Goal: Task Accomplishment & Management: Manage account settings

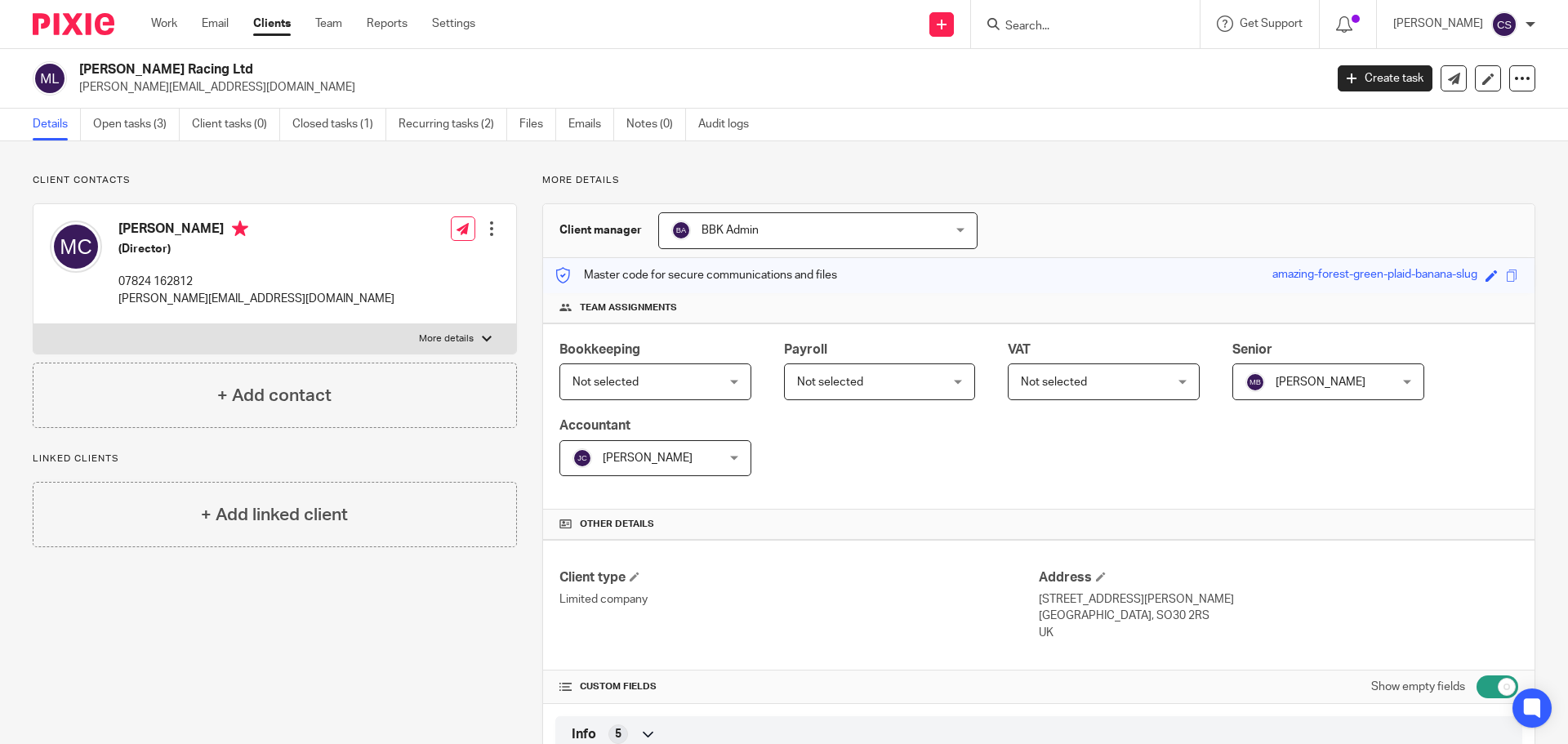
click at [1035, 21] on input "Search" at bounding box center [1078, 27] width 147 height 14
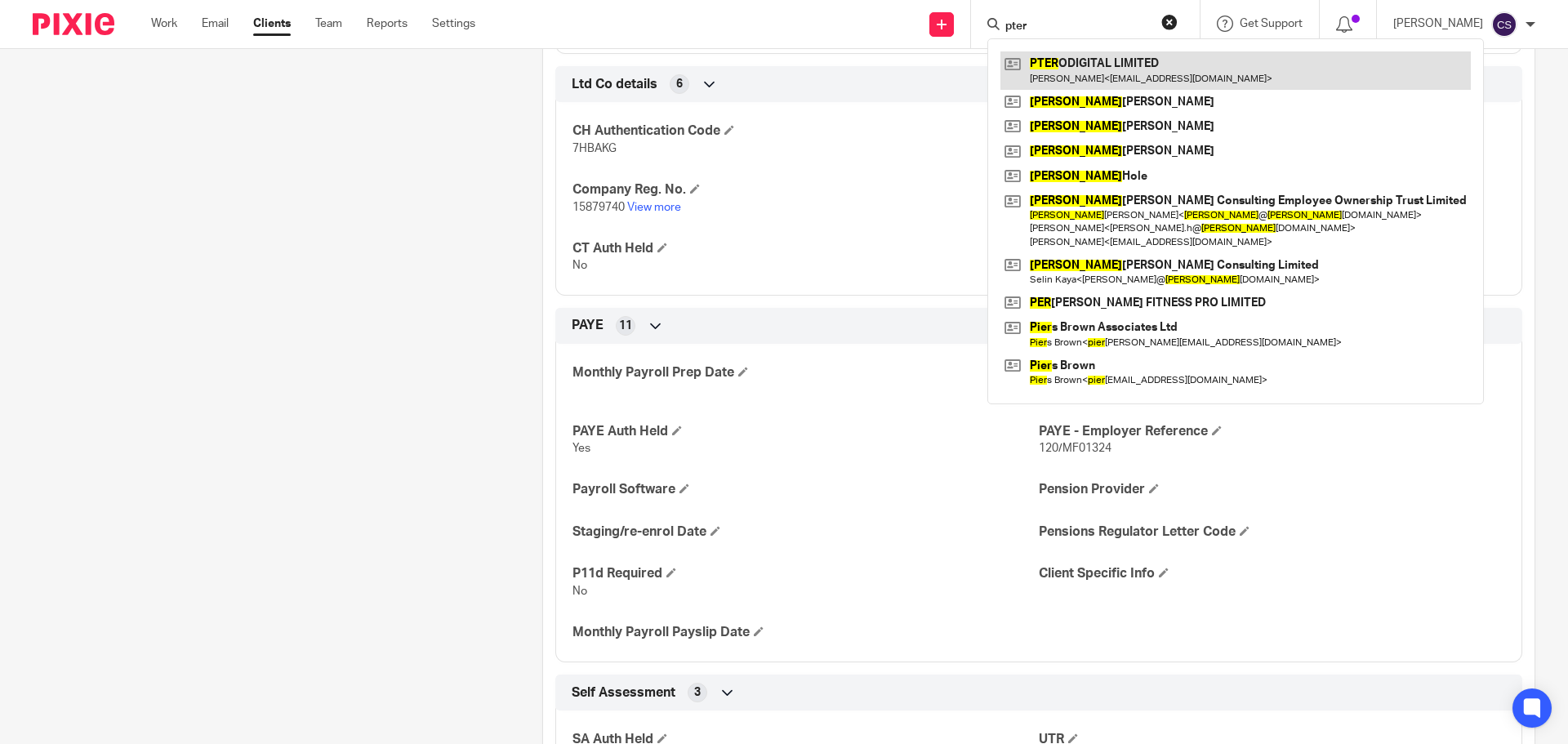
type input "pter"
click at [1102, 58] on link at bounding box center [1236, 70] width 471 height 38
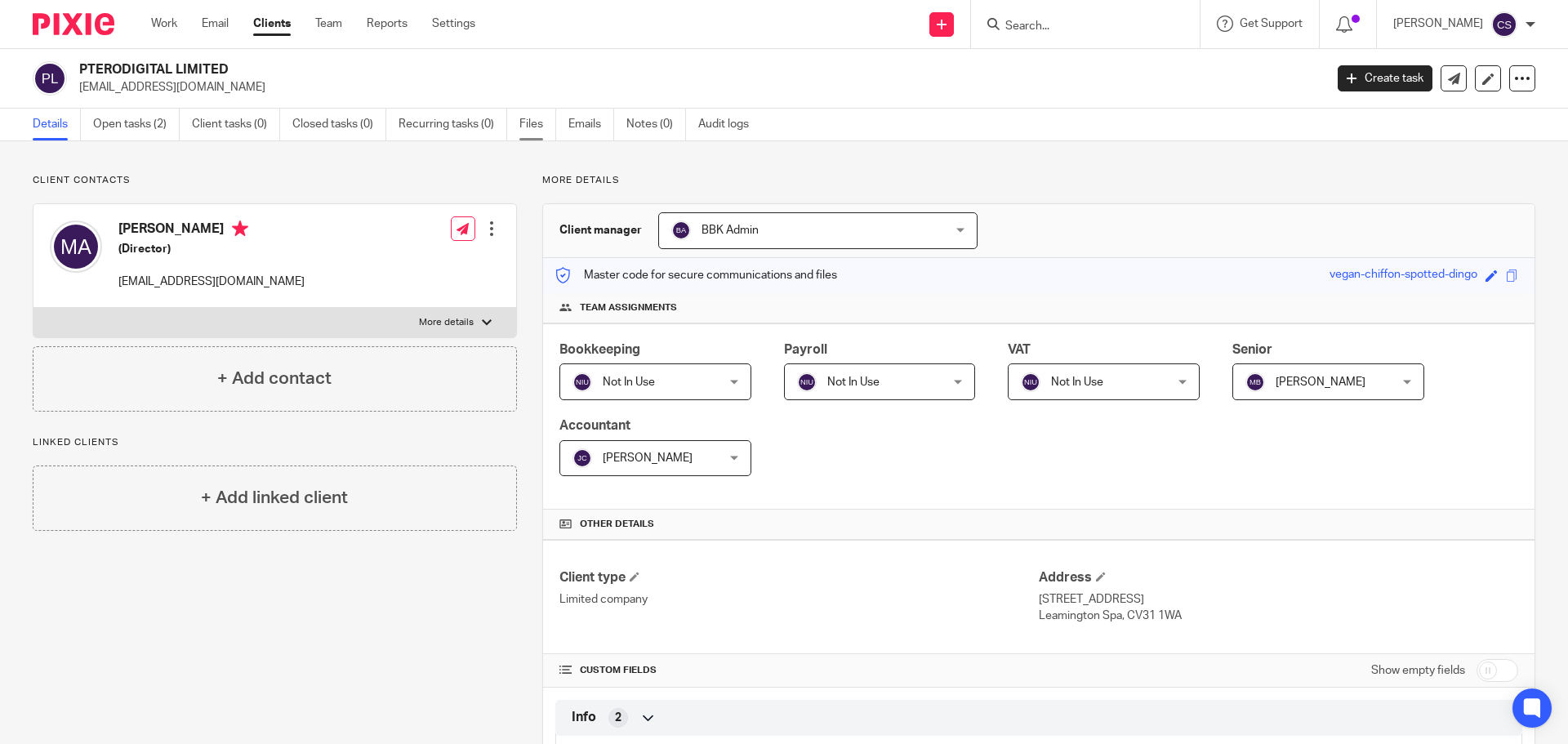
click at [535, 125] on link "Files" at bounding box center [537, 124] width 37 height 31
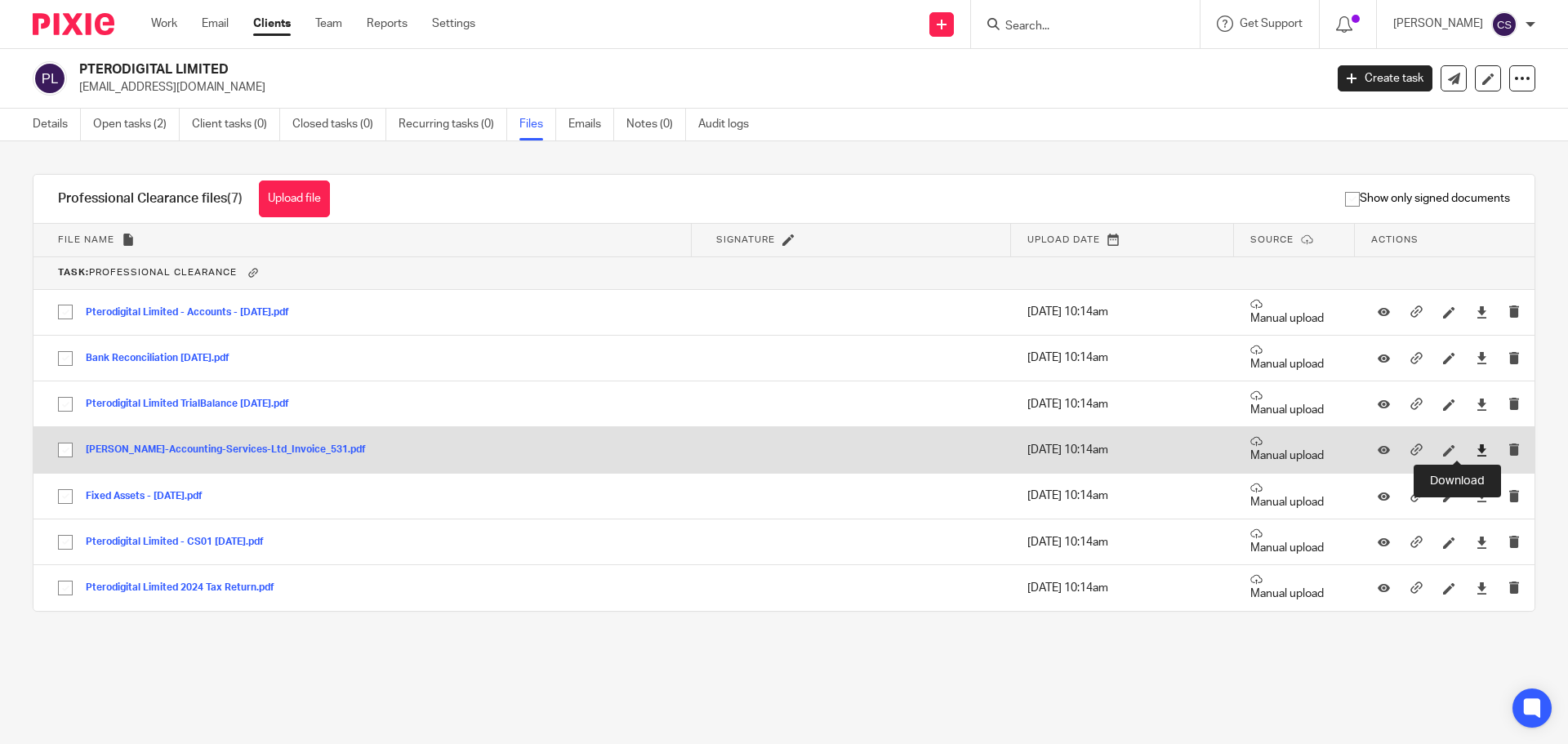
click at [1476, 446] on icon at bounding box center [1482, 451] width 13 height 13
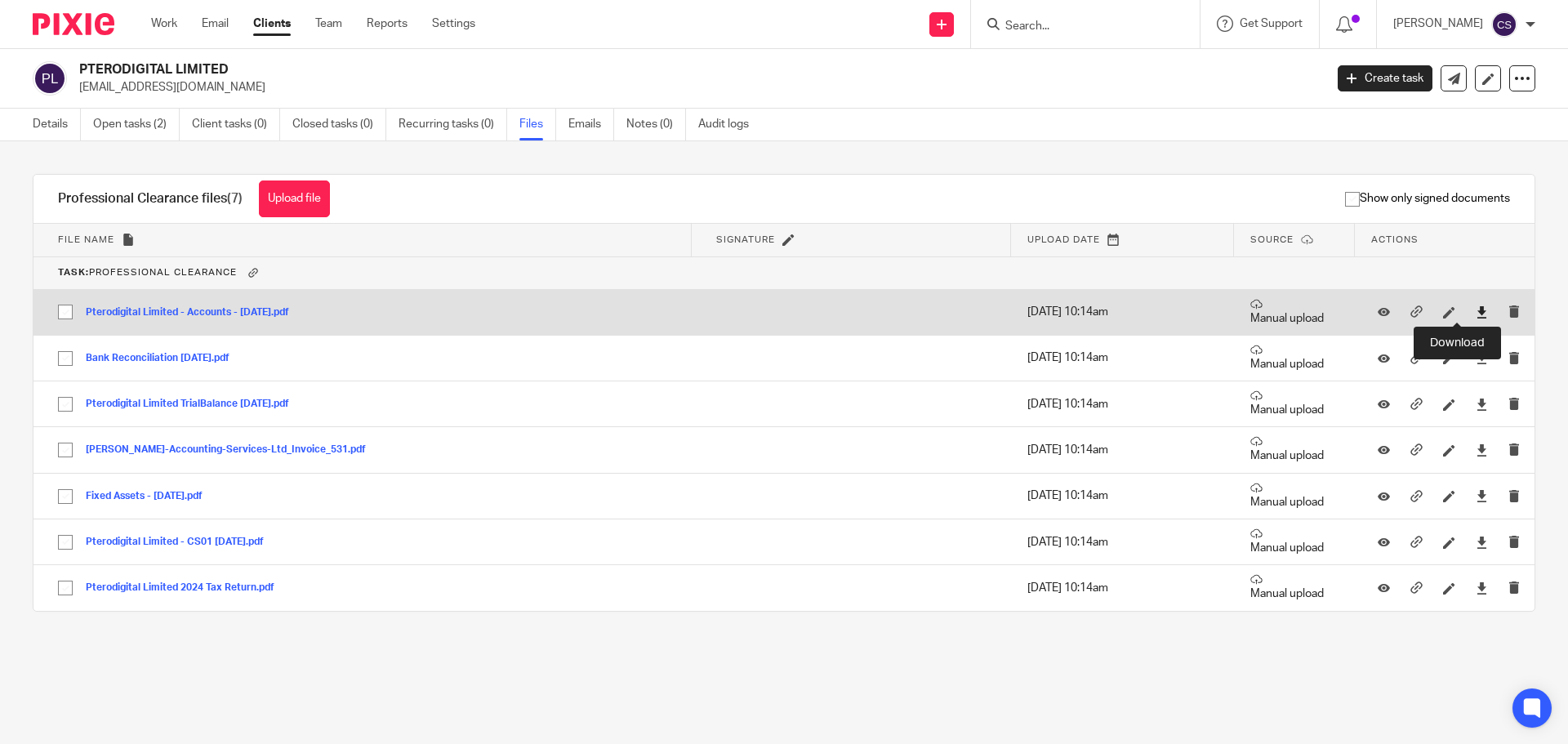
click at [1476, 312] on icon at bounding box center [1482, 313] width 13 height 13
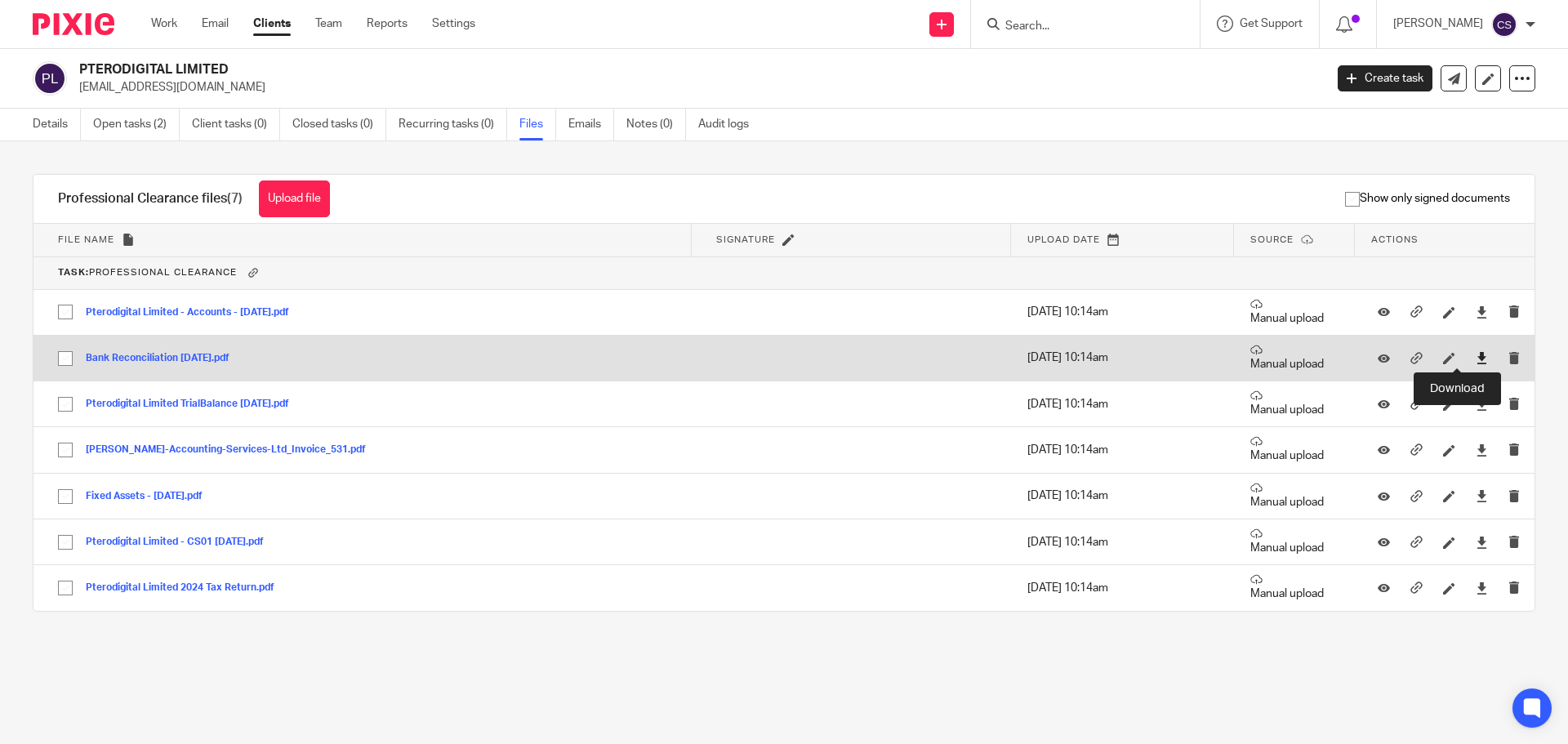
click at [1476, 358] on icon at bounding box center [1482, 359] width 13 height 13
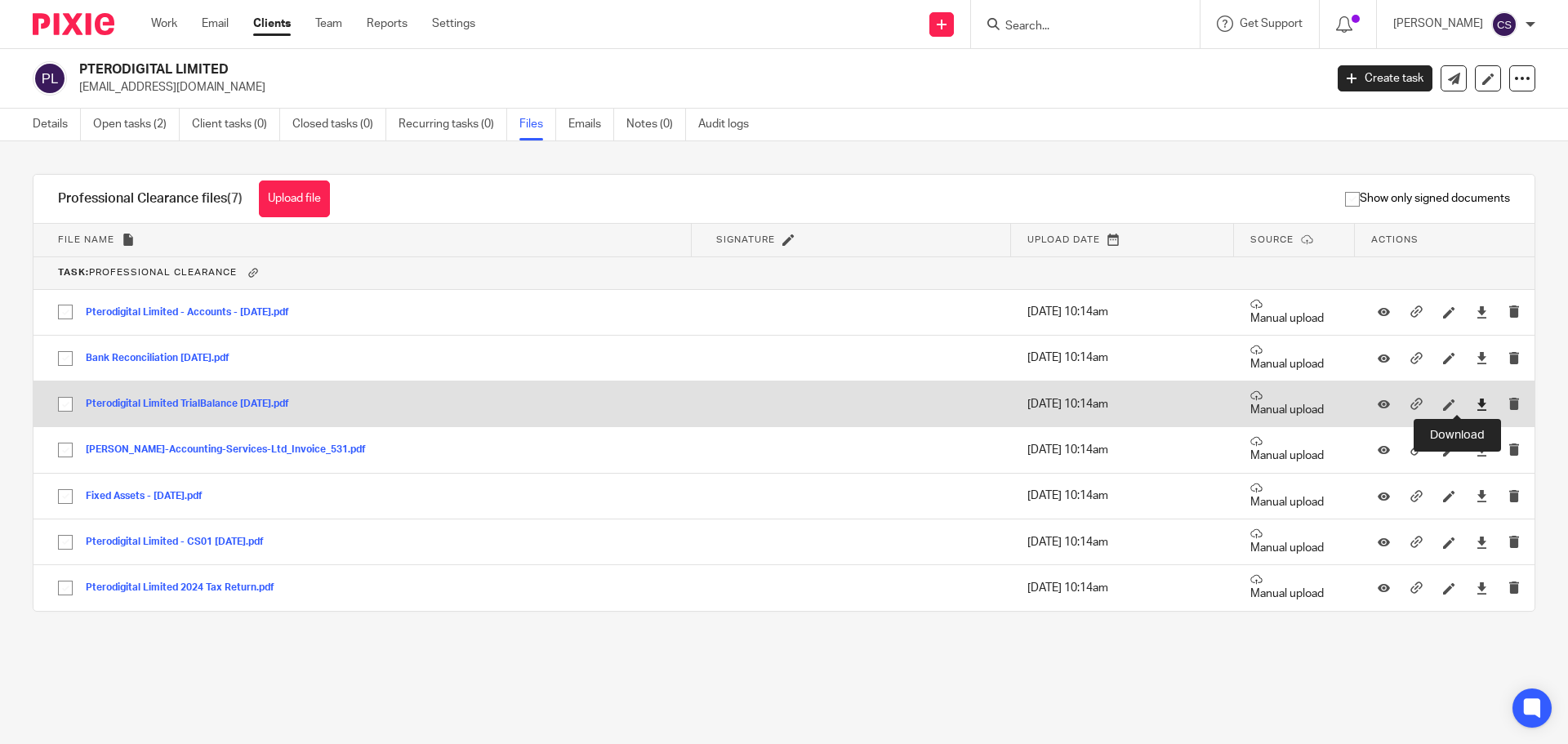
click at [1476, 403] on icon at bounding box center [1482, 405] width 13 height 13
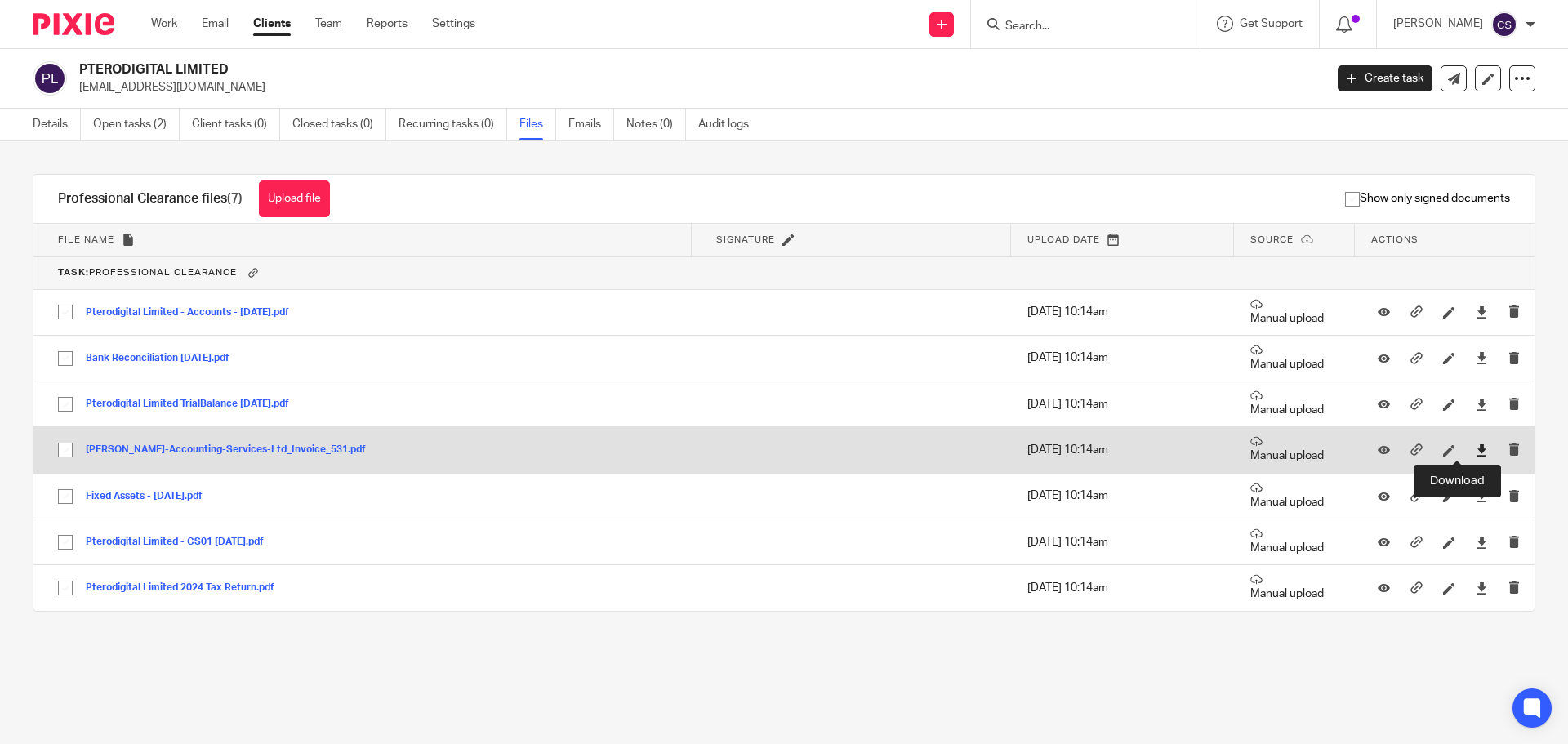
click at [1476, 450] on icon at bounding box center [1482, 451] width 13 height 13
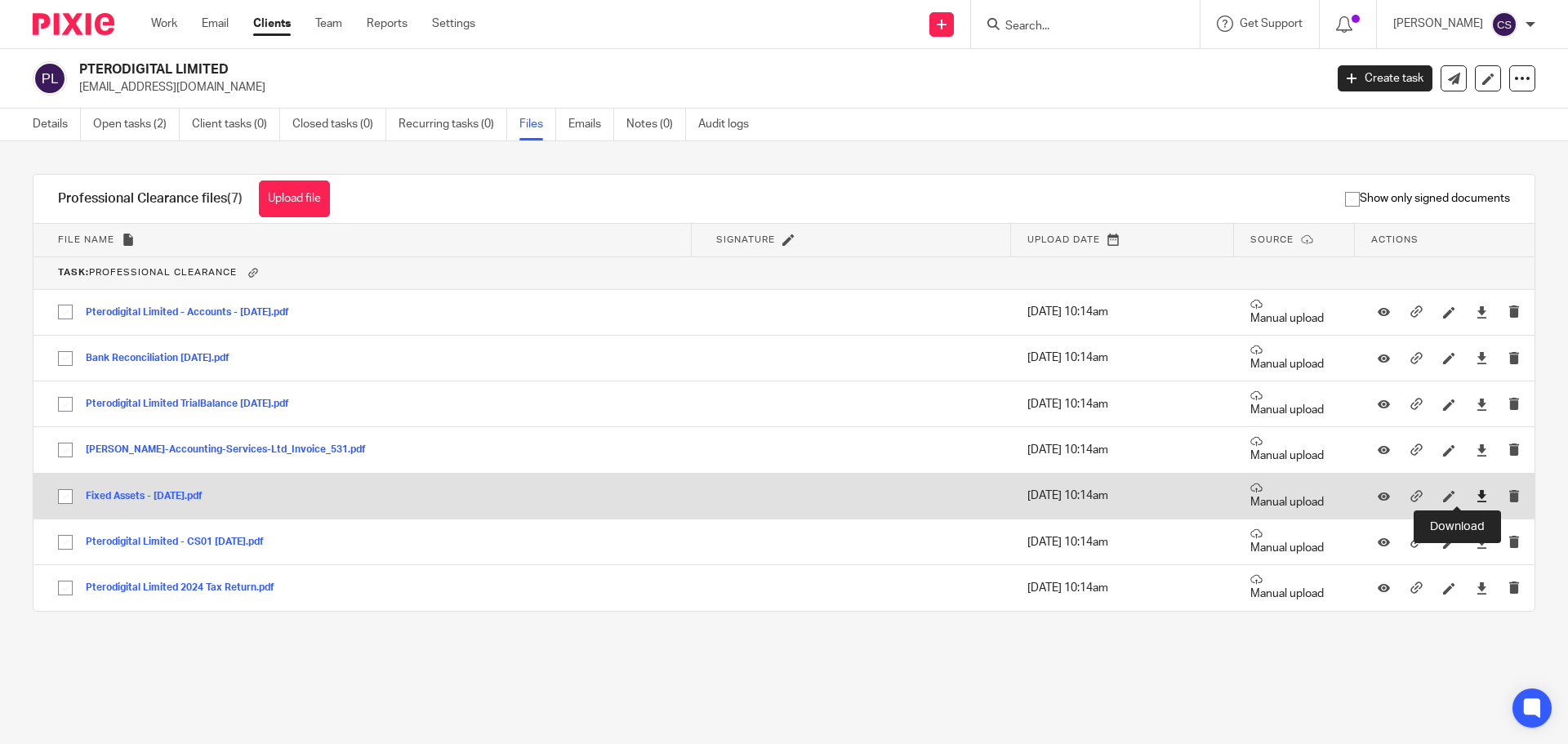
click at [1476, 494] on icon at bounding box center [1482, 497] width 13 height 13
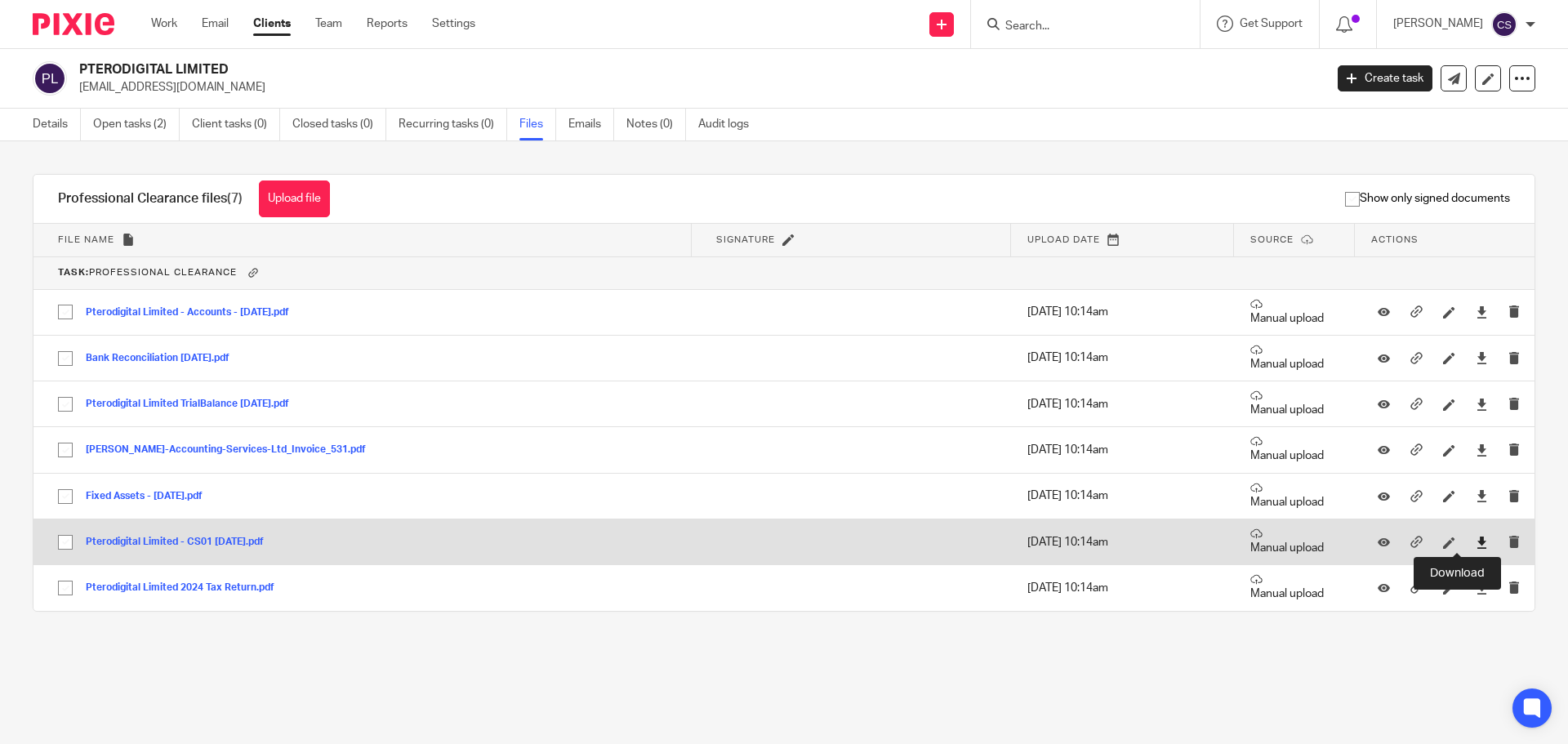
click at [1476, 544] on icon at bounding box center [1482, 543] width 13 height 13
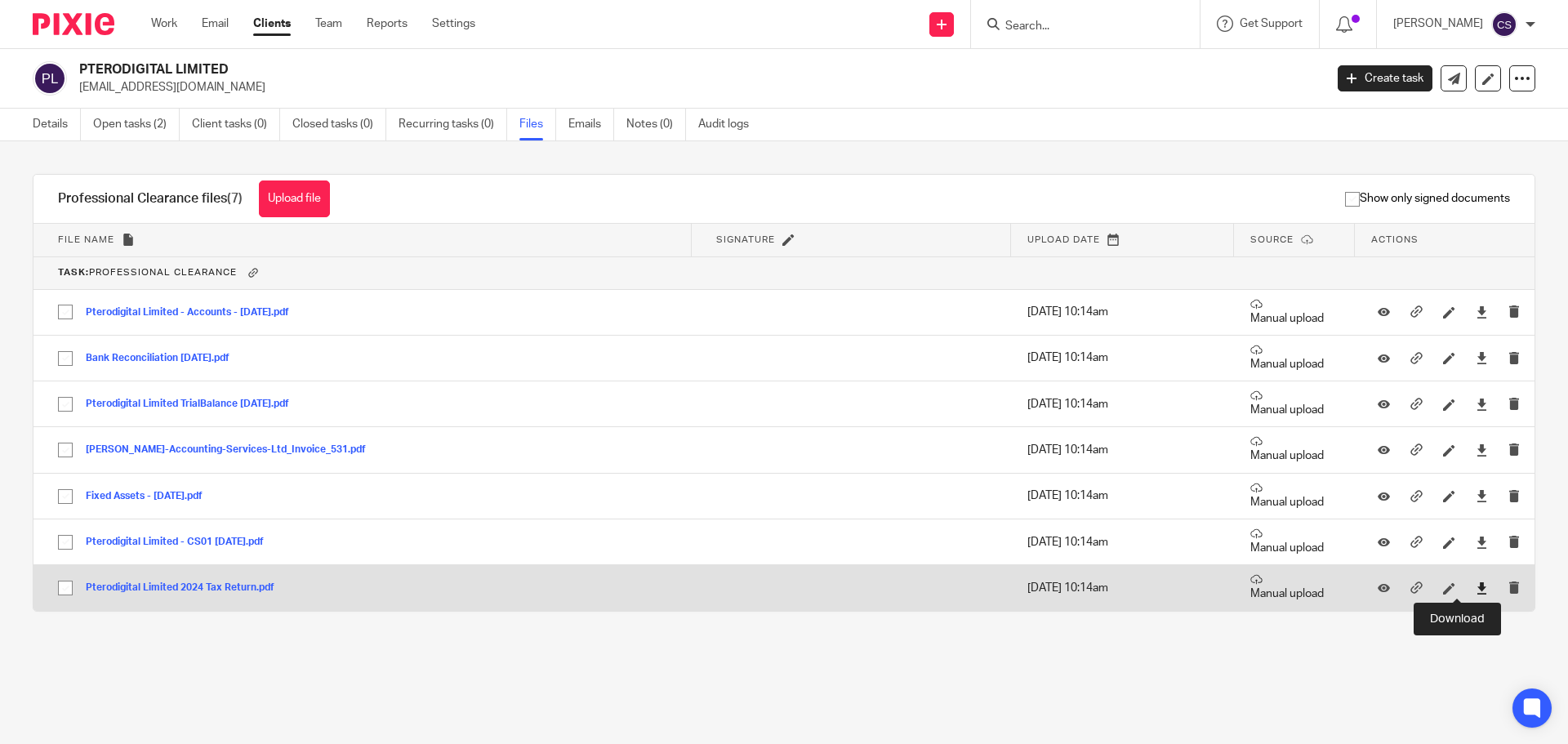
click at [1476, 590] on icon at bounding box center [1482, 589] width 13 height 13
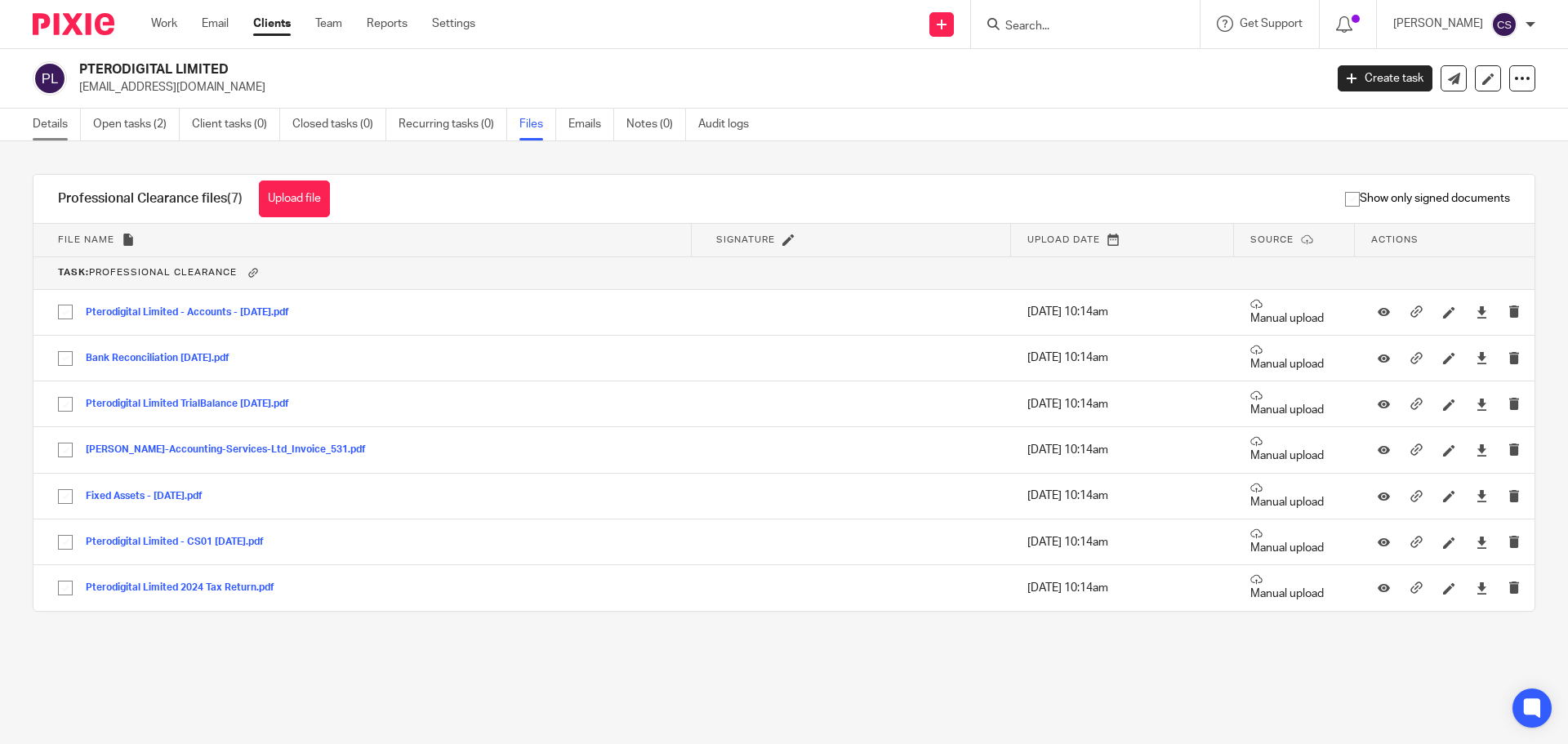
click at [51, 122] on link "Details" at bounding box center [57, 124] width 48 height 31
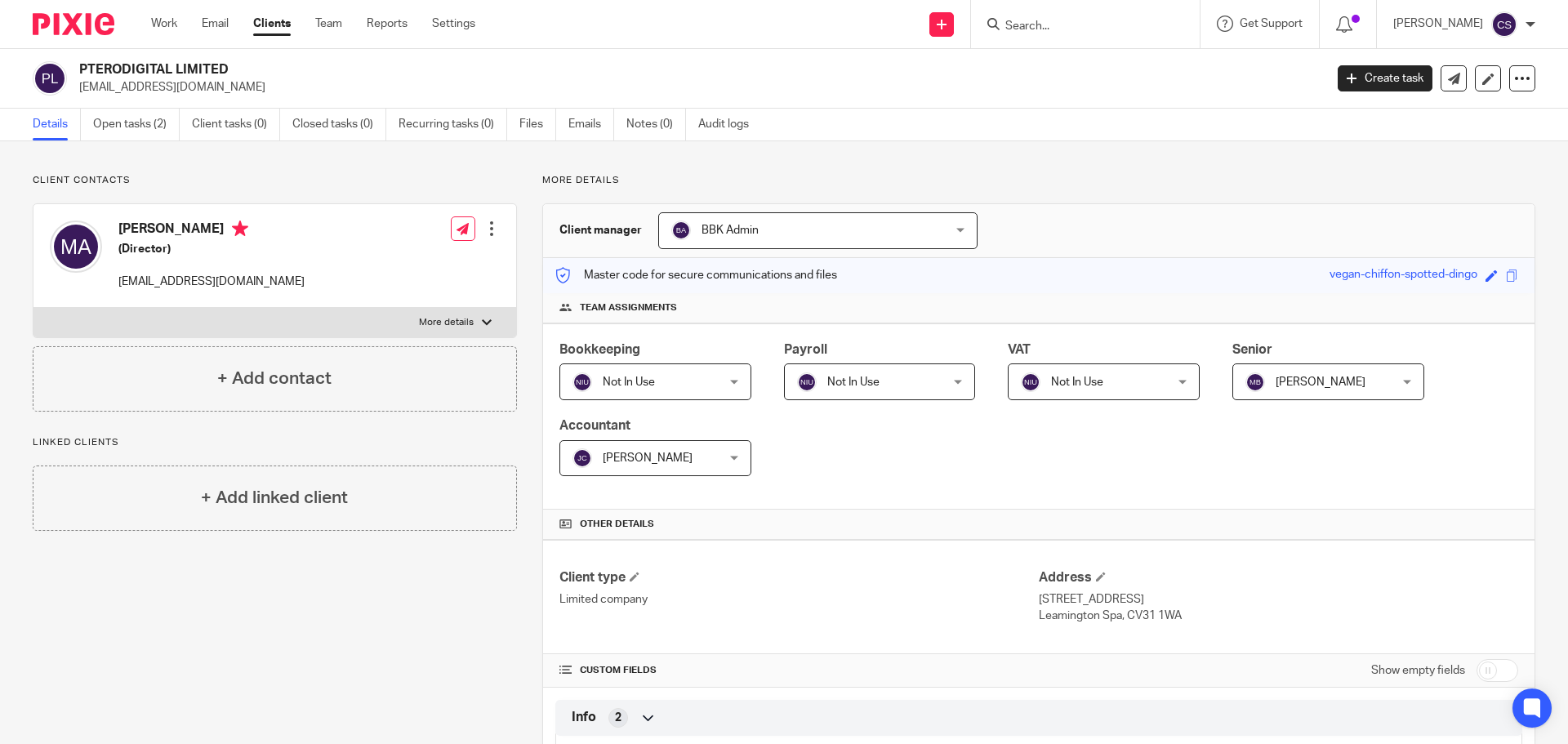
click at [1494, 666] on input "checkbox" at bounding box center [1497, 670] width 41 height 22
checkbox input "true"
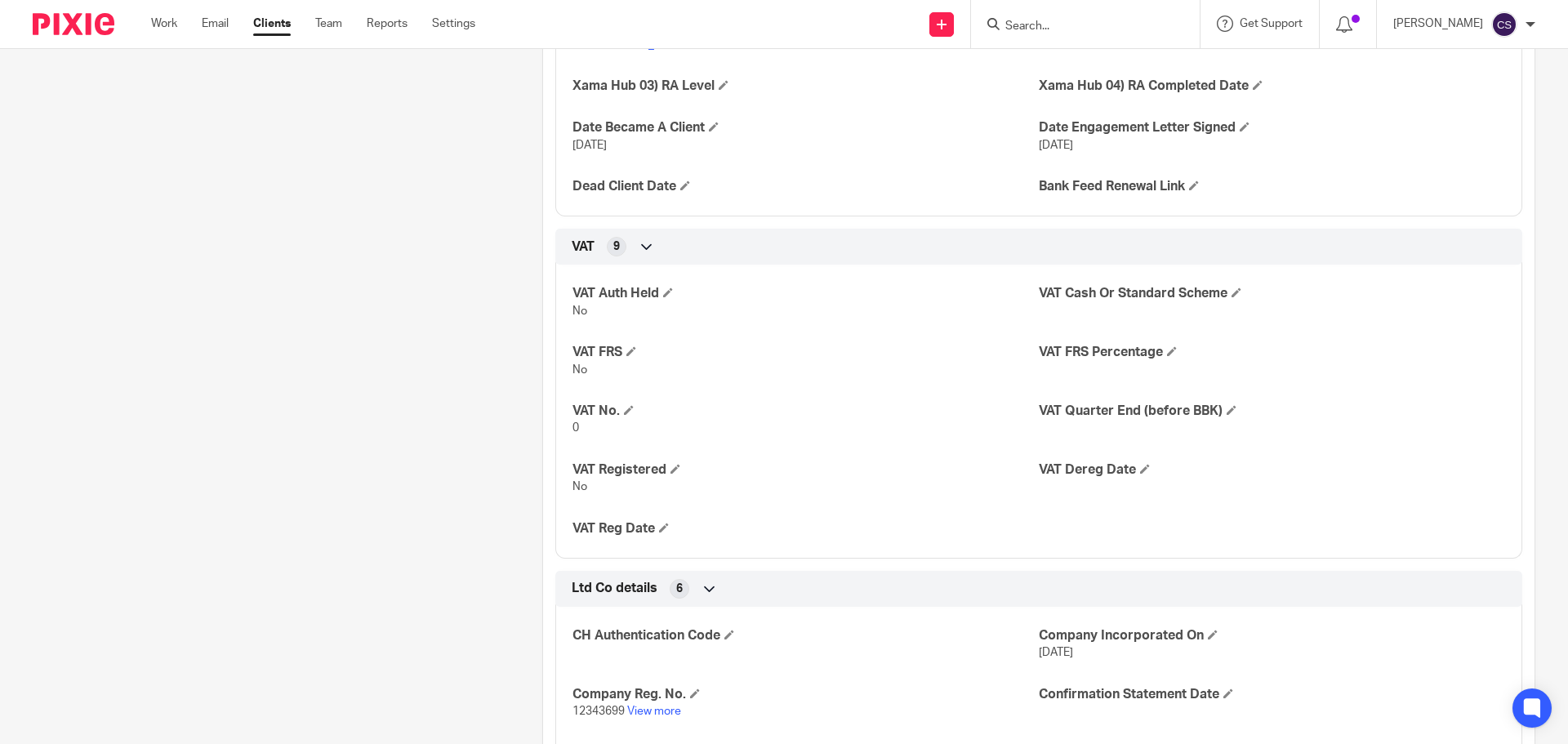
scroll to position [1716, 0]
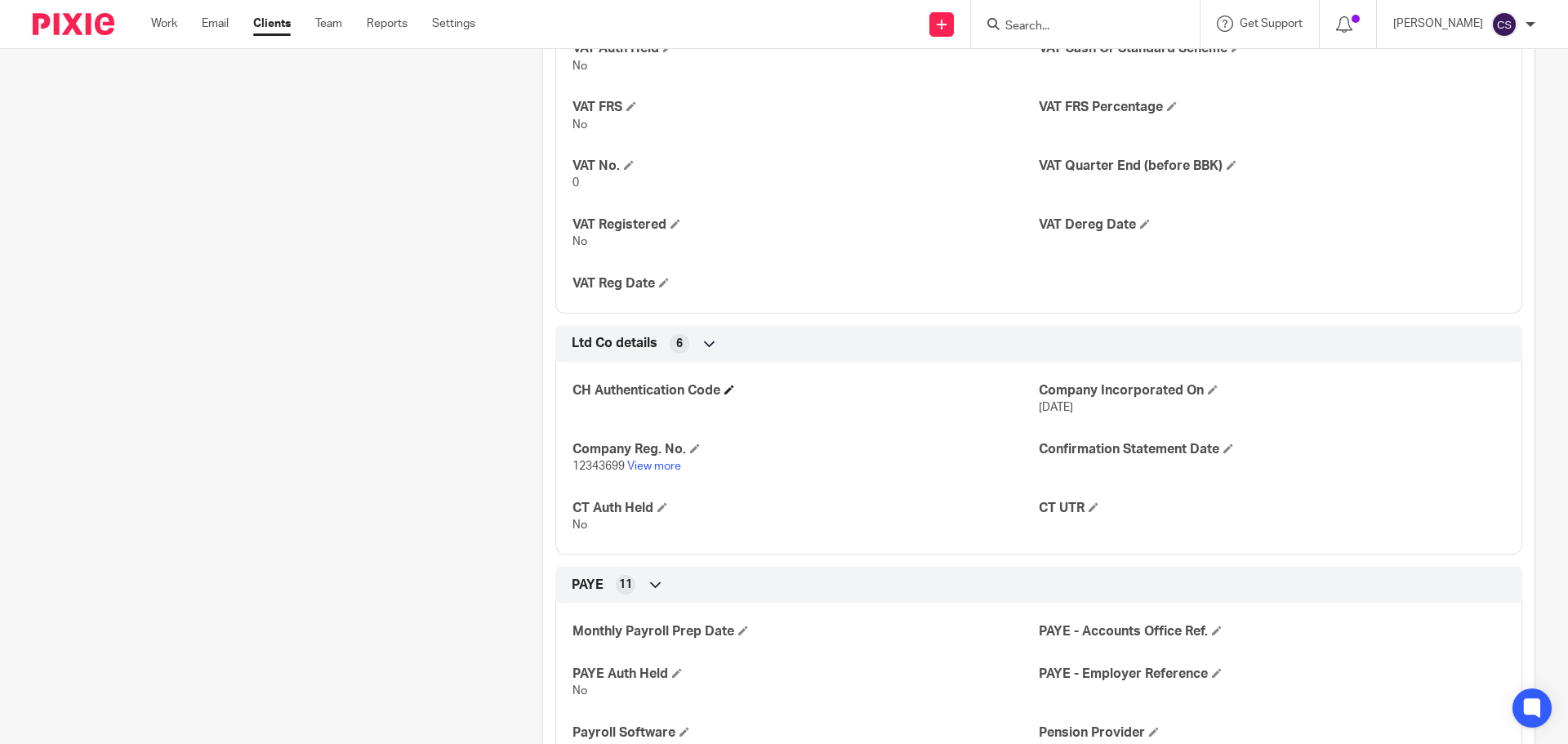
click at [729, 394] on span at bounding box center [729, 389] width 10 height 10
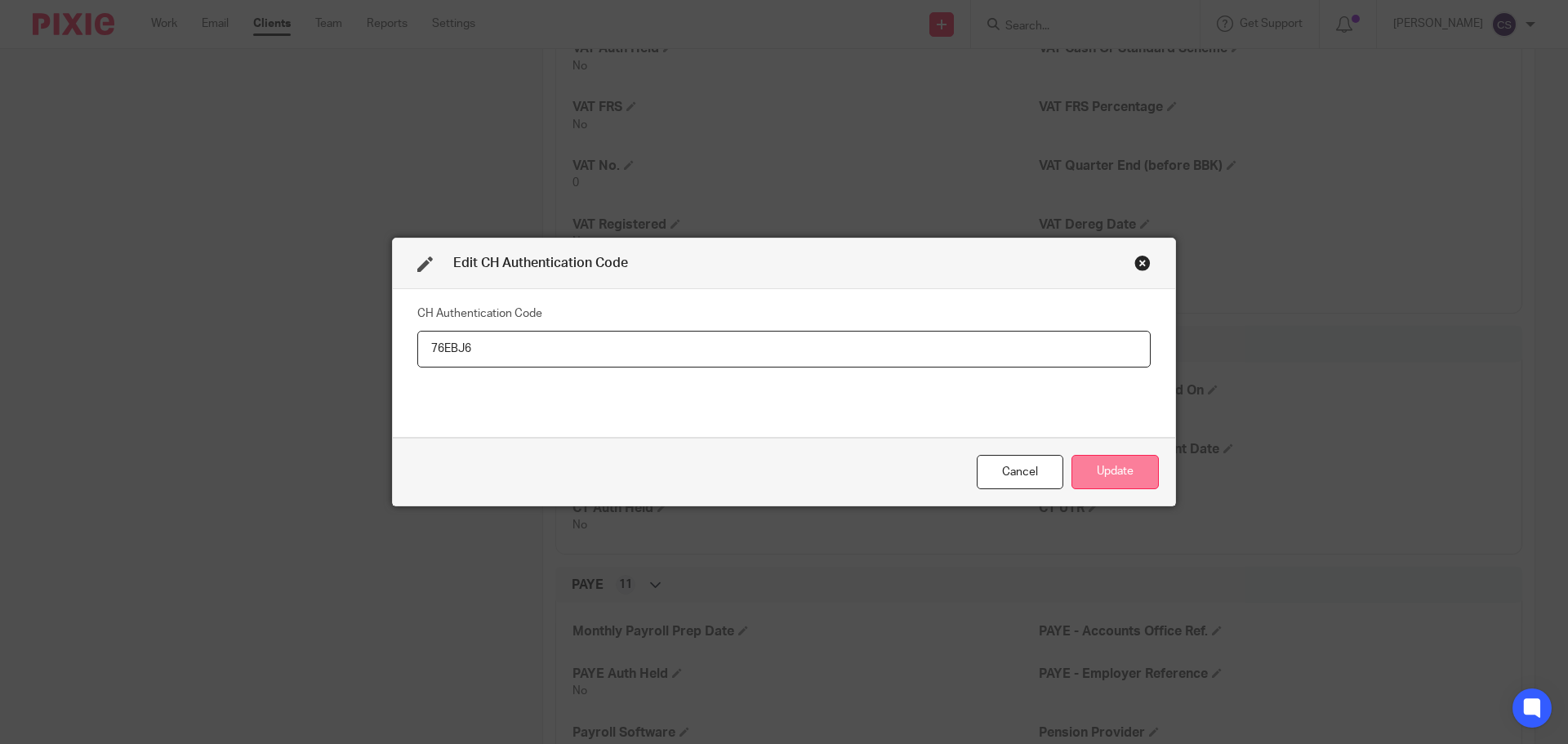
type input "76EBJ6"
click at [1106, 468] on button "Update" at bounding box center [1114, 473] width 87 height 35
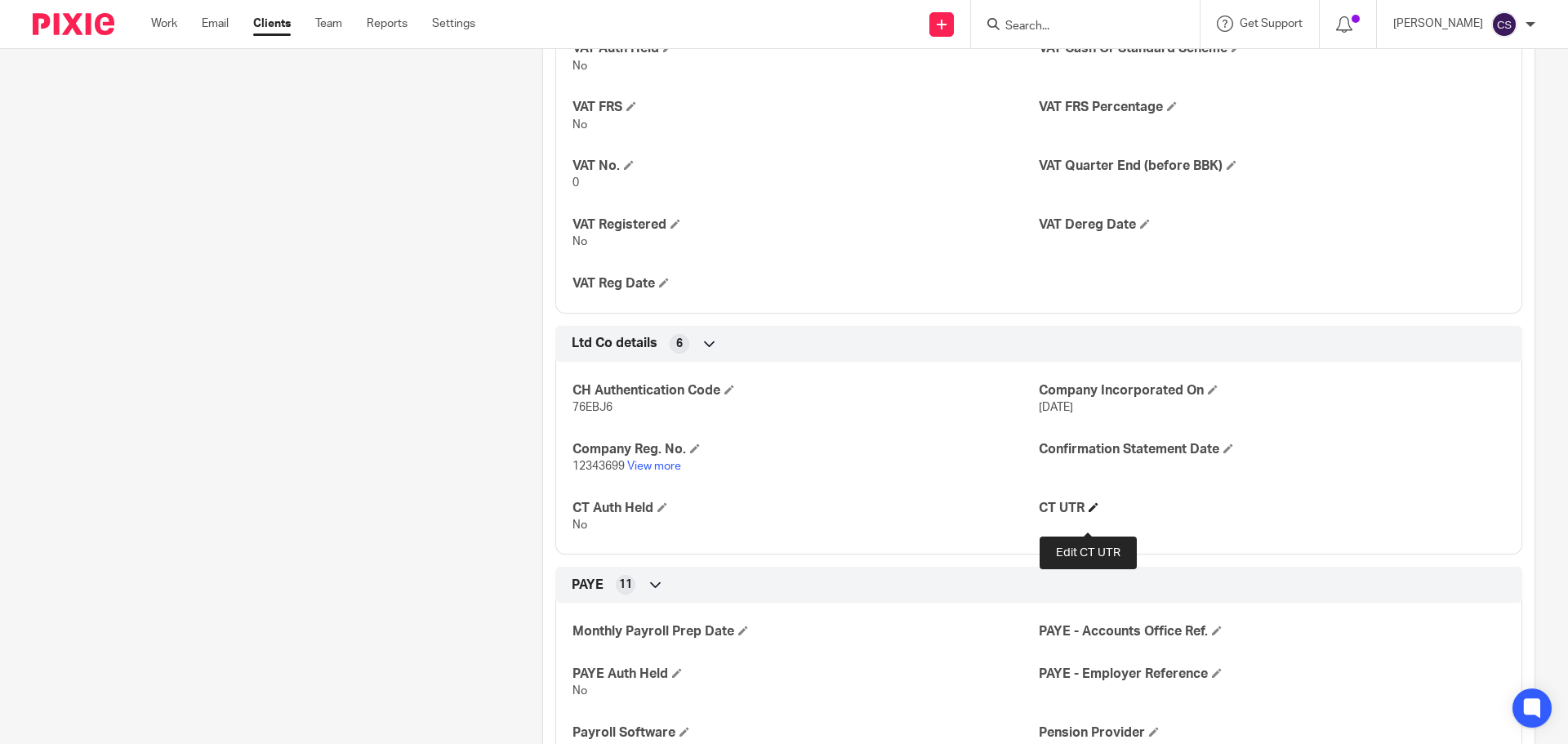
click at [1092, 512] on span at bounding box center [1093, 507] width 10 height 10
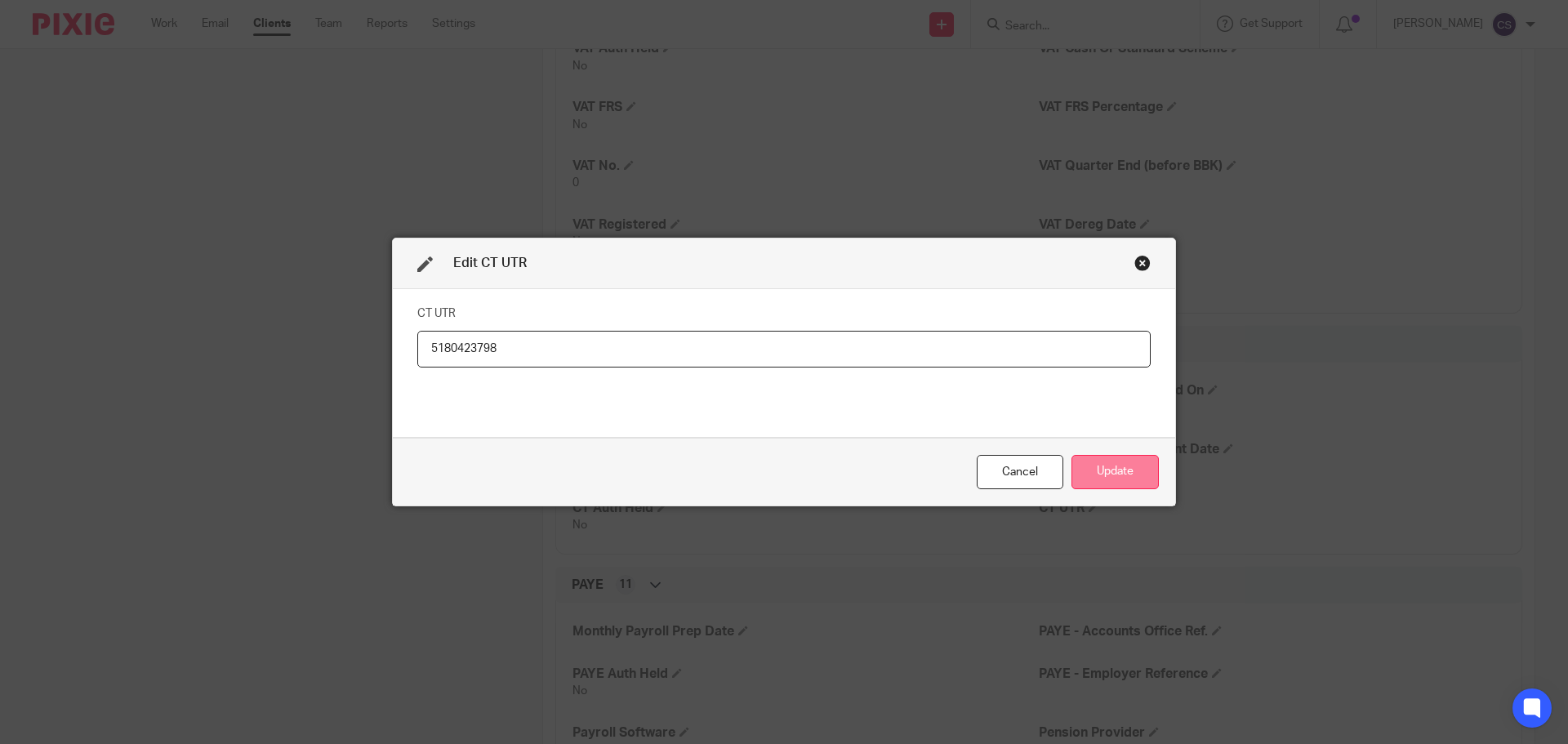
type input "5180423798"
click at [1129, 471] on button "Update" at bounding box center [1114, 473] width 87 height 35
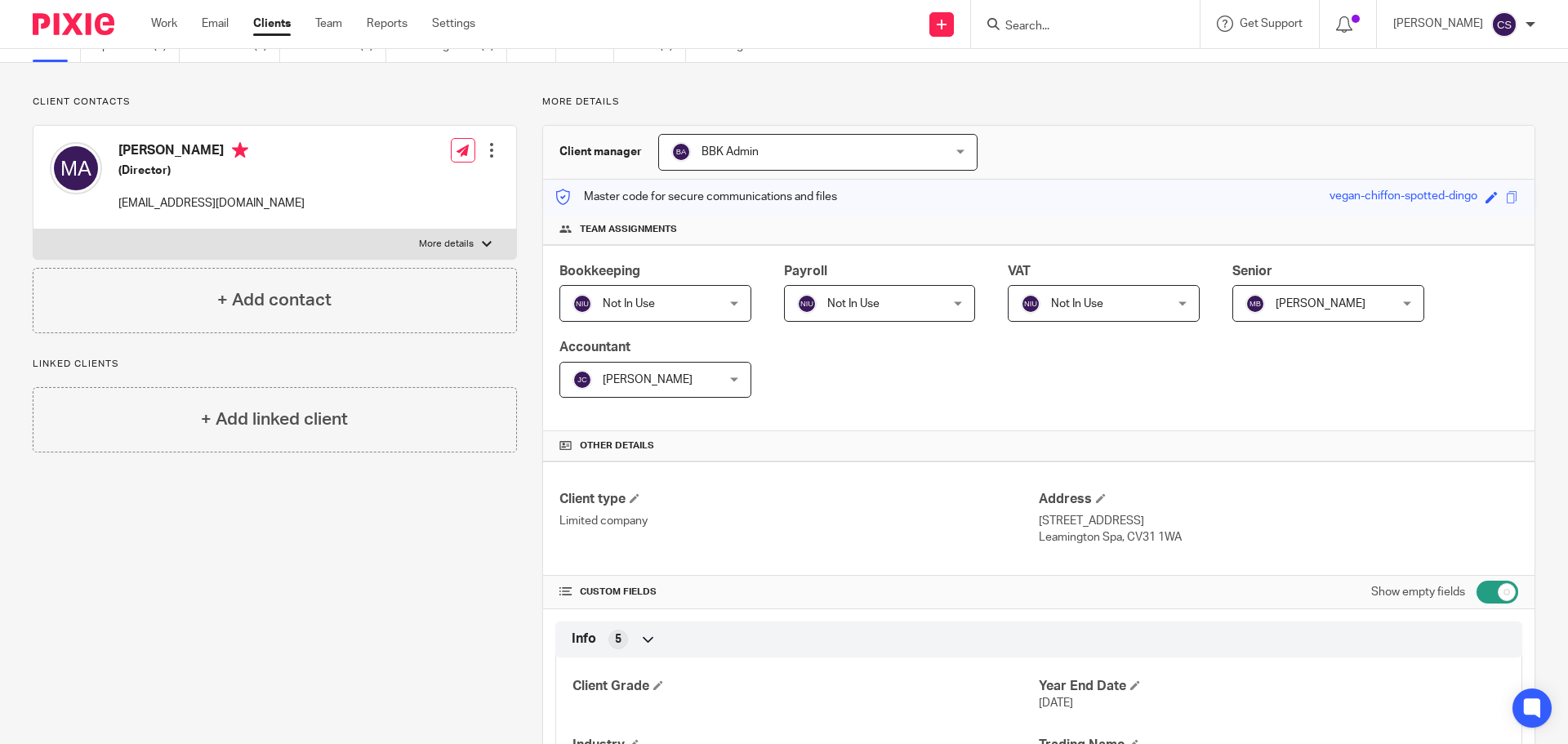
scroll to position [0, 0]
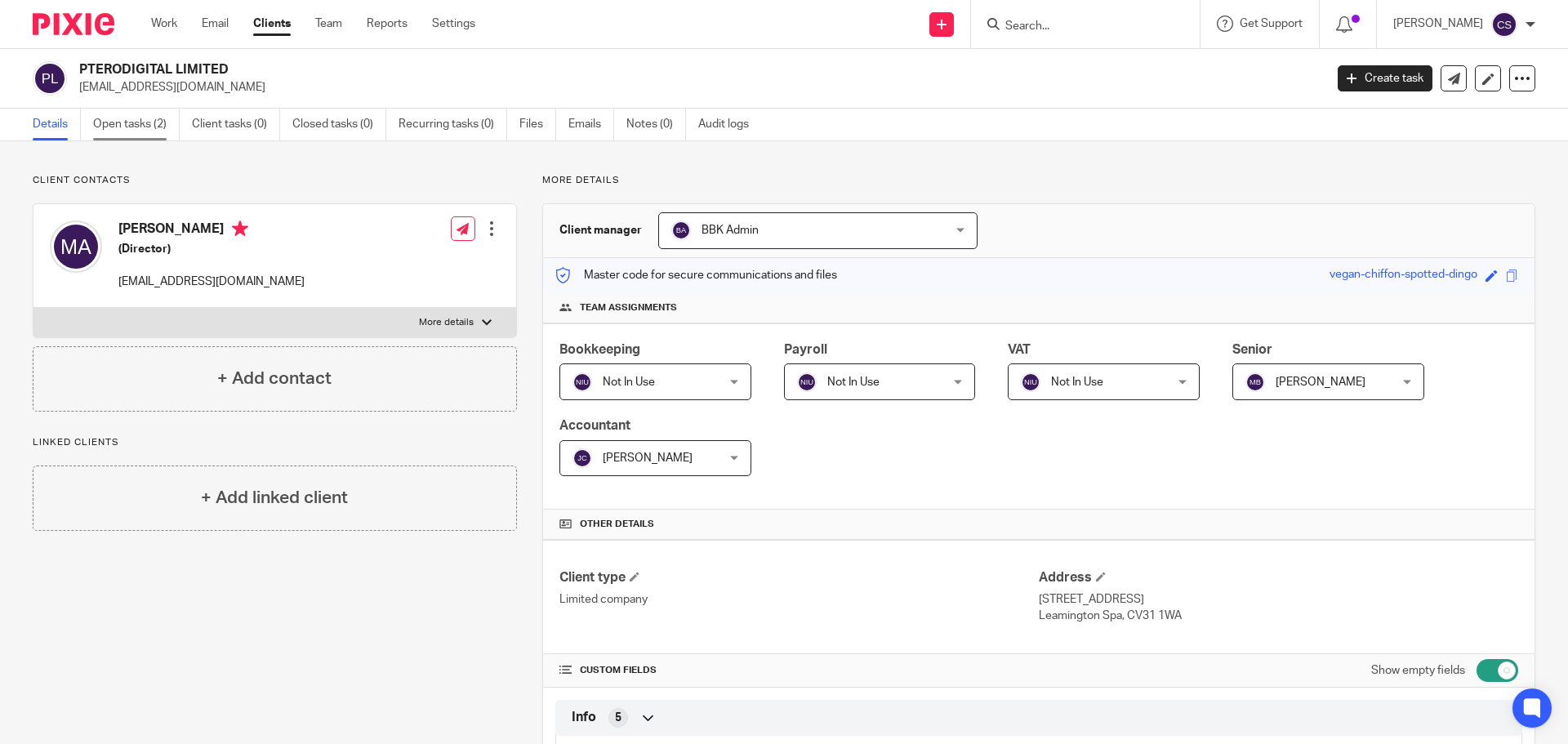
click at [126, 120] on link "Open tasks (2)" at bounding box center [137, 124] width 86 height 31
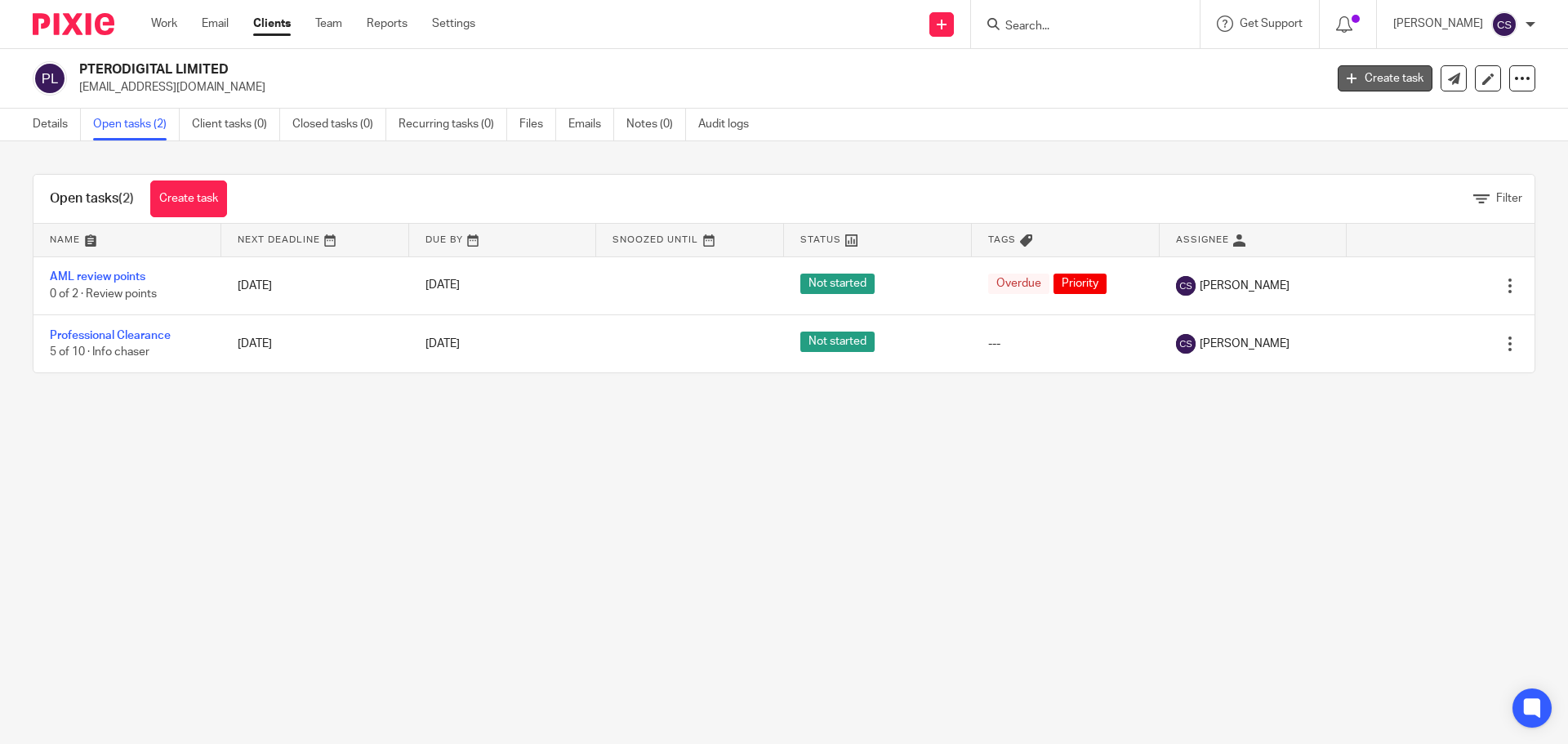
click at [1379, 76] on link "Create task" at bounding box center [1384, 78] width 94 height 26
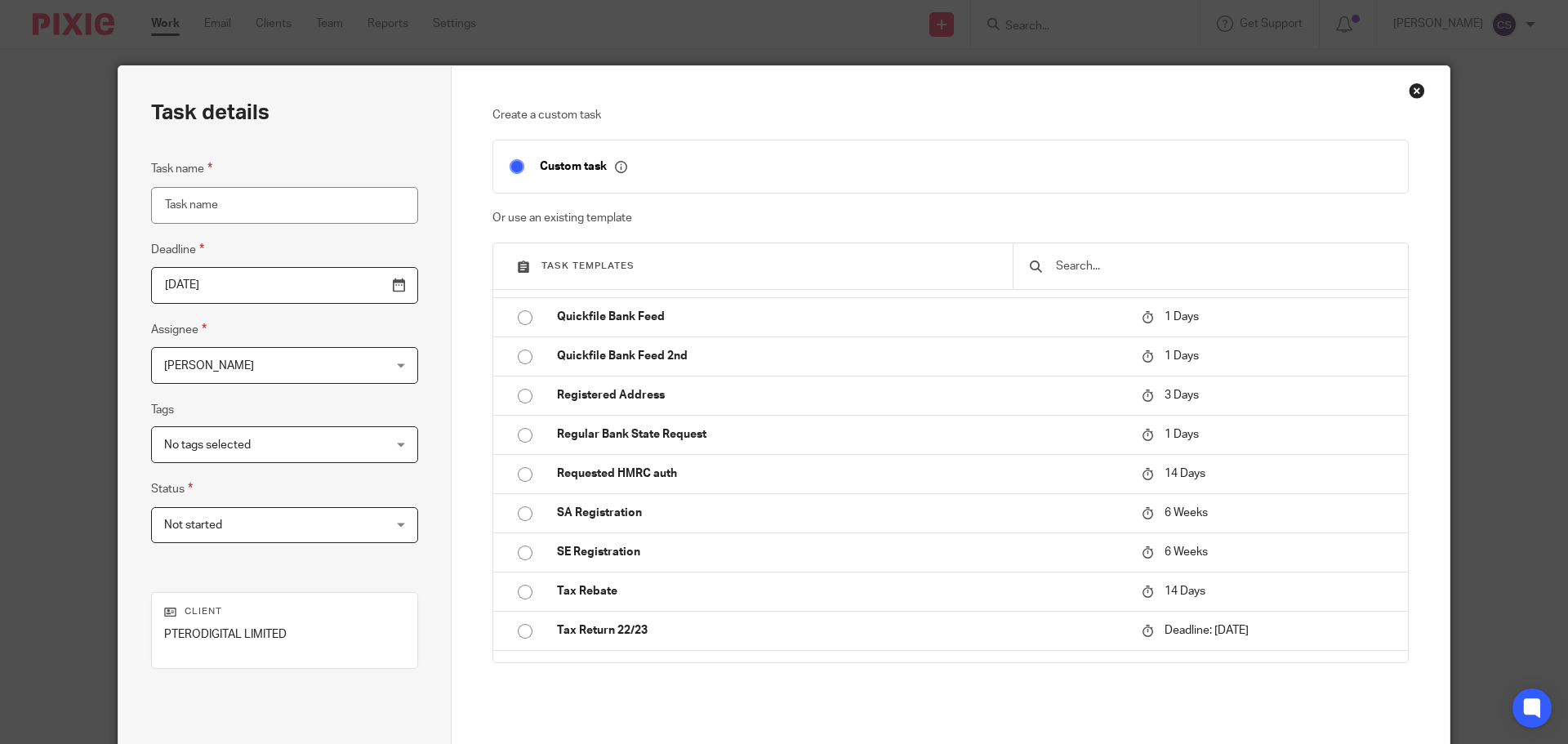
scroll to position [980, 0]
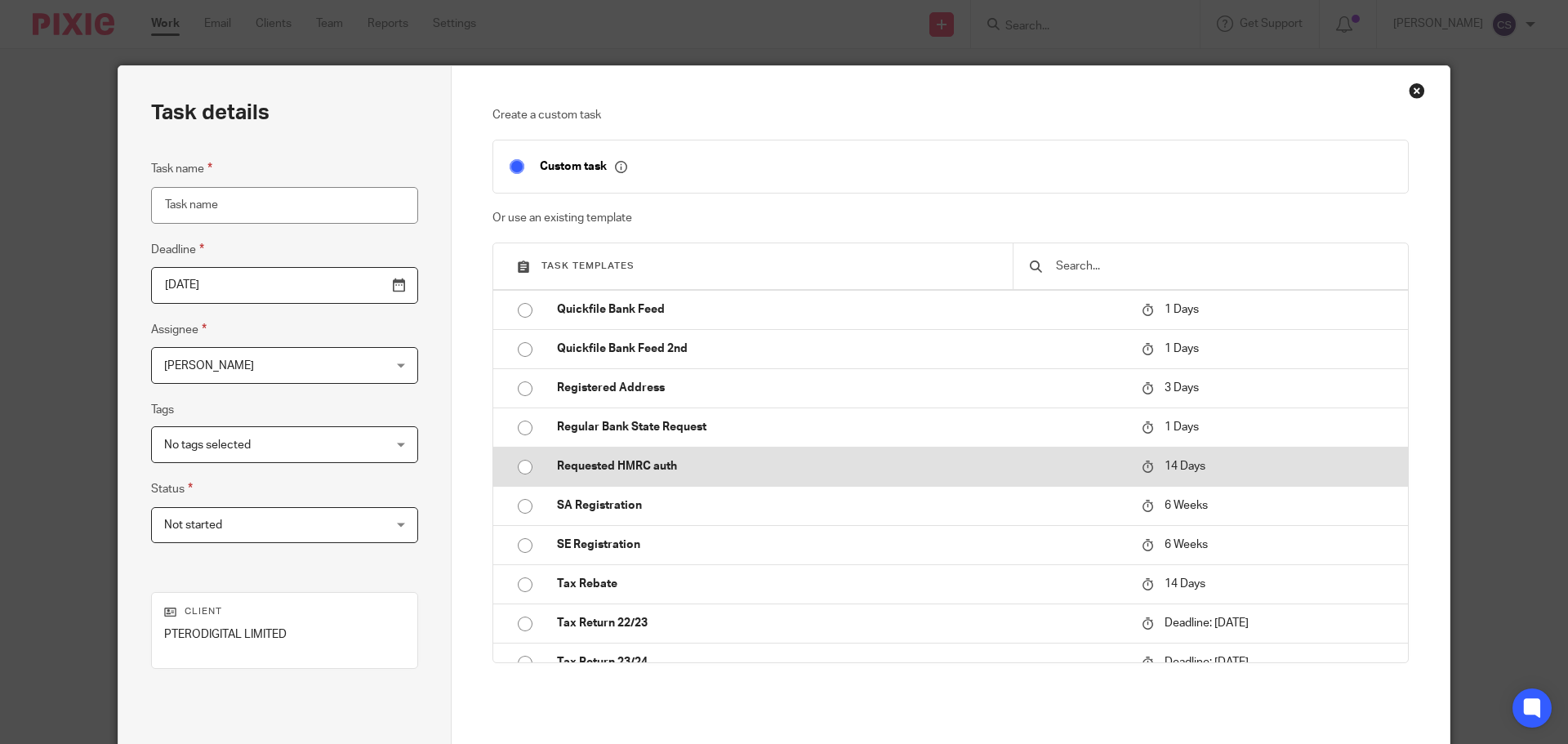
click at [635, 463] on p "Requested HMRC auth" at bounding box center [841, 466] width 568 height 16
type input "2025-10-09"
type input "Requested HMRC auth"
checkbox input "false"
radio input "true"
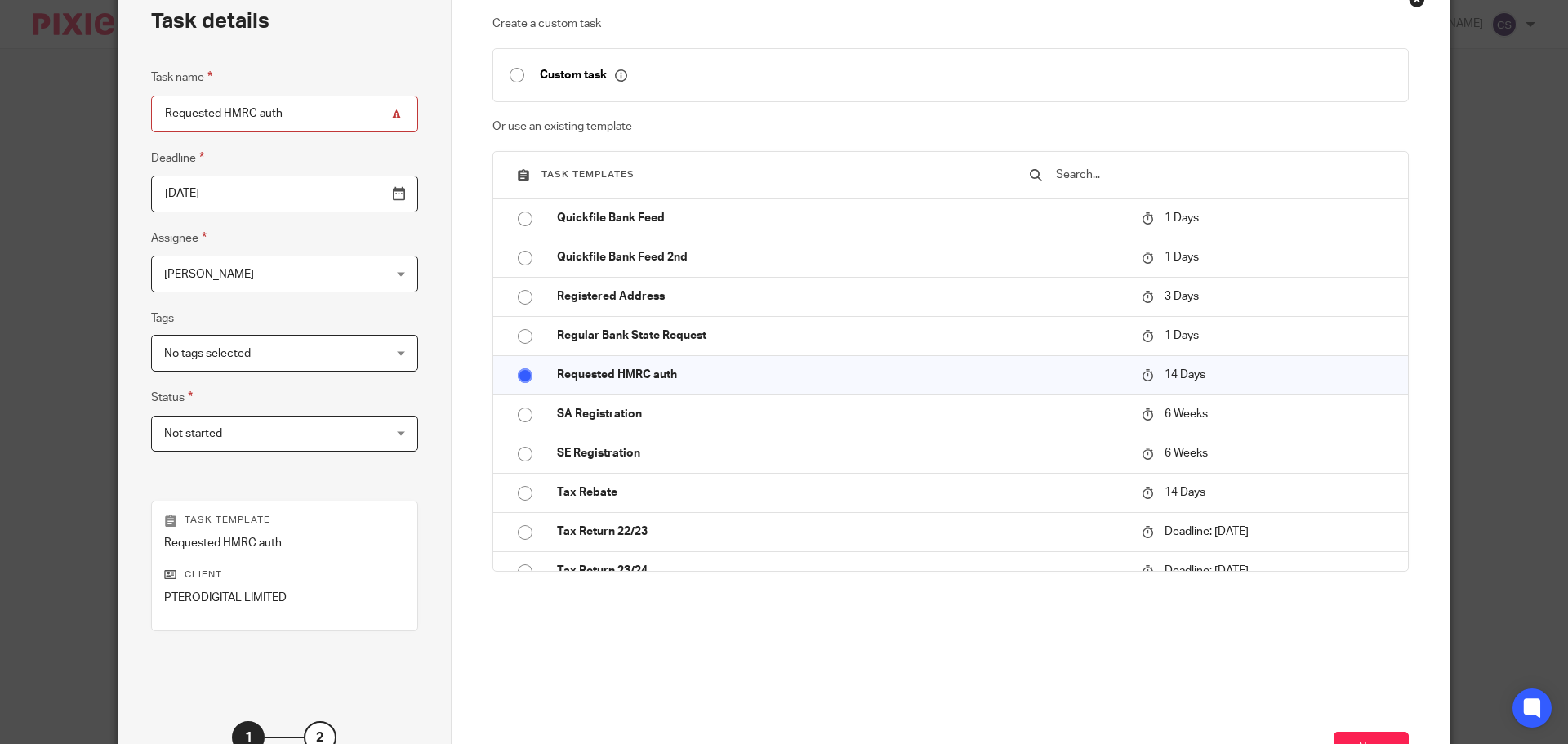
scroll to position [221, 0]
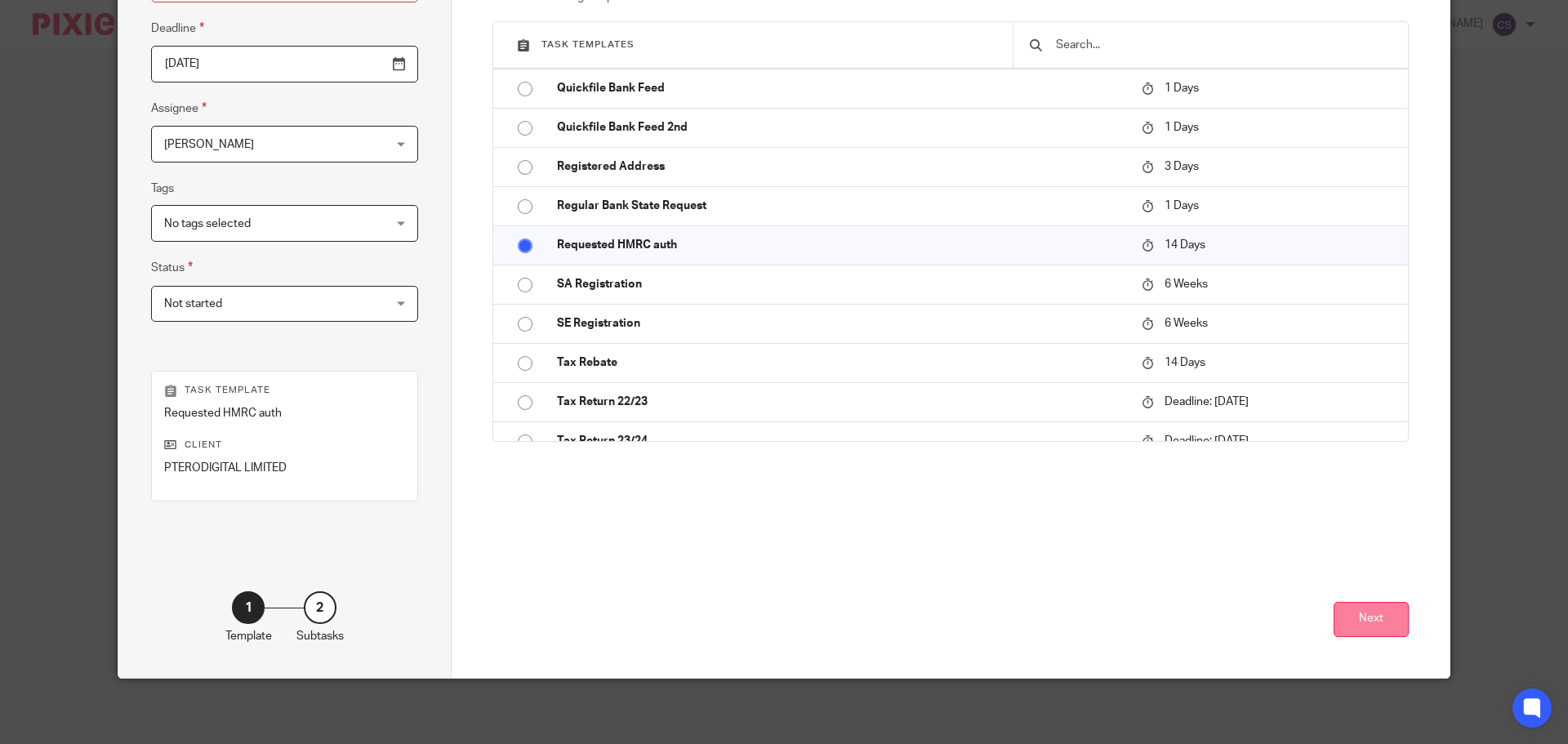
click at [1356, 623] on button "Next" at bounding box center [1371, 619] width 75 height 35
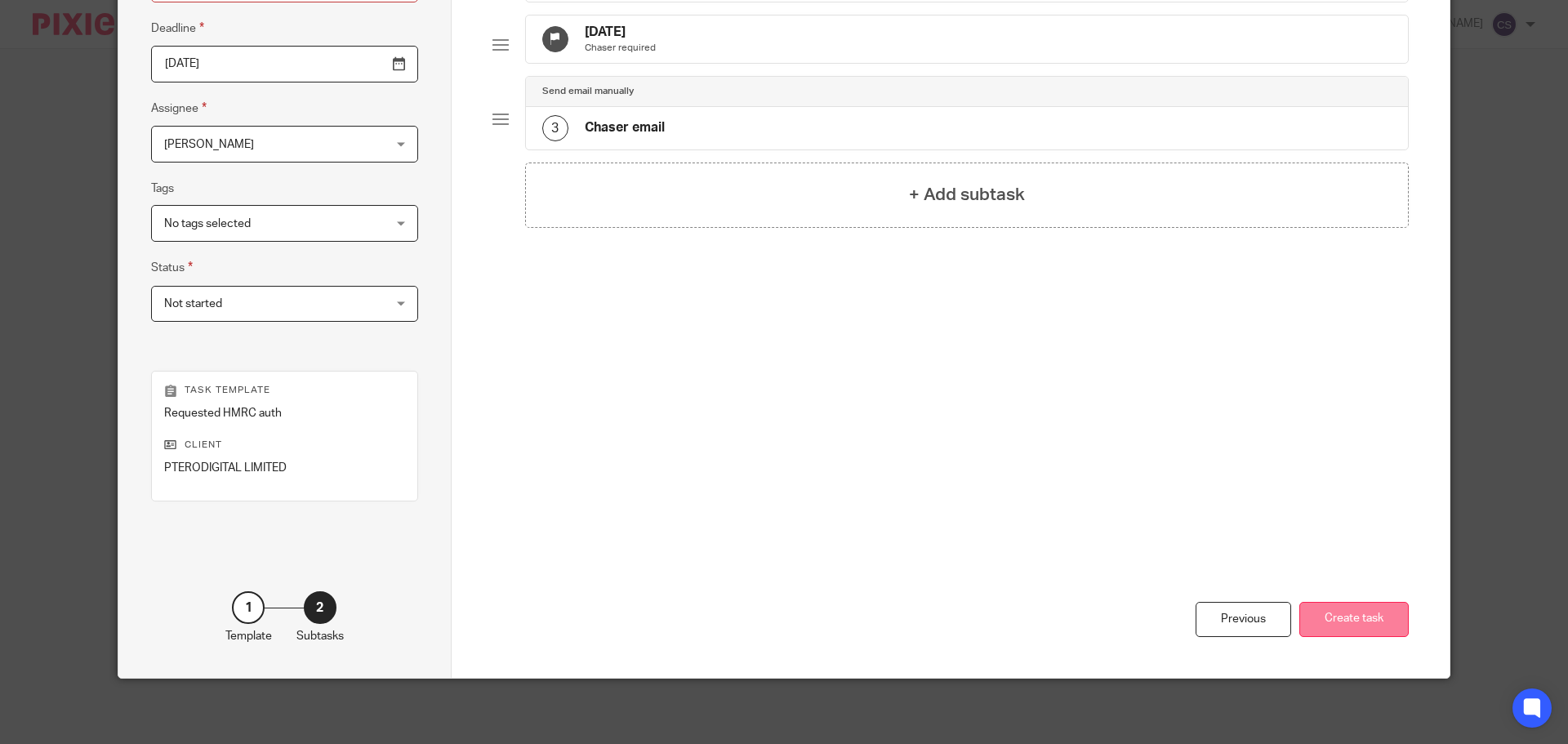
click at [1339, 624] on button "Create task" at bounding box center [1354, 619] width 110 height 35
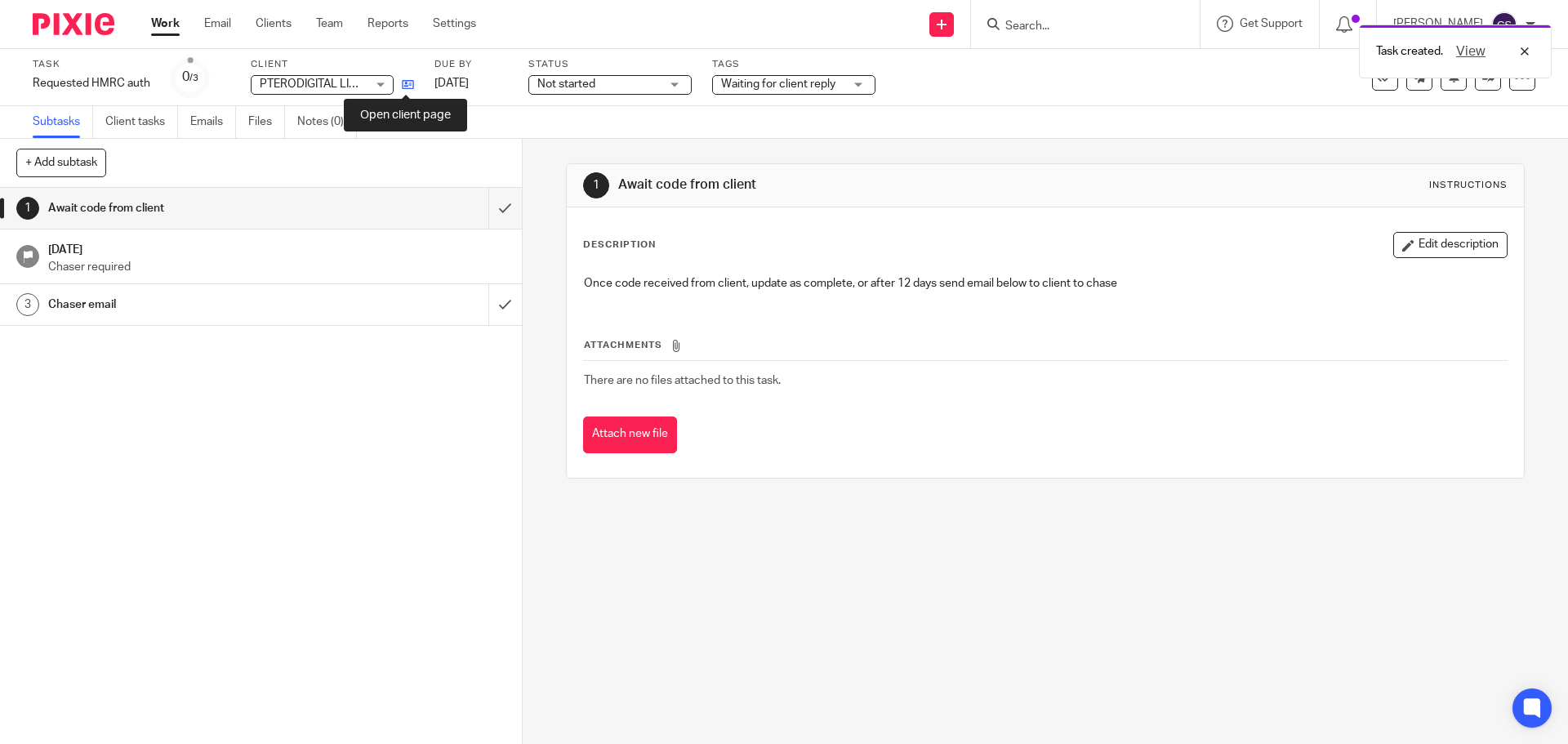
click at [403, 82] on icon at bounding box center [408, 84] width 13 height 13
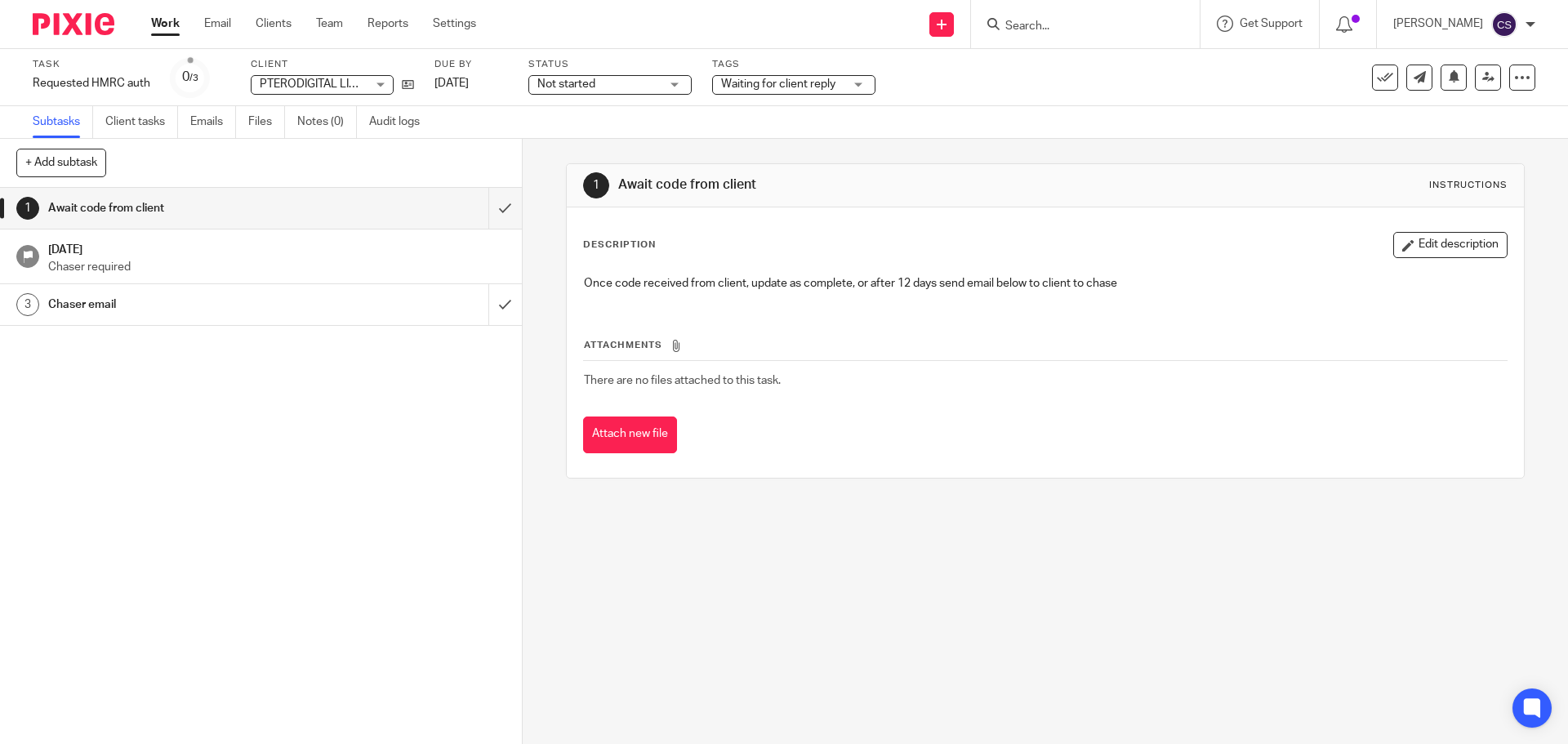
click at [1027, 32] on input "Search" at bounding box center [1078, 27] width 147 height 14
type input "romulus"
click at [1069, 64] on link at bounding box center [1157, 70] width 313 height 38
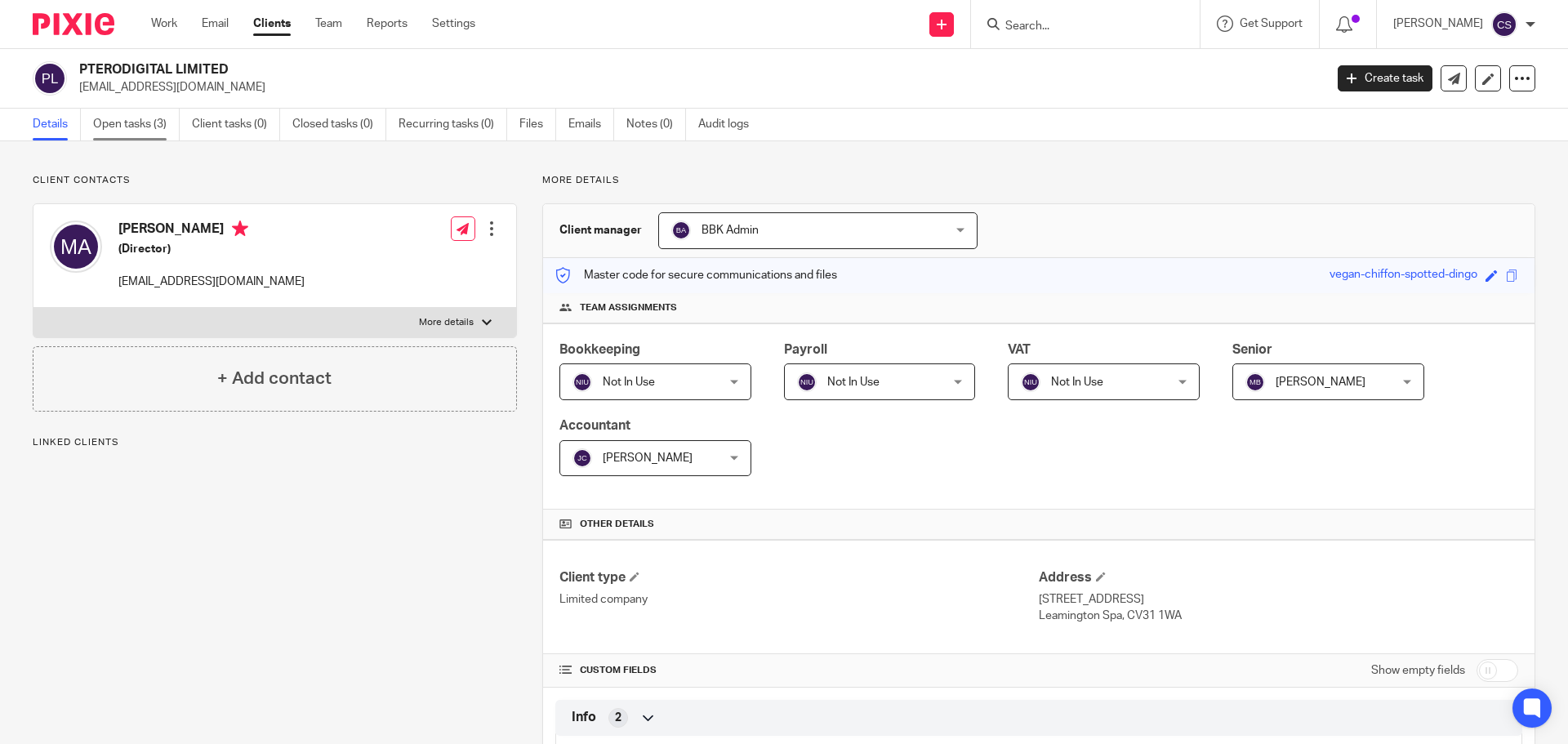
click at [118, 120] on link "Open tasks (3)" at bounding box center [137, 124] width 86 height 31
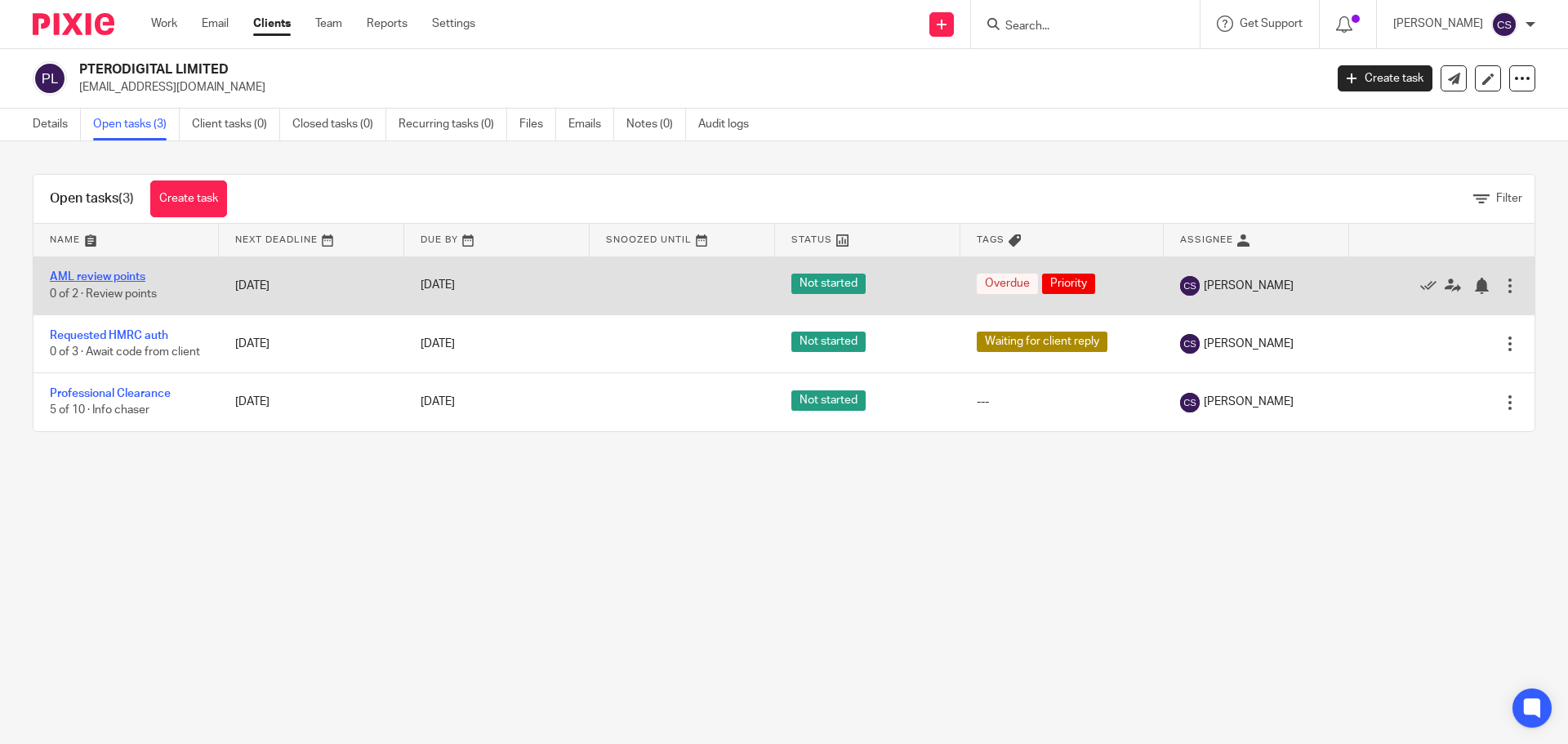
click at [126, 276] on link "AML review points" at bounding box center [97, 277] width 95 height 12
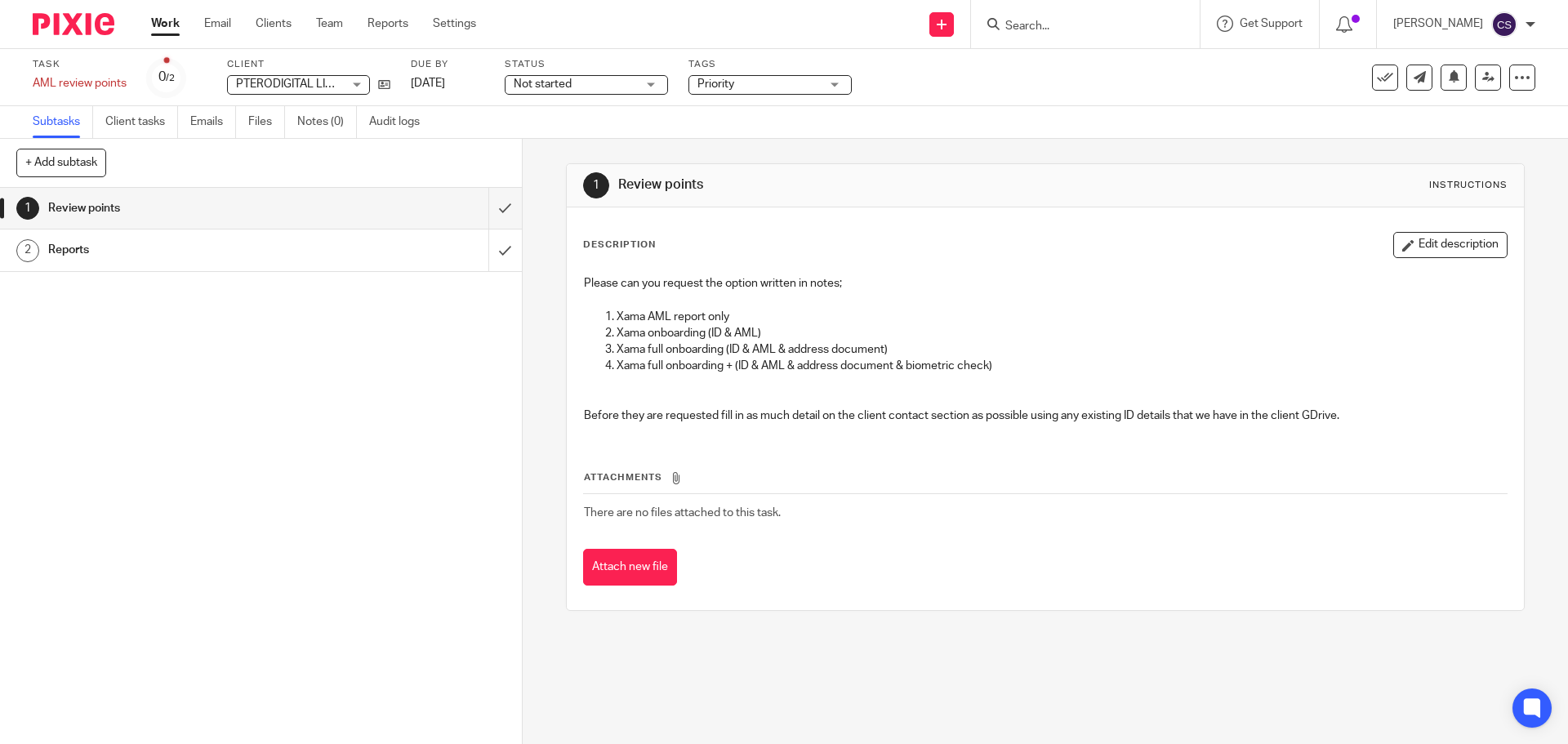
click at [550, 83] on span "Not started" at bounding box center [542, 84] width 58 height 12
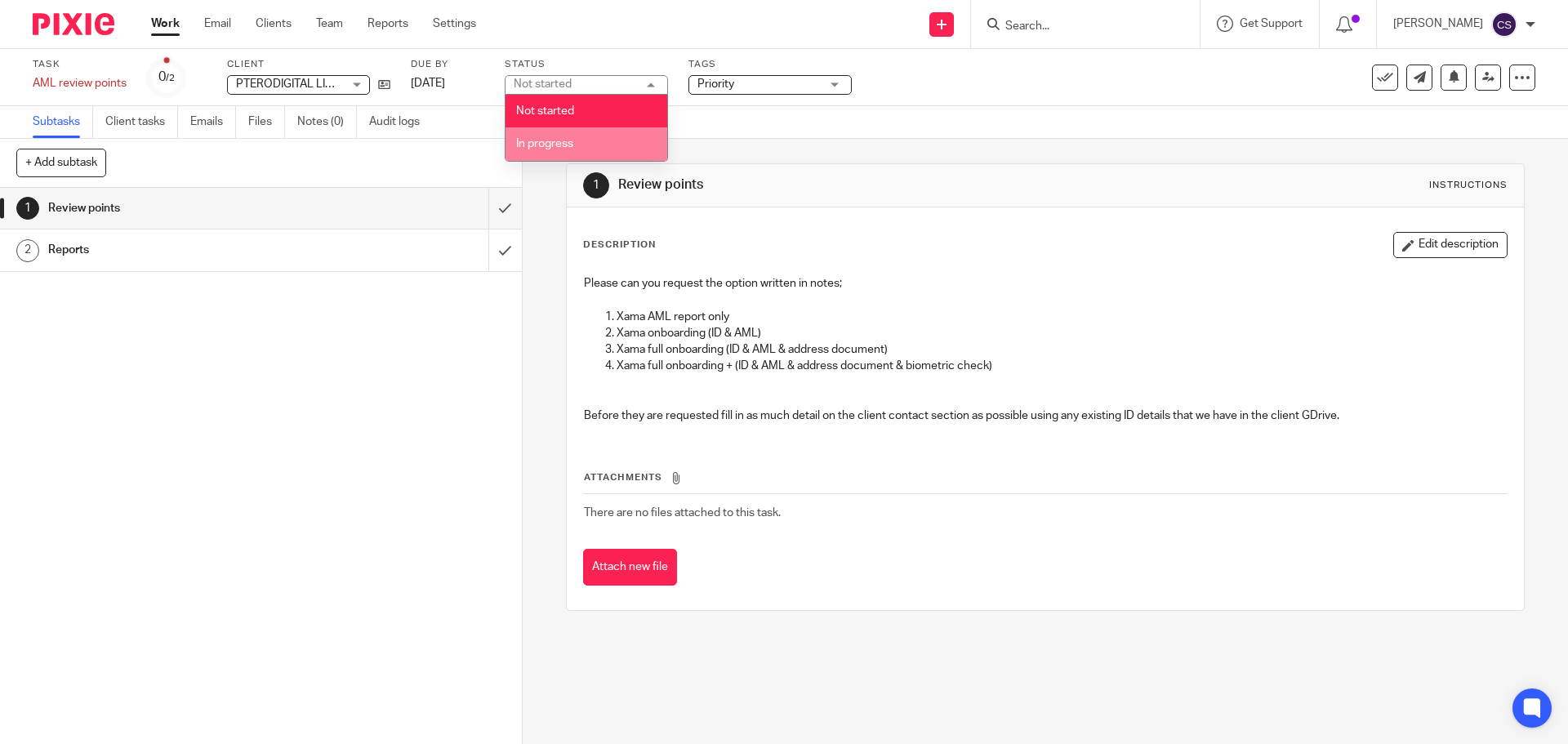
click at [533, 141] on span "In progress" at bounding box center [545, 144] width 57 height 12
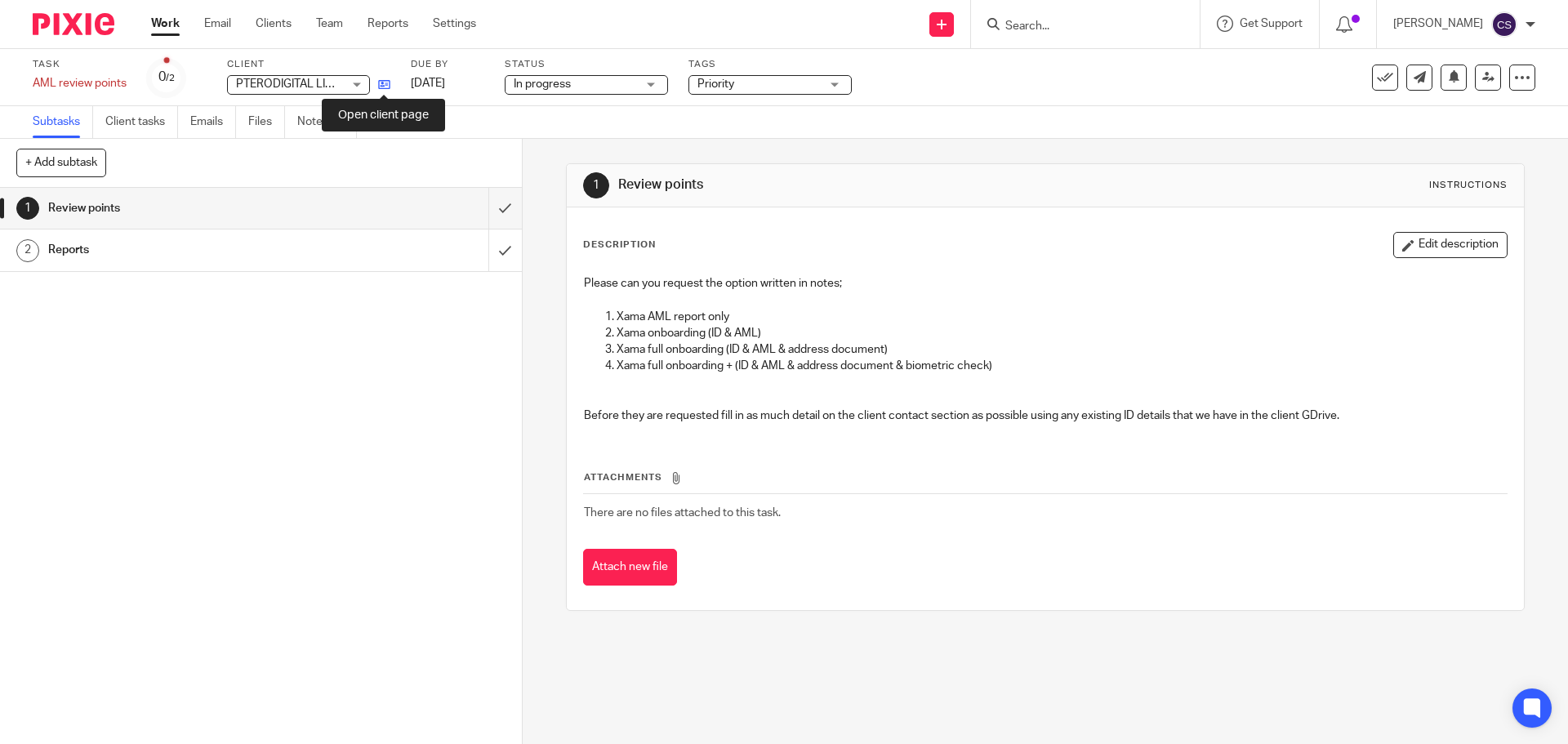
click at [383, 85] on icon at bounding box center [384, 84] width 13 height 13
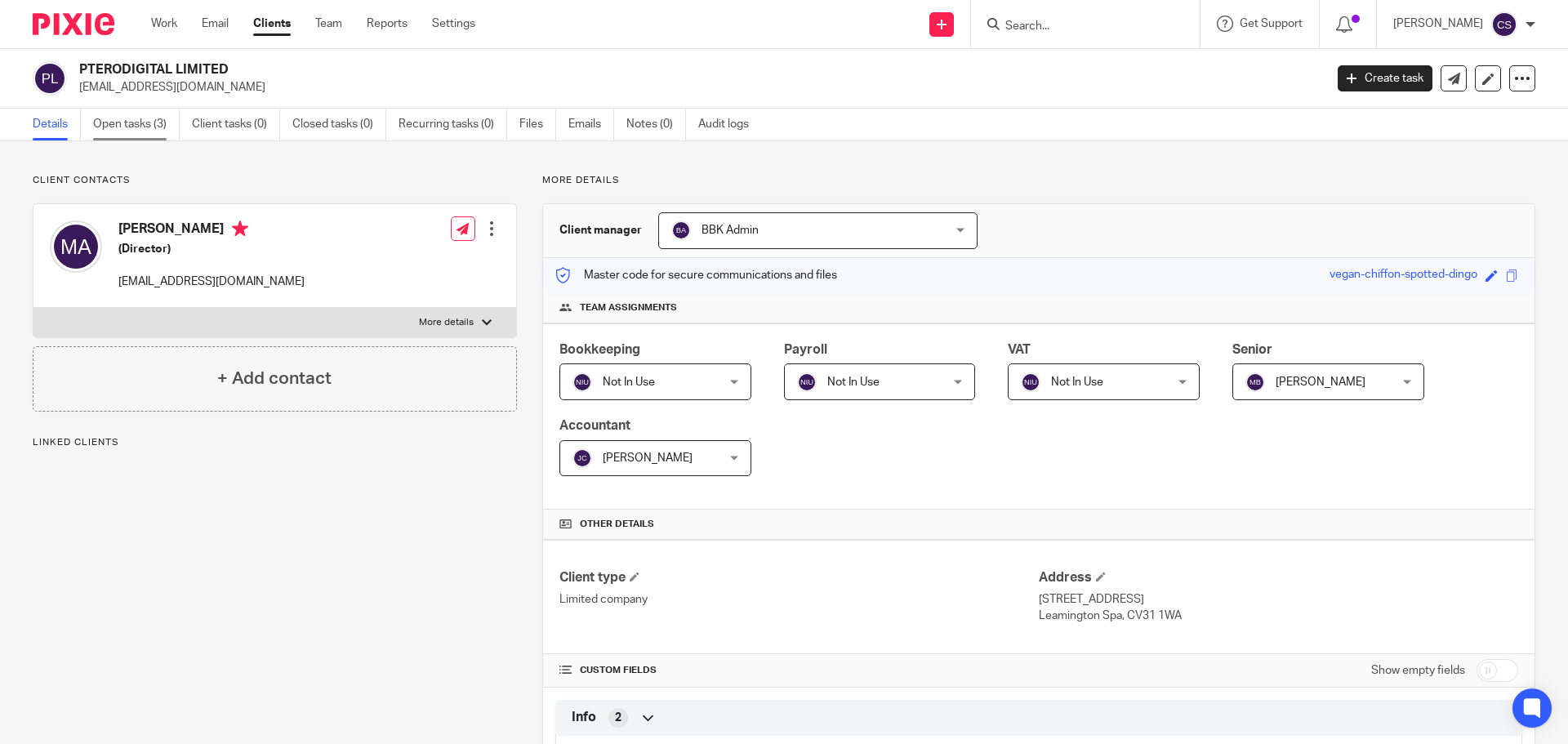
click at [138, 122] on link "Open tasks (3)" at bounding box center [137, 124] width 86 height 31
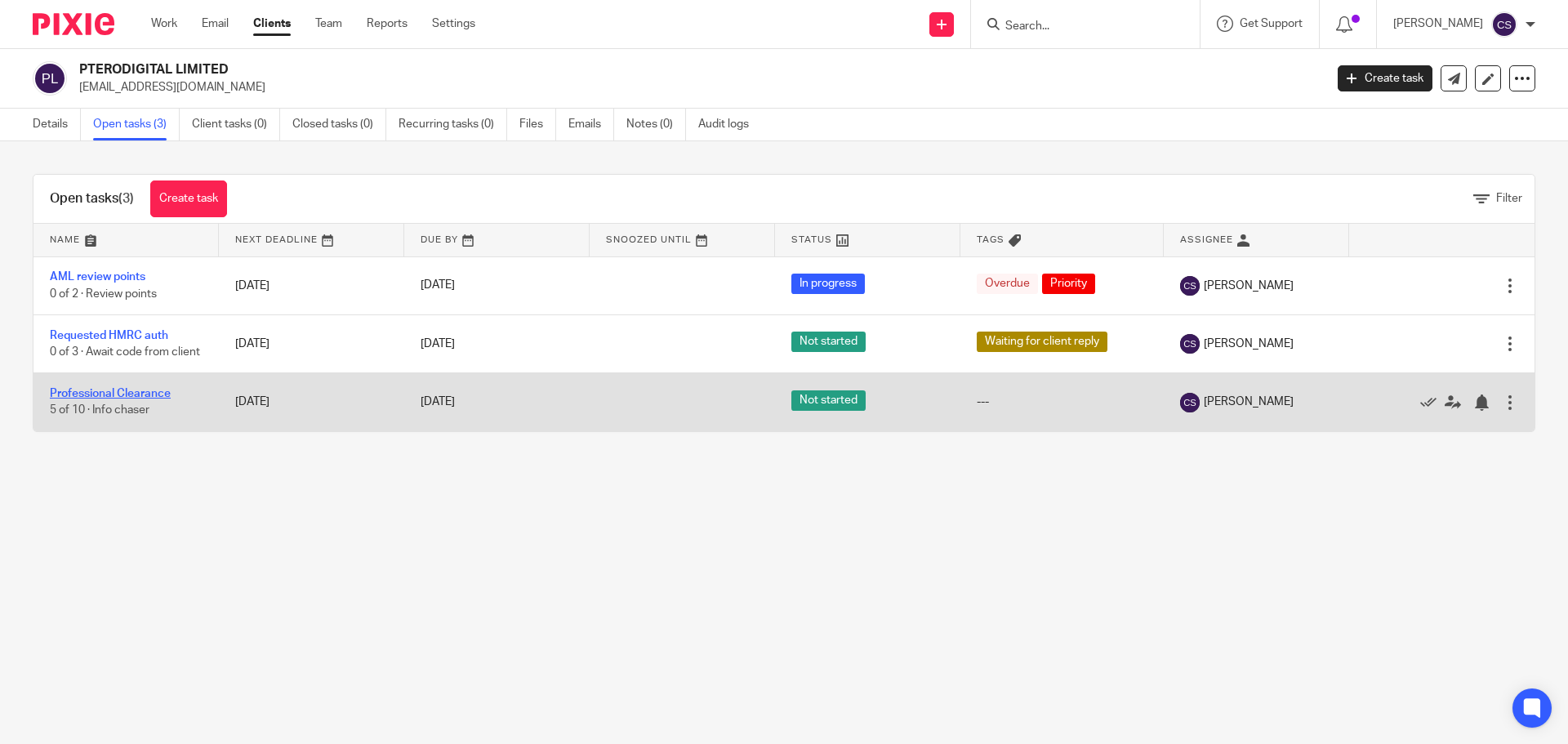
click at [145, 399] on link "Professional Clearance" at bounding box center [110, 394] width 121 height 12
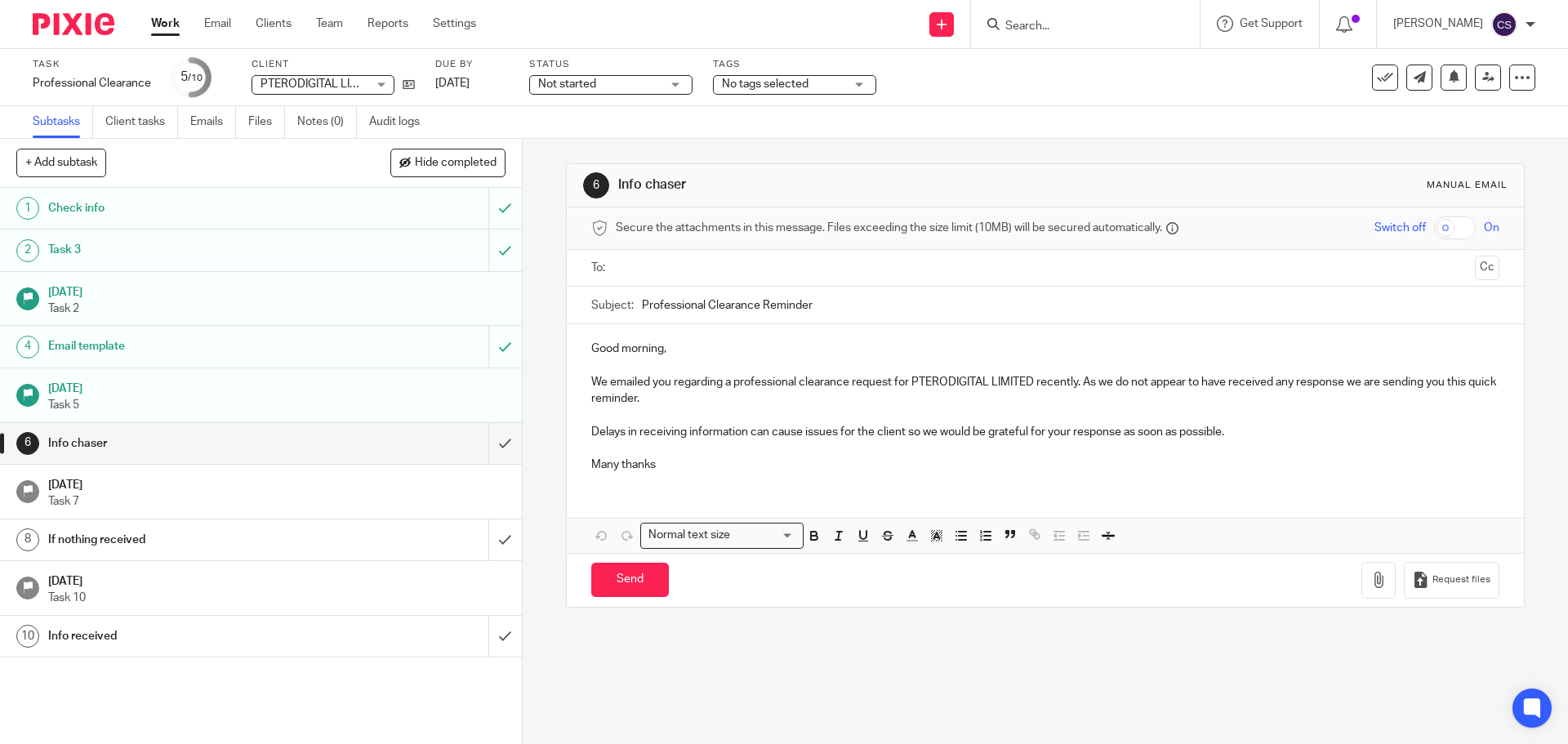
click at [385, 454] on div "Info chaser" at bounding box center [260, 443] width 424 height 24
click at [488, 441] on input "submit" at bounding box center [260, 443] width 522 height 40
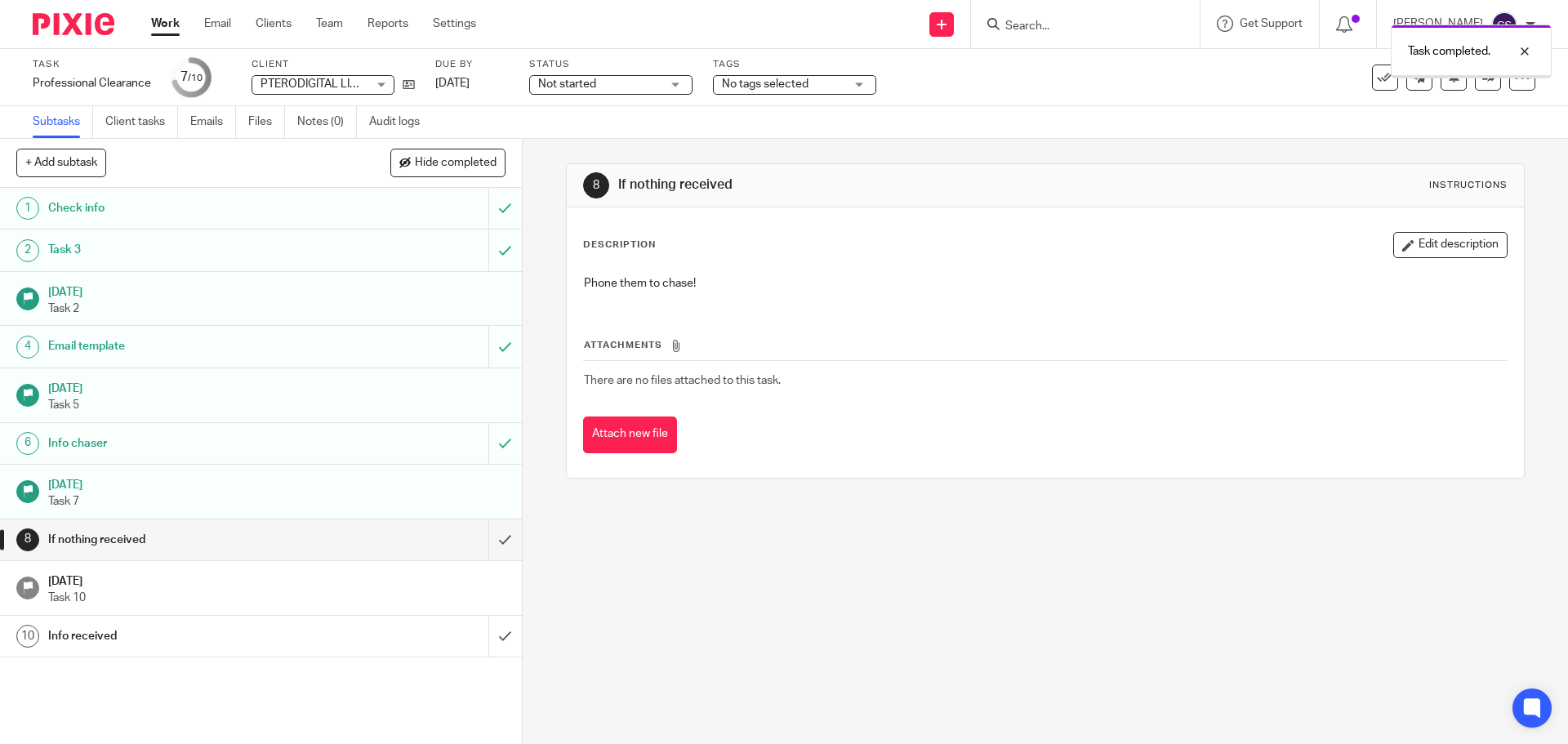
click at [431, 546] on div "If nothing received" at bounding box center [260, 539] width 424 height 24
click at [485, 539] on input "submit" at bounding box center [260, 539] width 522 height 40
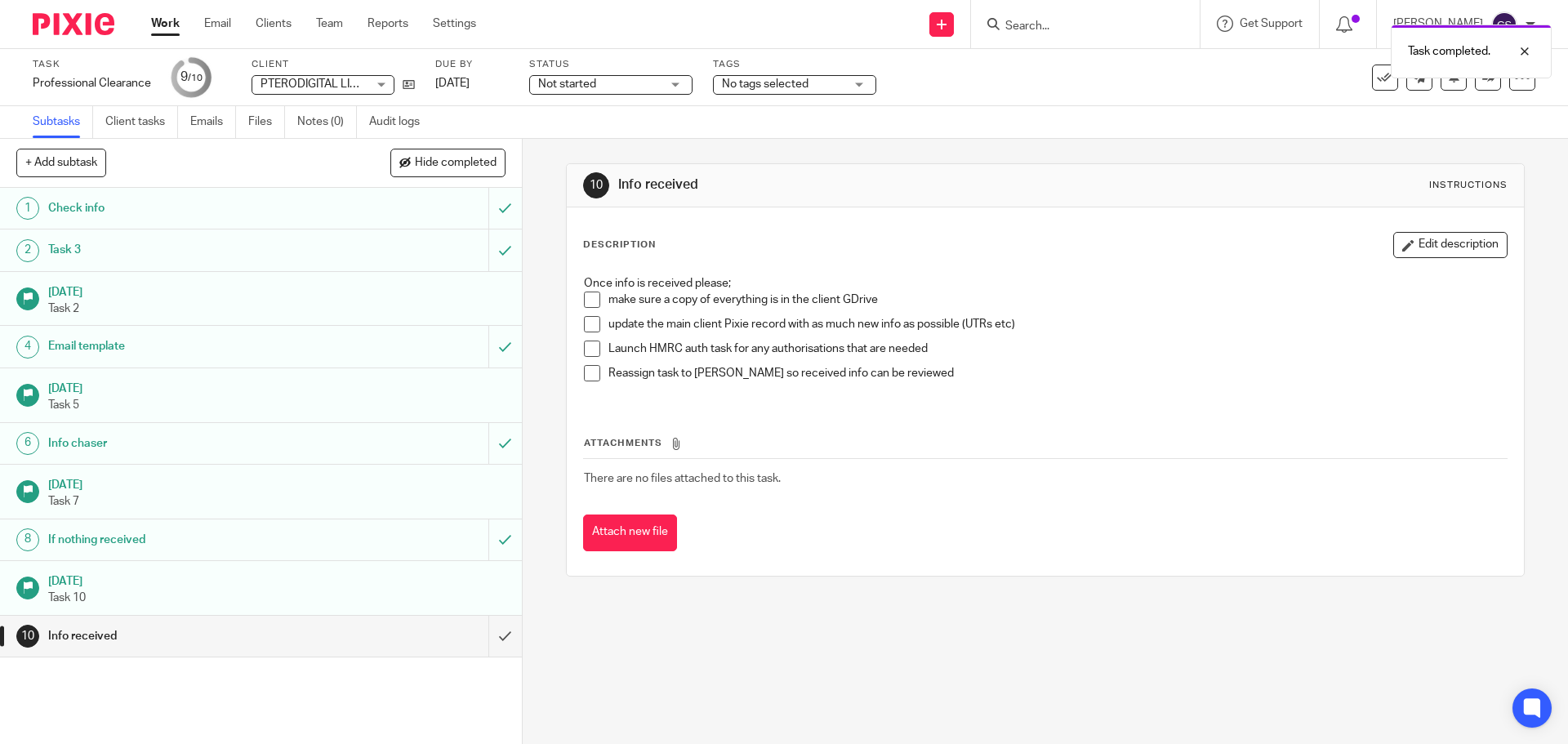
click at [588, 297] on span at bounding box center [592, 300] width 16 height 16
click at [584, 324] on span at bounding box center [592, 324] width 16 height 16
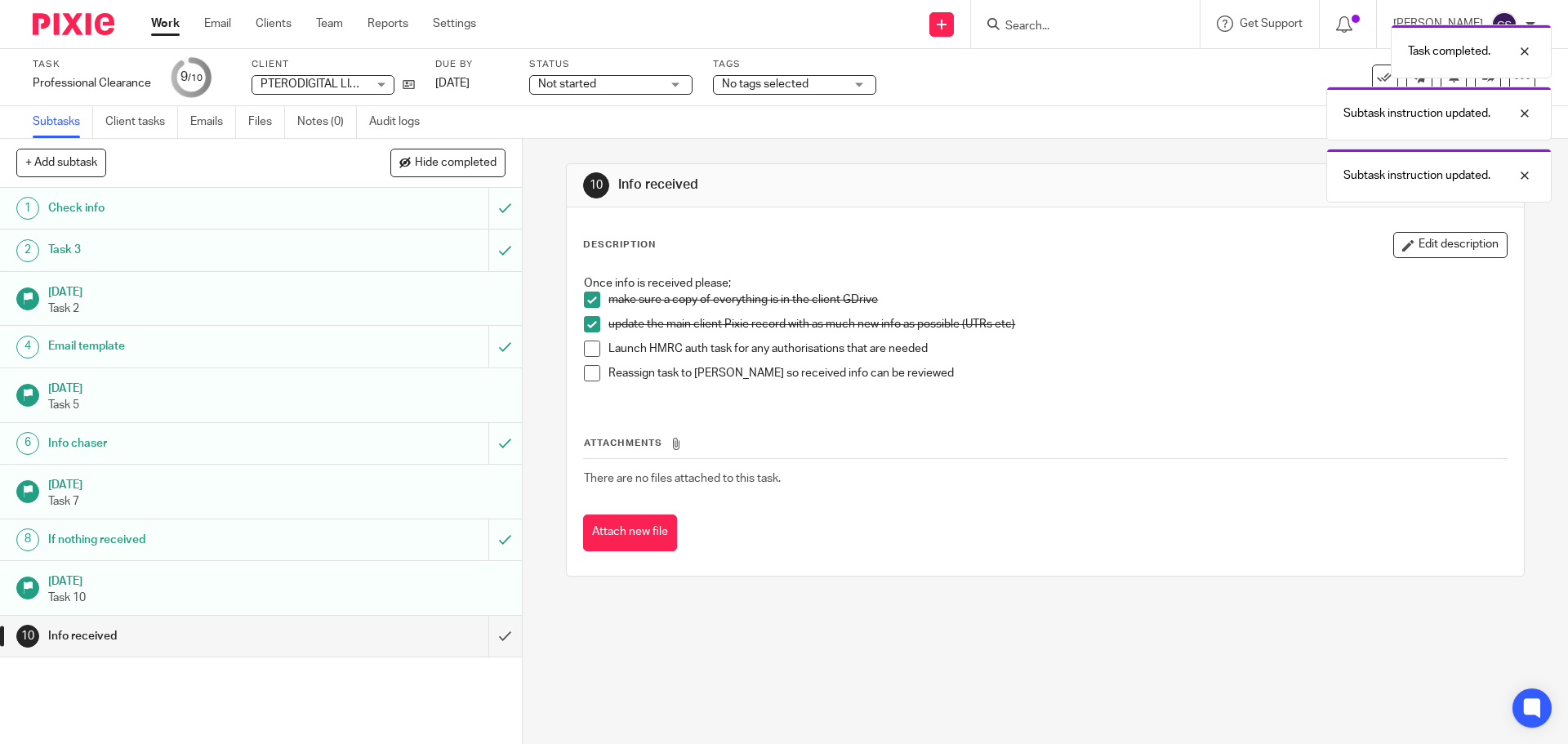
click at [584, 348] on span at bounding box center [592, 349] width 16 height 16
click at [588, 375] on span at bounding box center [592, 373] width 16 height 16
click at [641, 84] on span "Not started" at bounding box center [599, 84] width 122 height 17
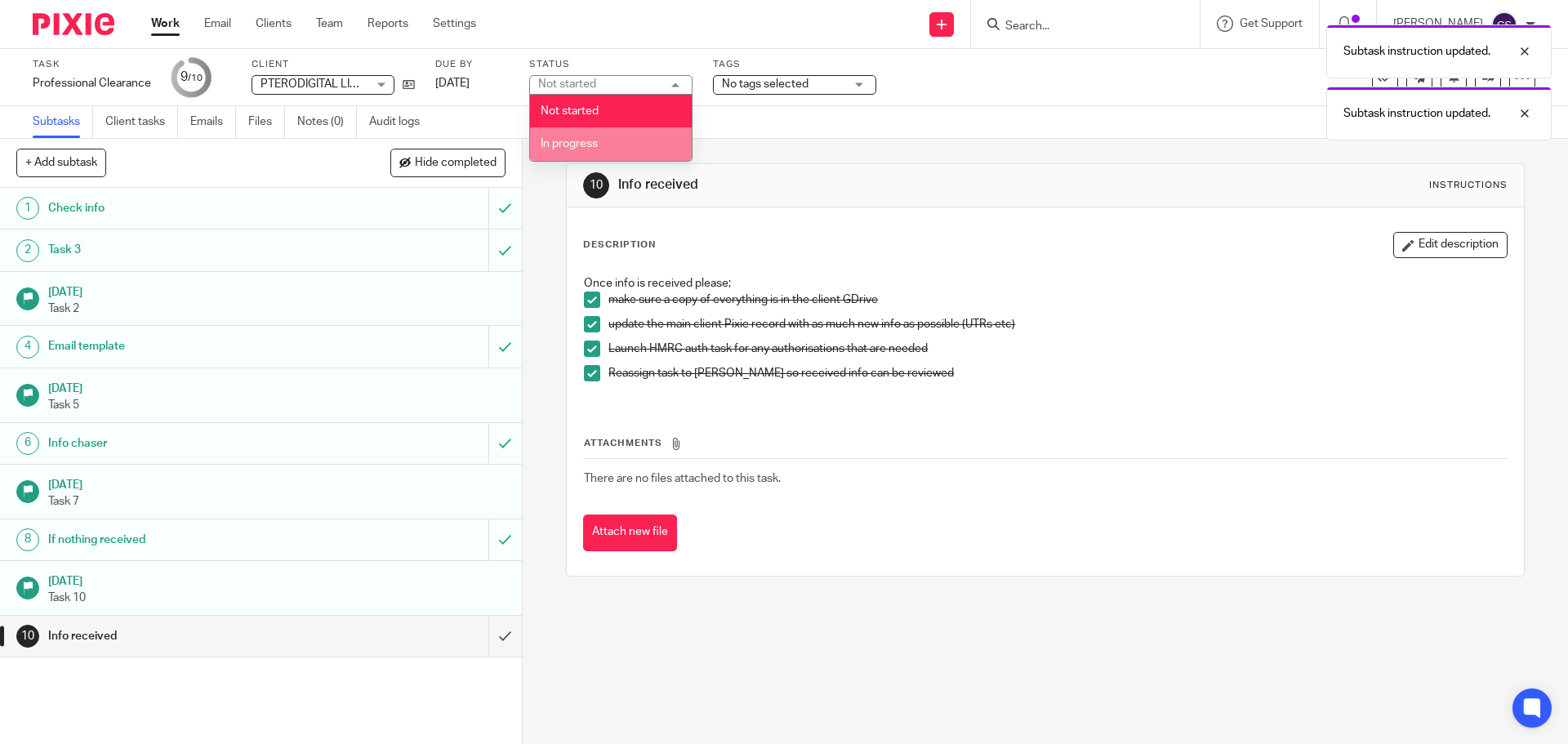
click at [602, 145] on li "In progress" at bounding box center [611, 144] width 162 height 33
click at [750, 89] on span "No tags selected" at bounding box center [765, 84] width 86 height 12
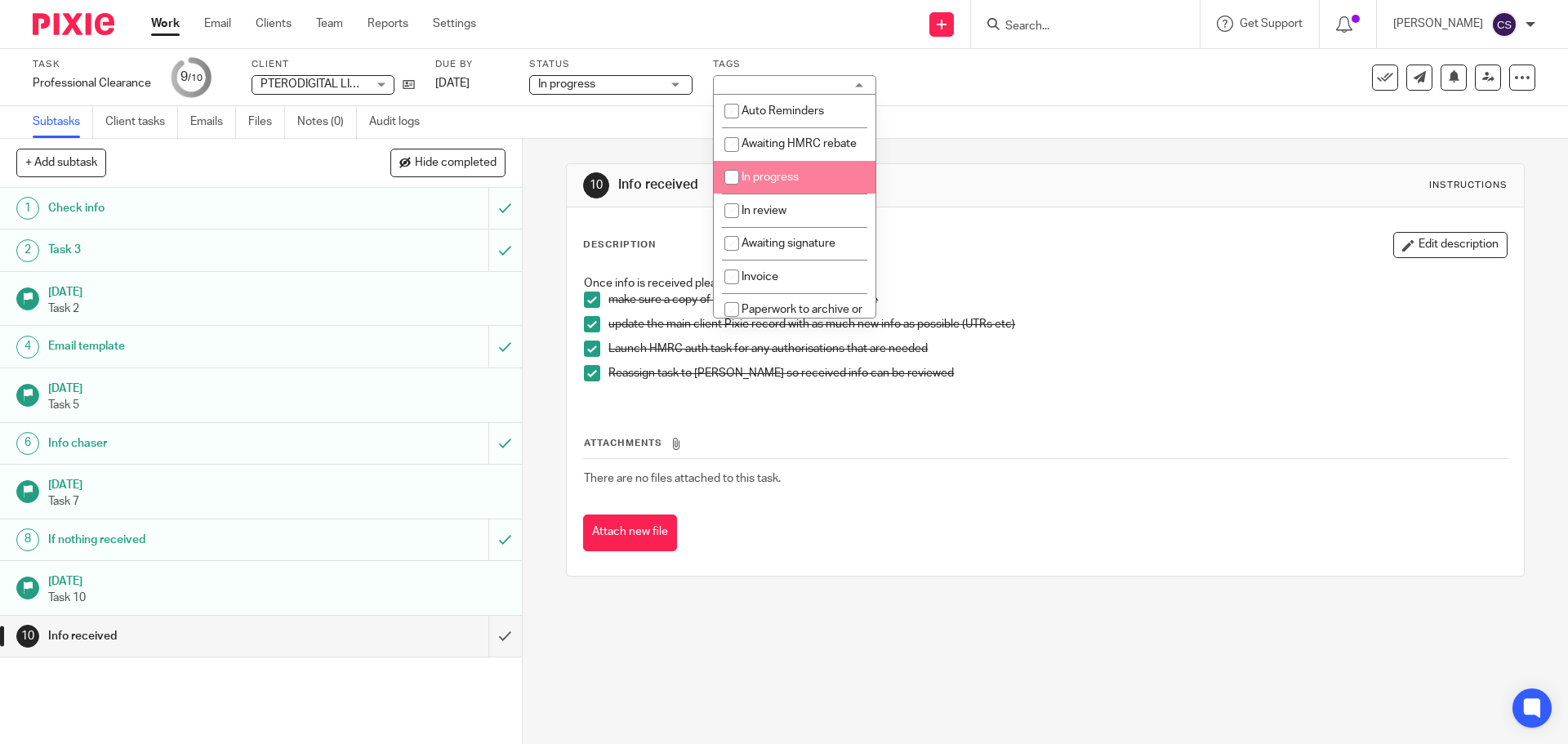
click at [732, 193] on input "checkbox" at bounding box center [731, 177] width 31 height 31
click at [728, 193] on input "checkbox" at bounding box center [731, 177] width 31 height 31
checkbox input "false"
click at [727, 221] on input "checkbox" at bounding box center [731, 210] width 31 height 31
checkbox input "true"
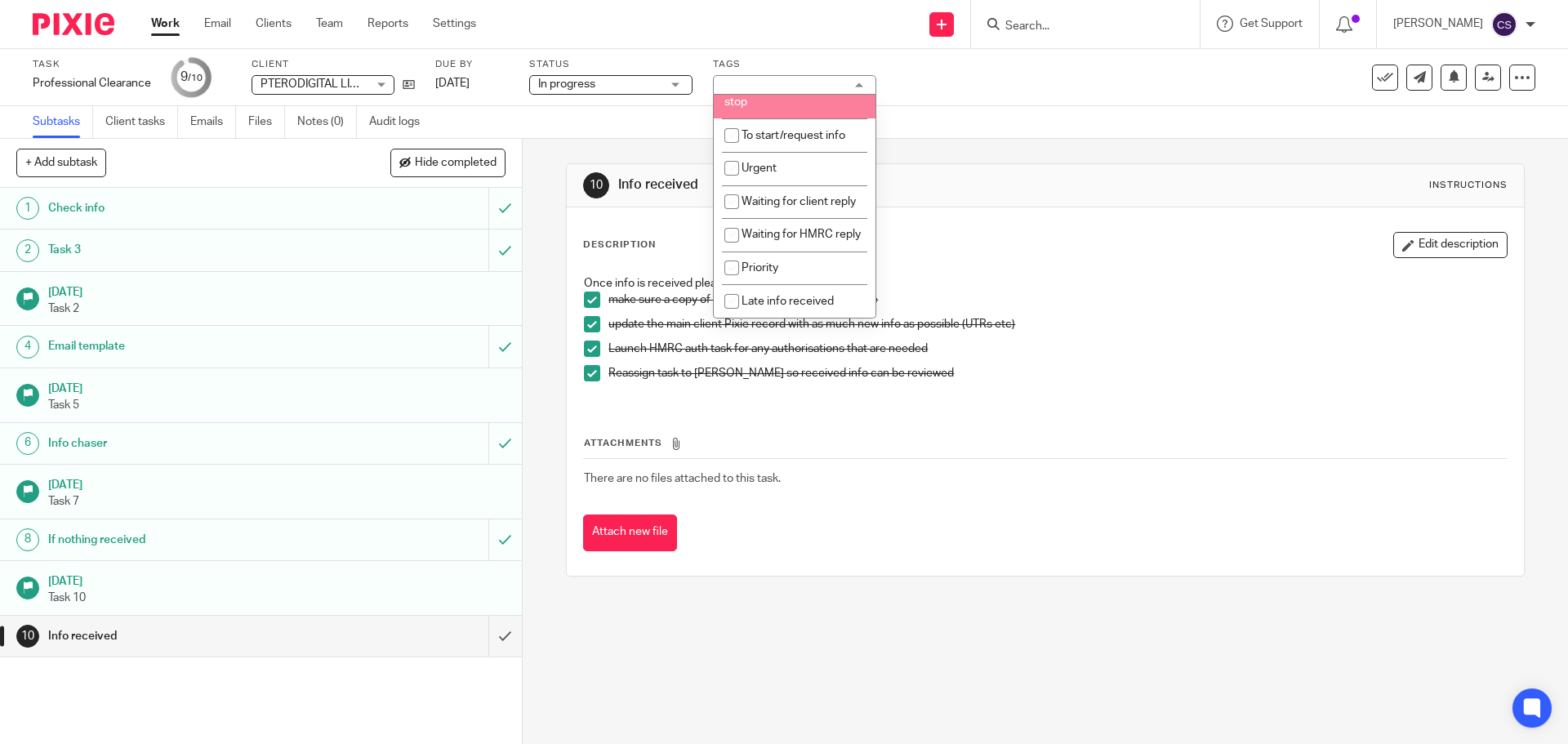
scroll to position [392, 0]
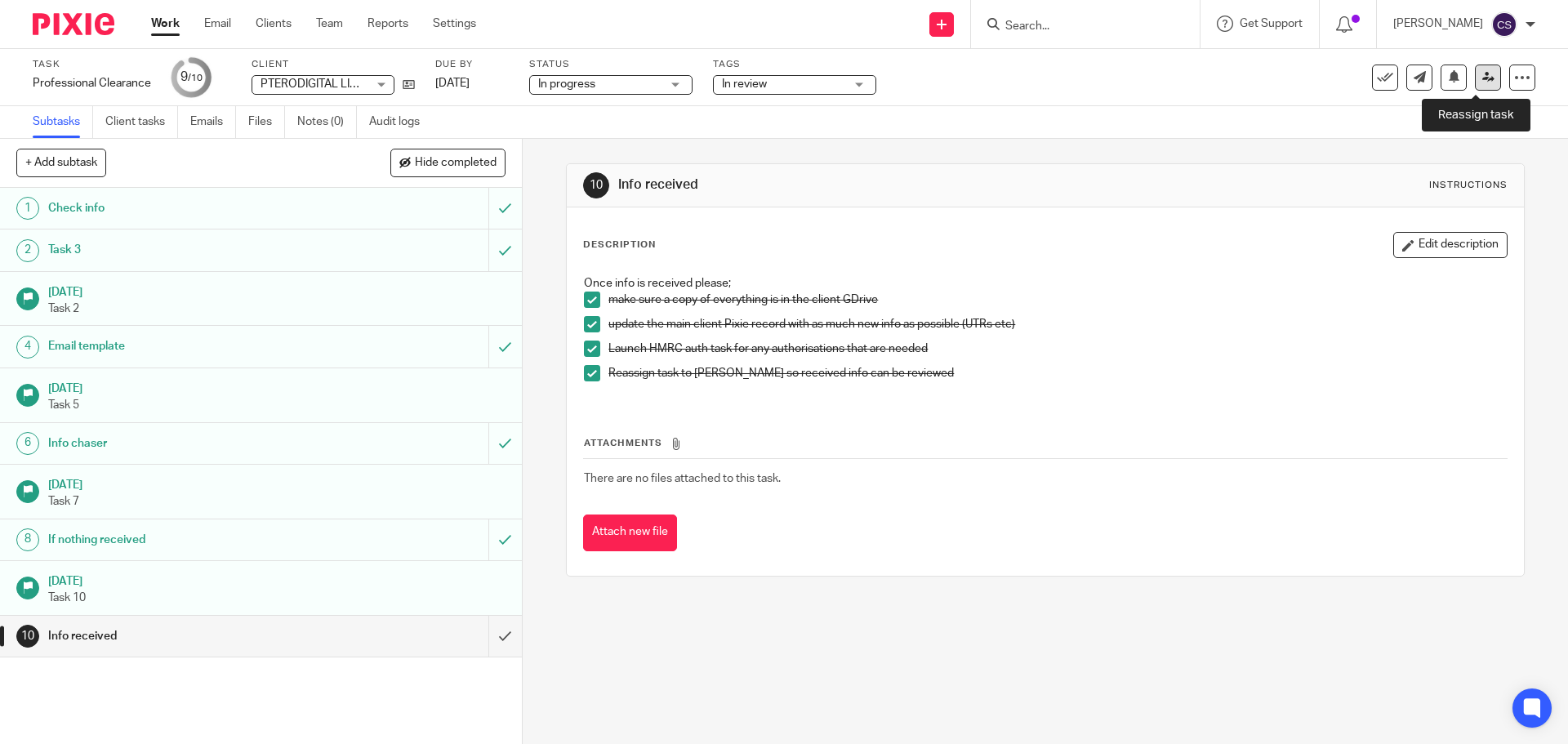
click at [1482, 76] on icon at bounding box center [1488, 77] width 13 height 13
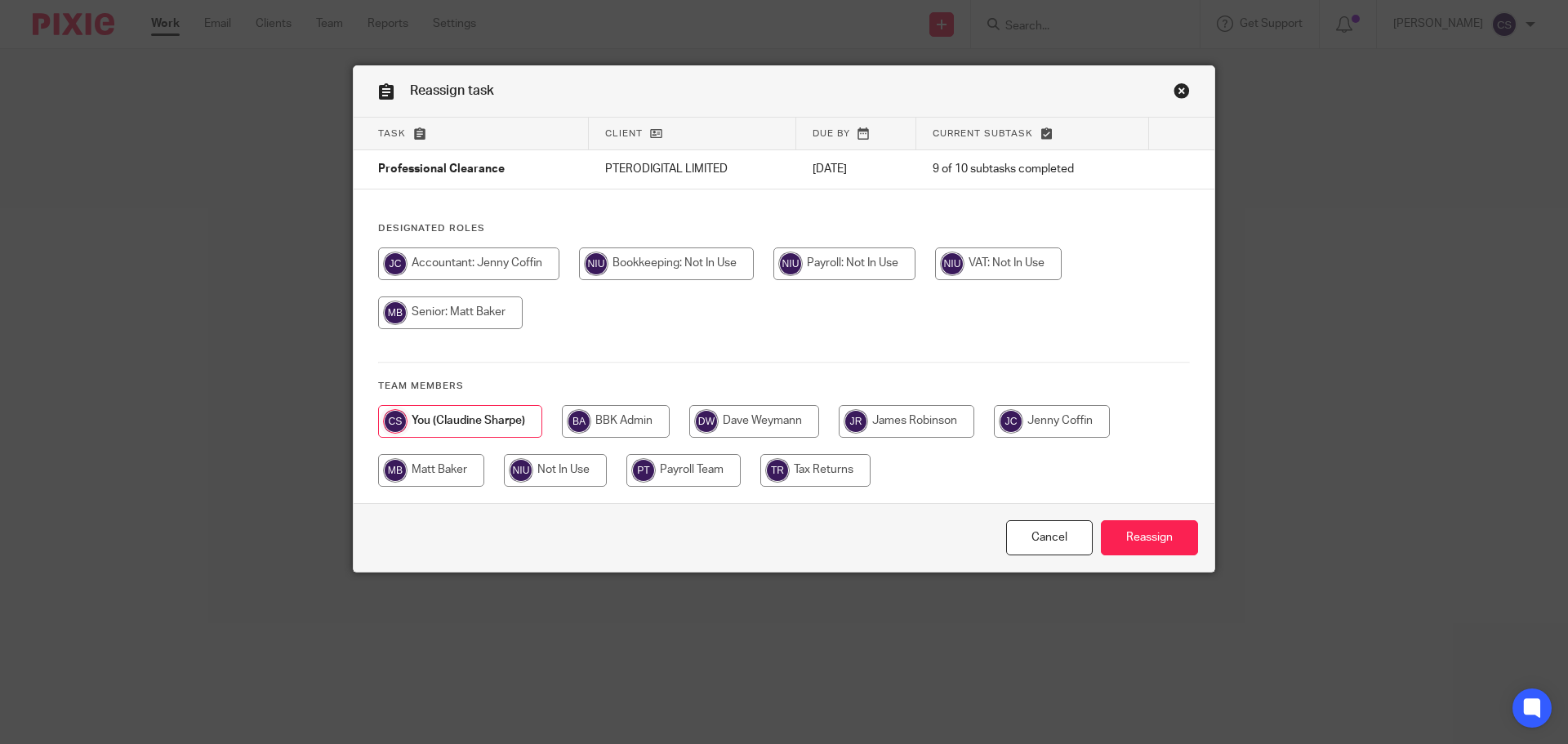
click at [1041, 420] on input "radio" at bounding box center [1052, 421] width 116 height 32
radio input "true"
click at [1154, 538] on input "Reassign" at bounding box center [1150, 537] width 97 height 35
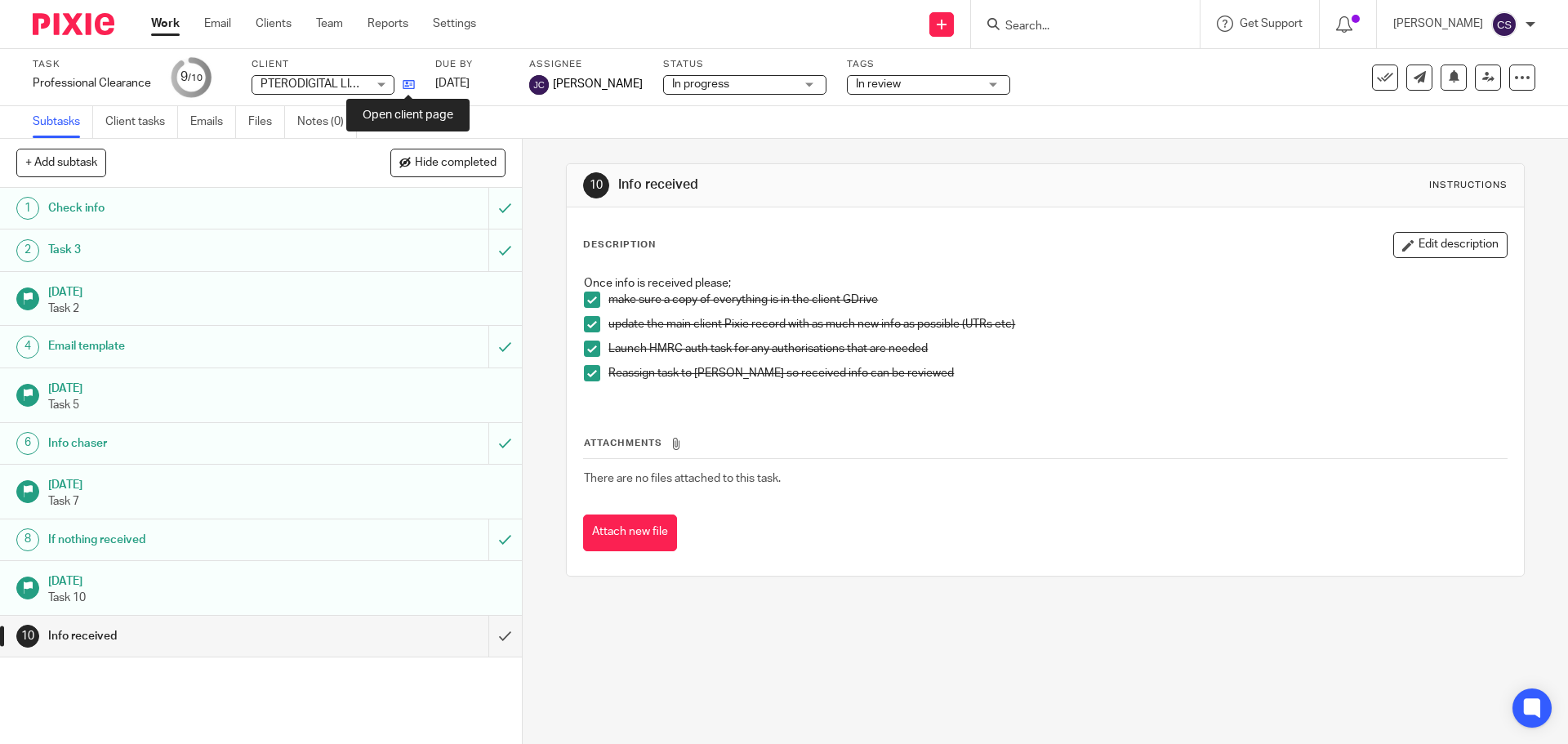
click at [409, 84] on icon at bounding box center [409, 84] width 13 height 13
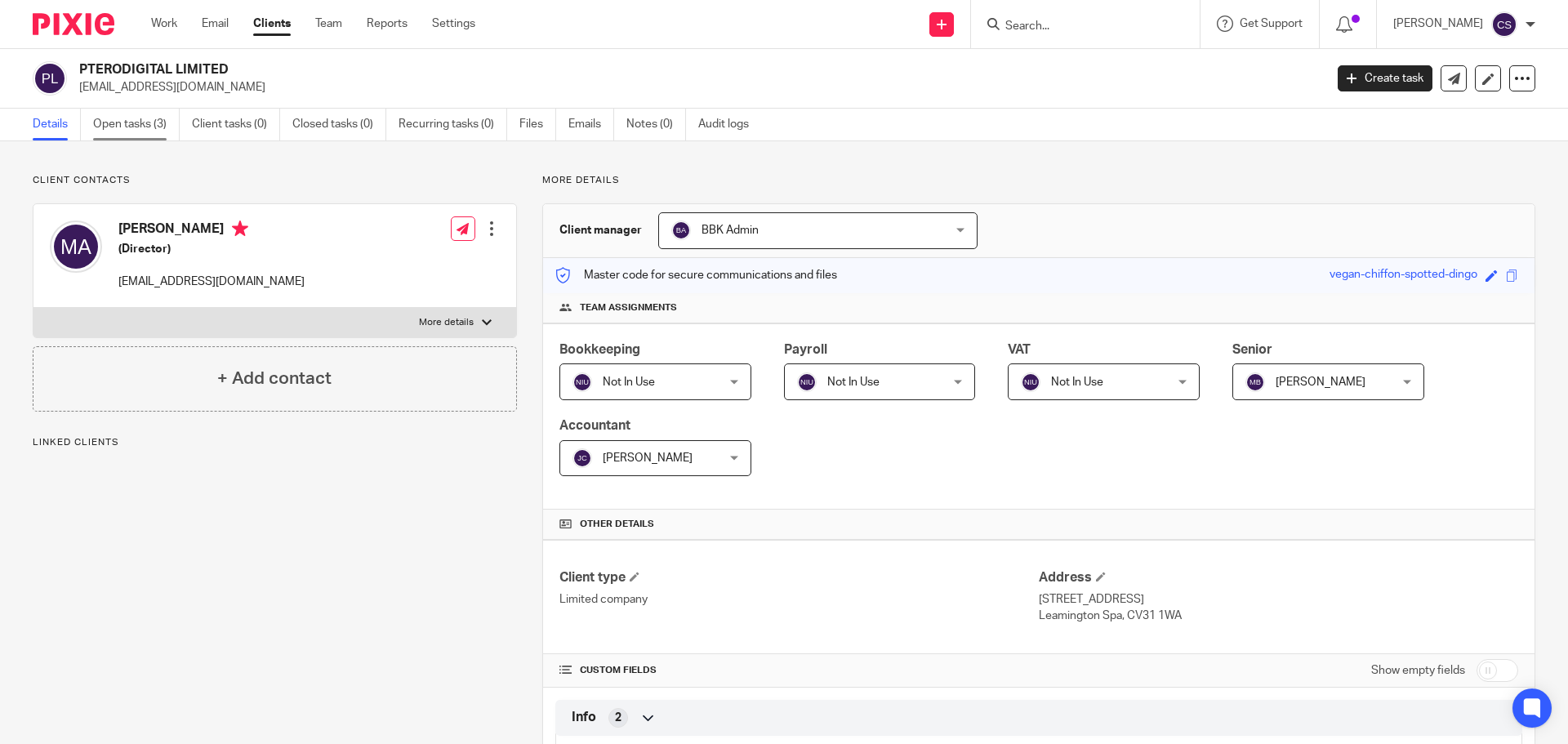
click at [129, 121] on link "Open tasks (3)" at bounding box center [137, 124] width 86 height 31
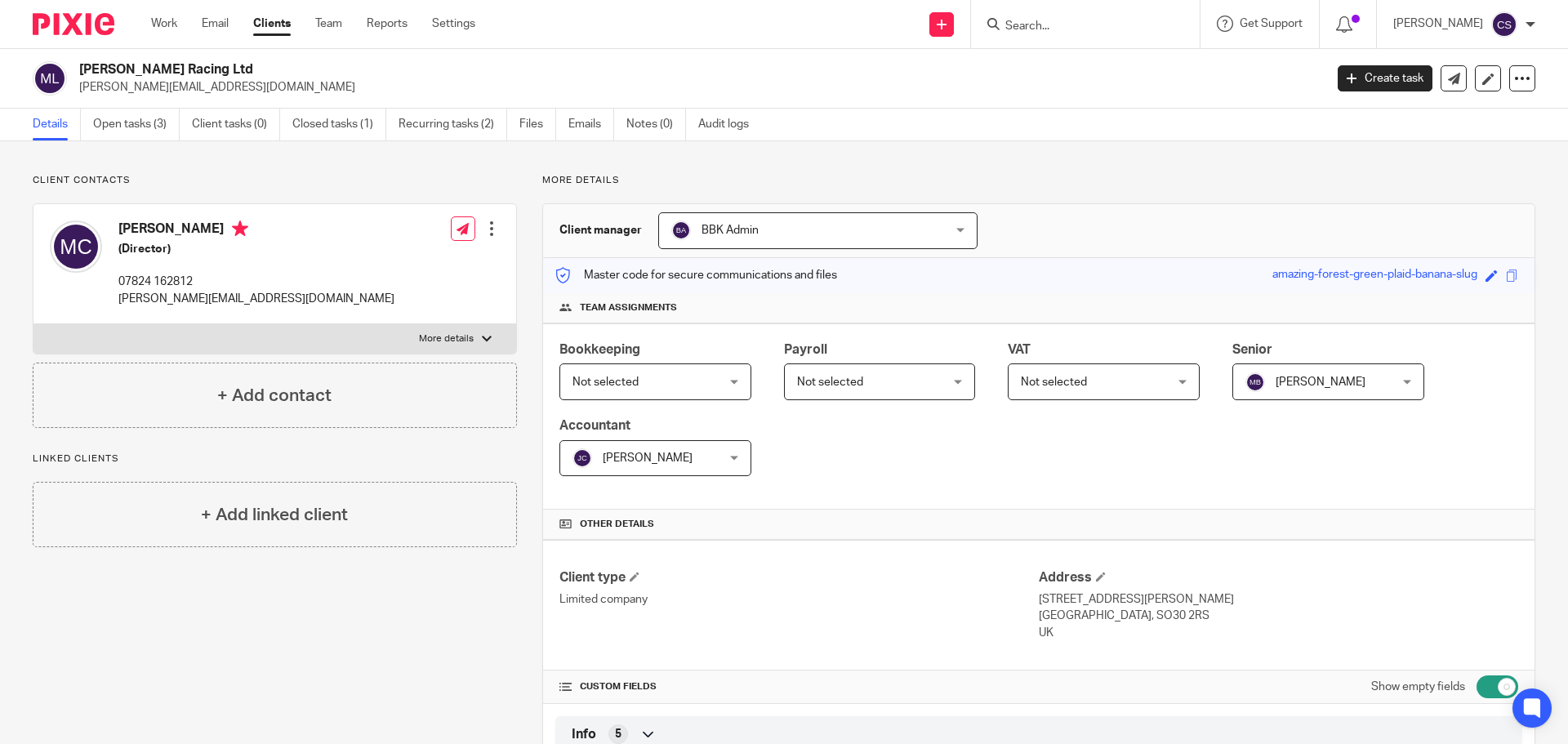
scroll to position [1879, 0]
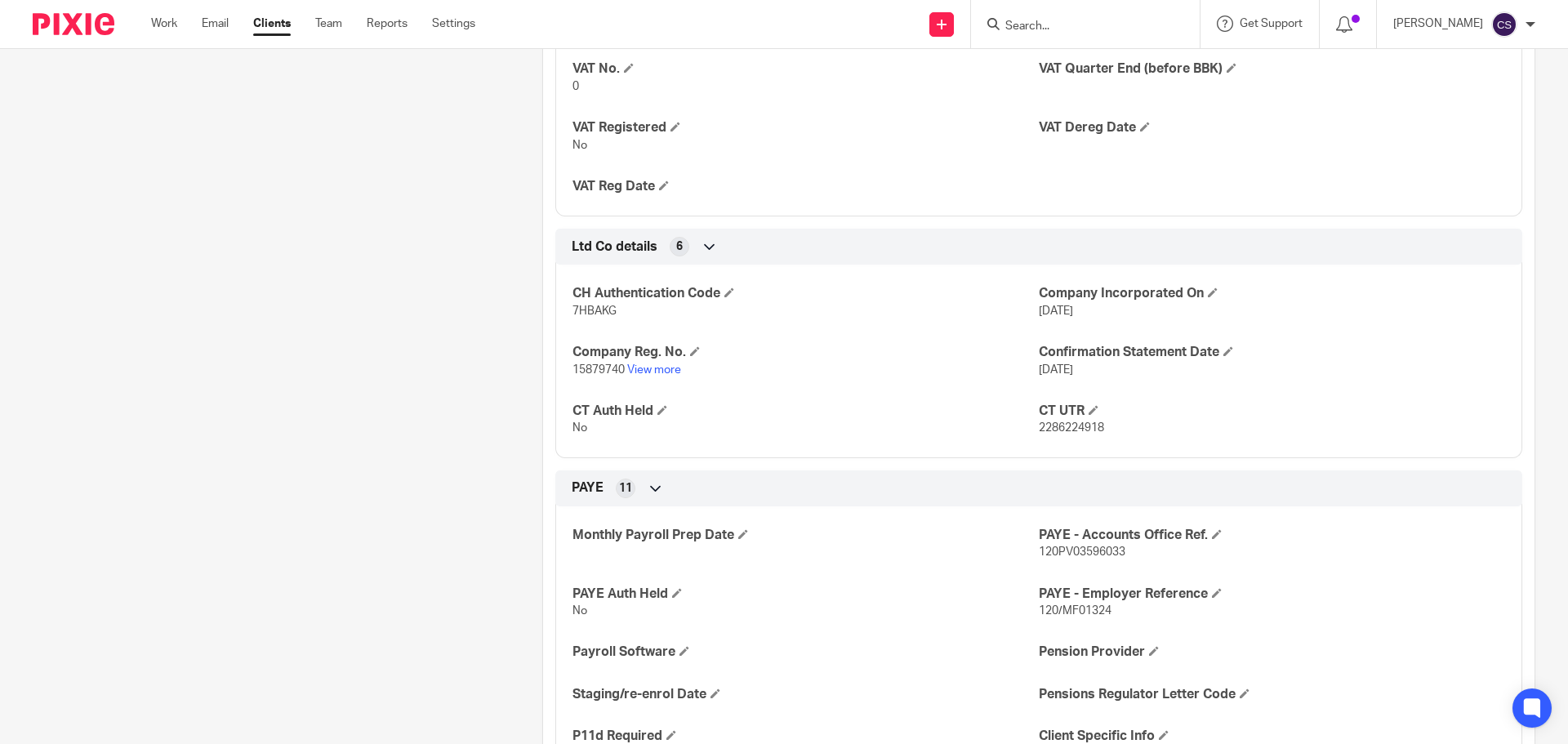
click at [1037, 22] on input "Search" at bounding box center [1078, 27] width 147 height 14
type input "stockton"
click at [1100, 63] on link at bounding box center [1158, 70] width 317 height 38
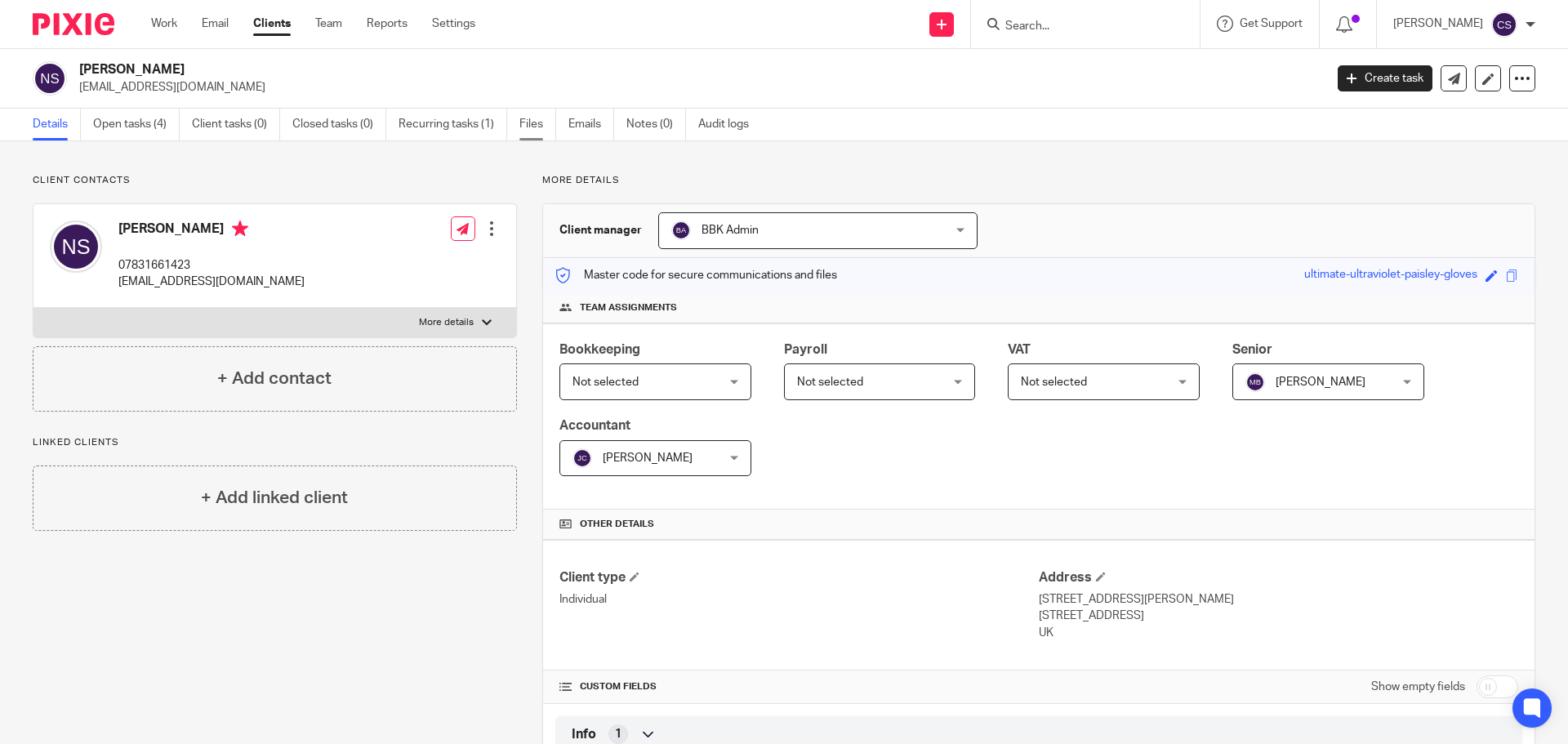
click at [530, 122] on link "Files" at bounding box center [537, 124] width 37 height 31
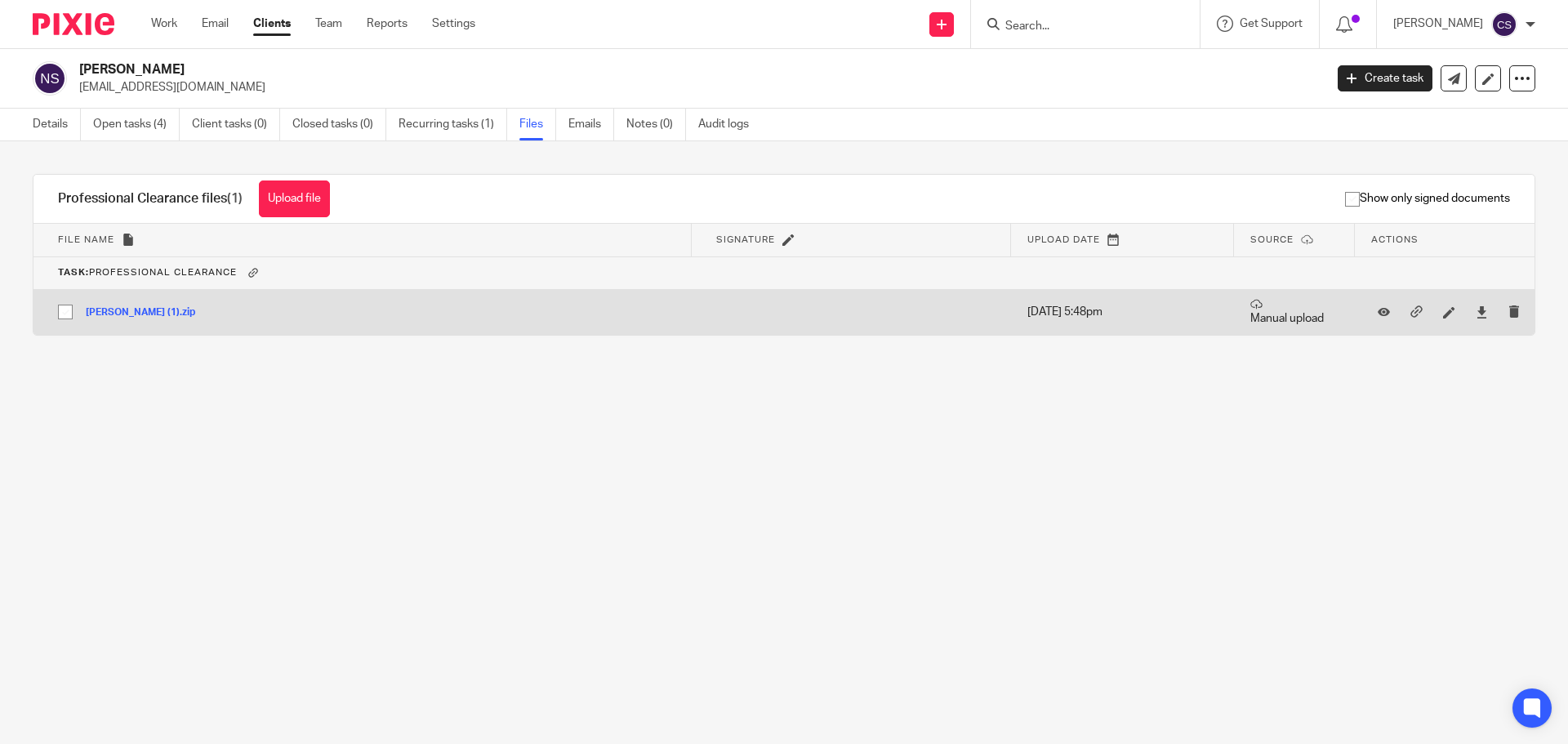
click at [145, 312] on button "[PERSON_NAME] (1).zip" at bounding box center [145, 313] width 121 height 12
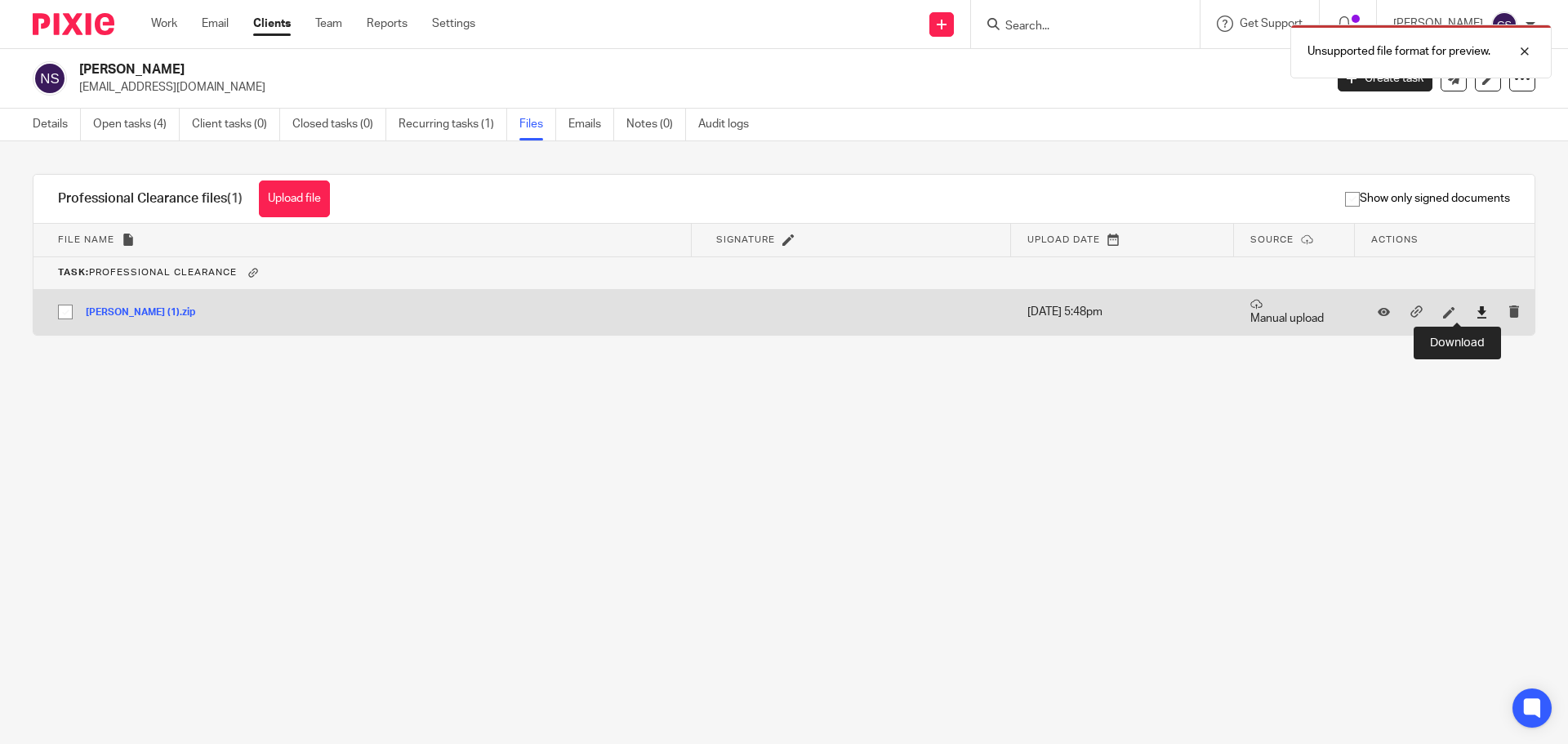
click at [1476, 311] on icon at bounding box center [1482, 313] width 13 height 13
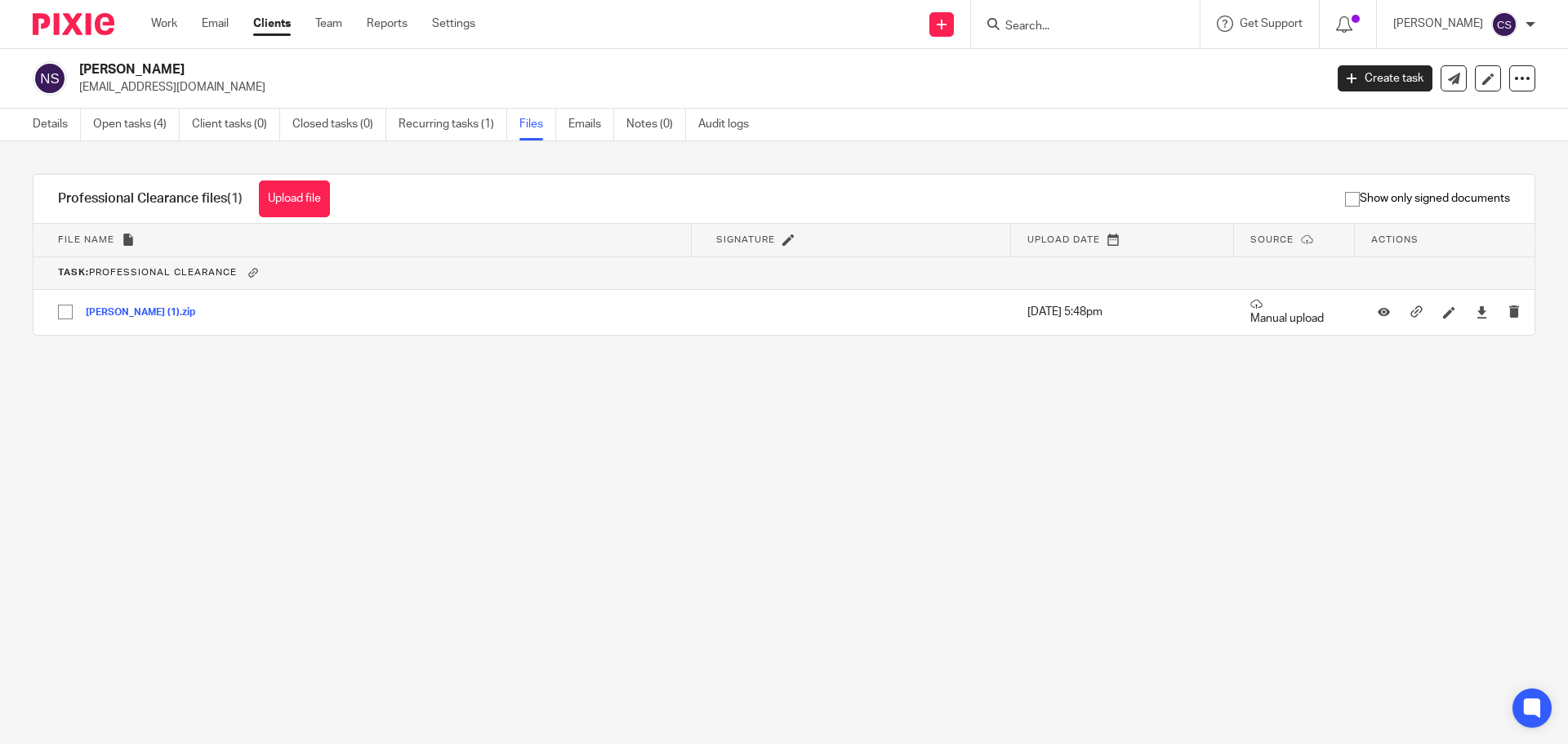
drag, startPoint x: 1023, startPoint y: 22, endPoint x: 1066, endPoint y: 21, distance: 43.0
click at [1024, 22] on input "Search" at bounding box center [1078, 27] width 147 height 14
type input "romulus"
click at [1064, 62] on link at bounding box center [1157, 70] width 313 height 38
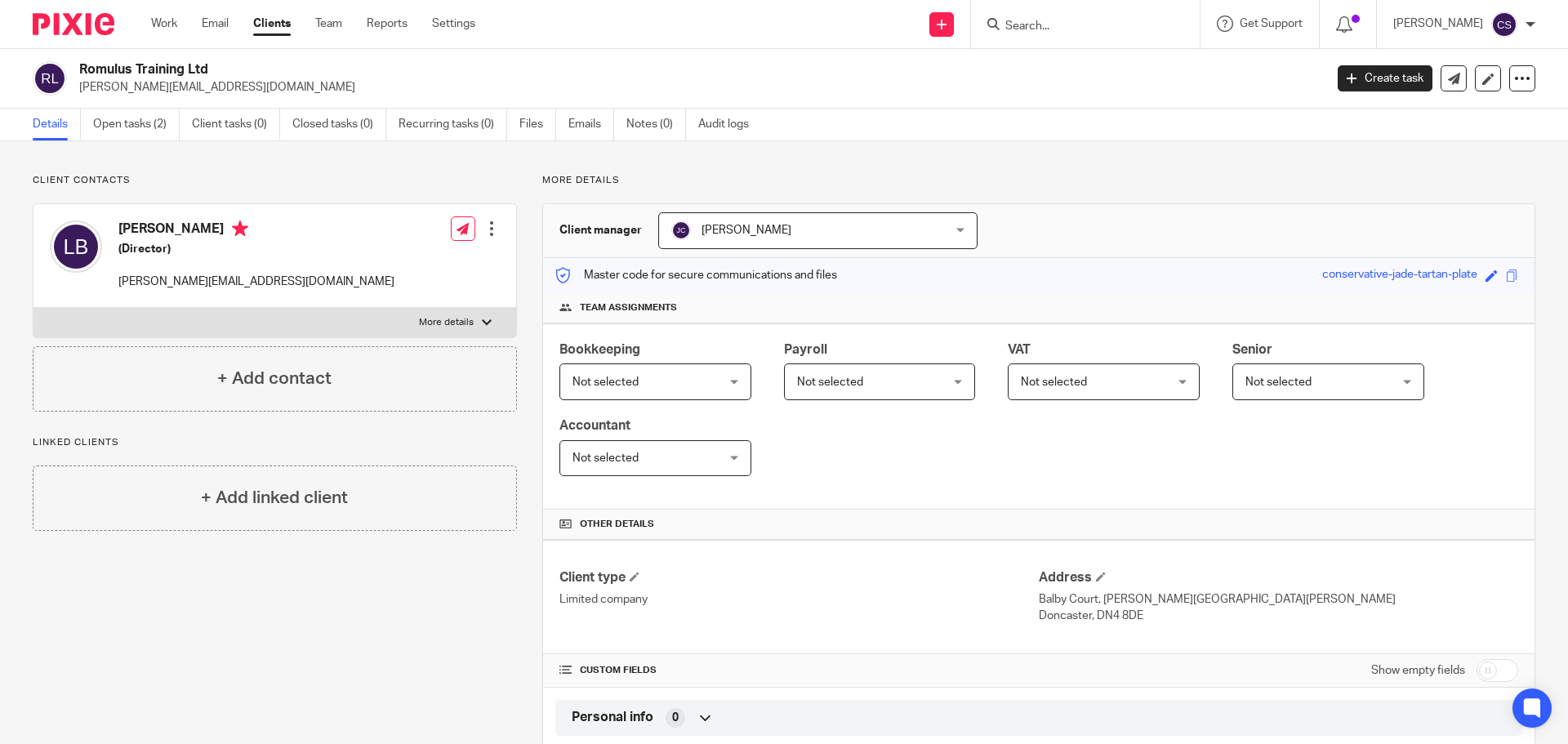
click at [1492, 674] on input "checkbox" at bounding box center [1497, 670] width 41 height 22
checkbox input "true"
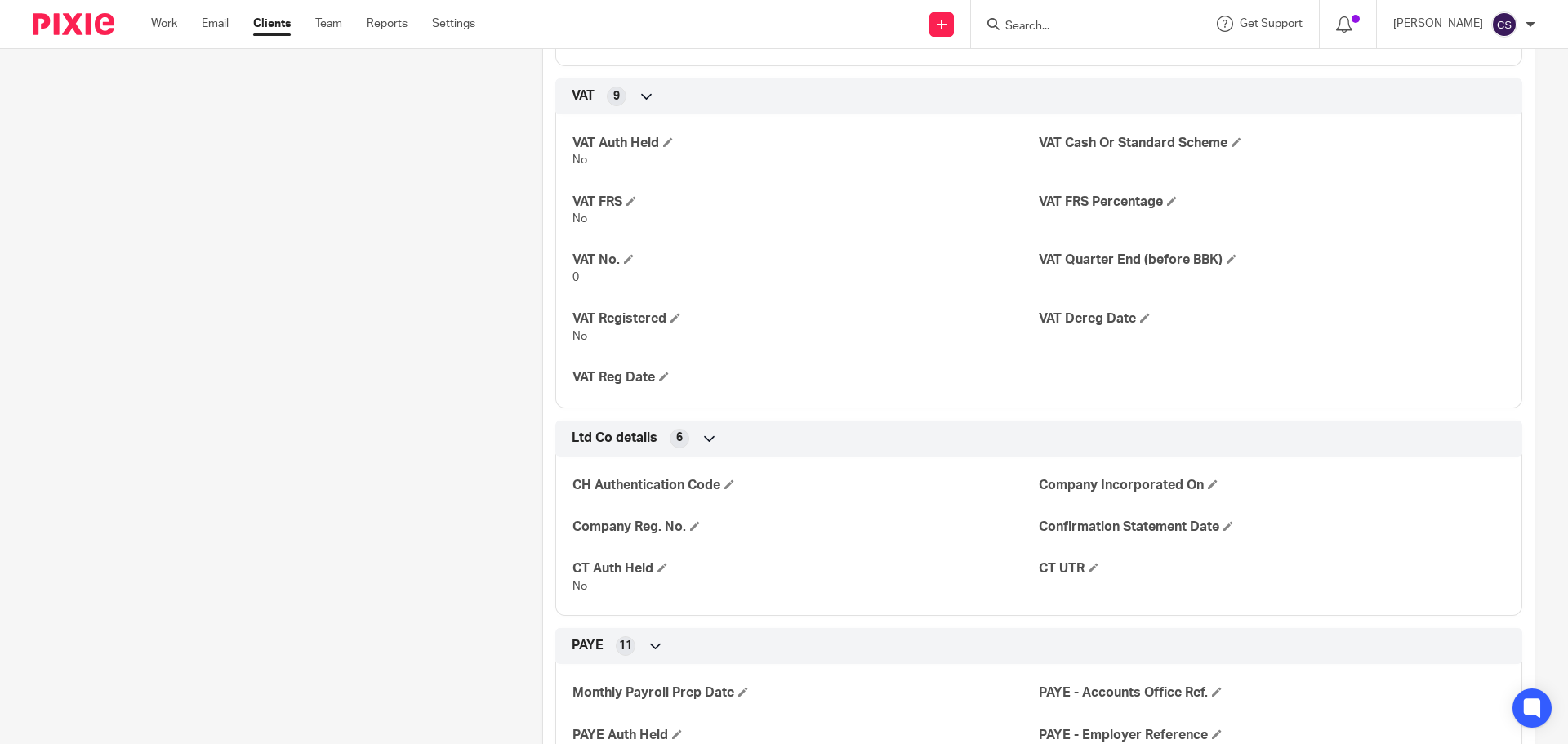
scroll to position [1634, 0]
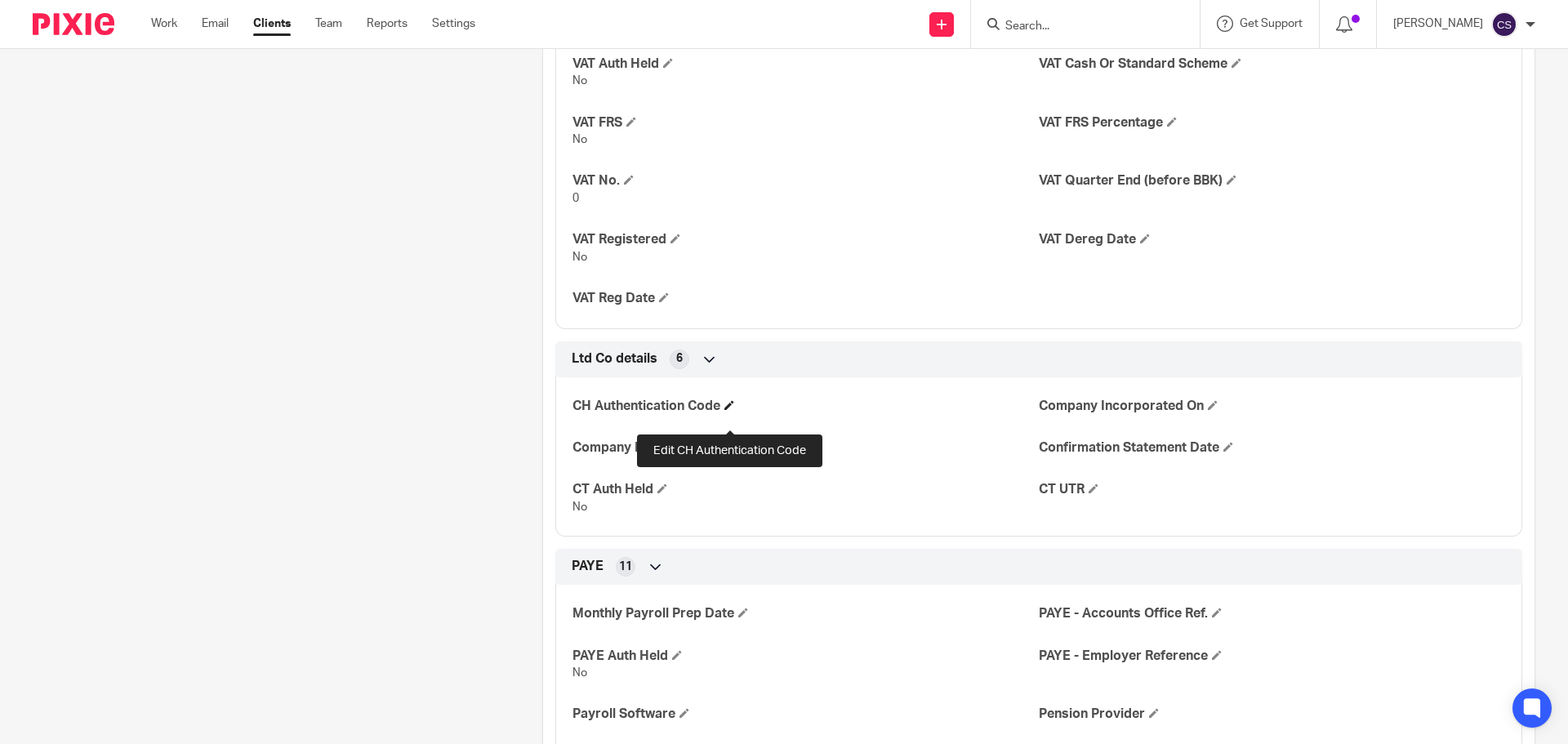
click at [731, 410] on span at bounding box center [729, 405] width 10 height 10
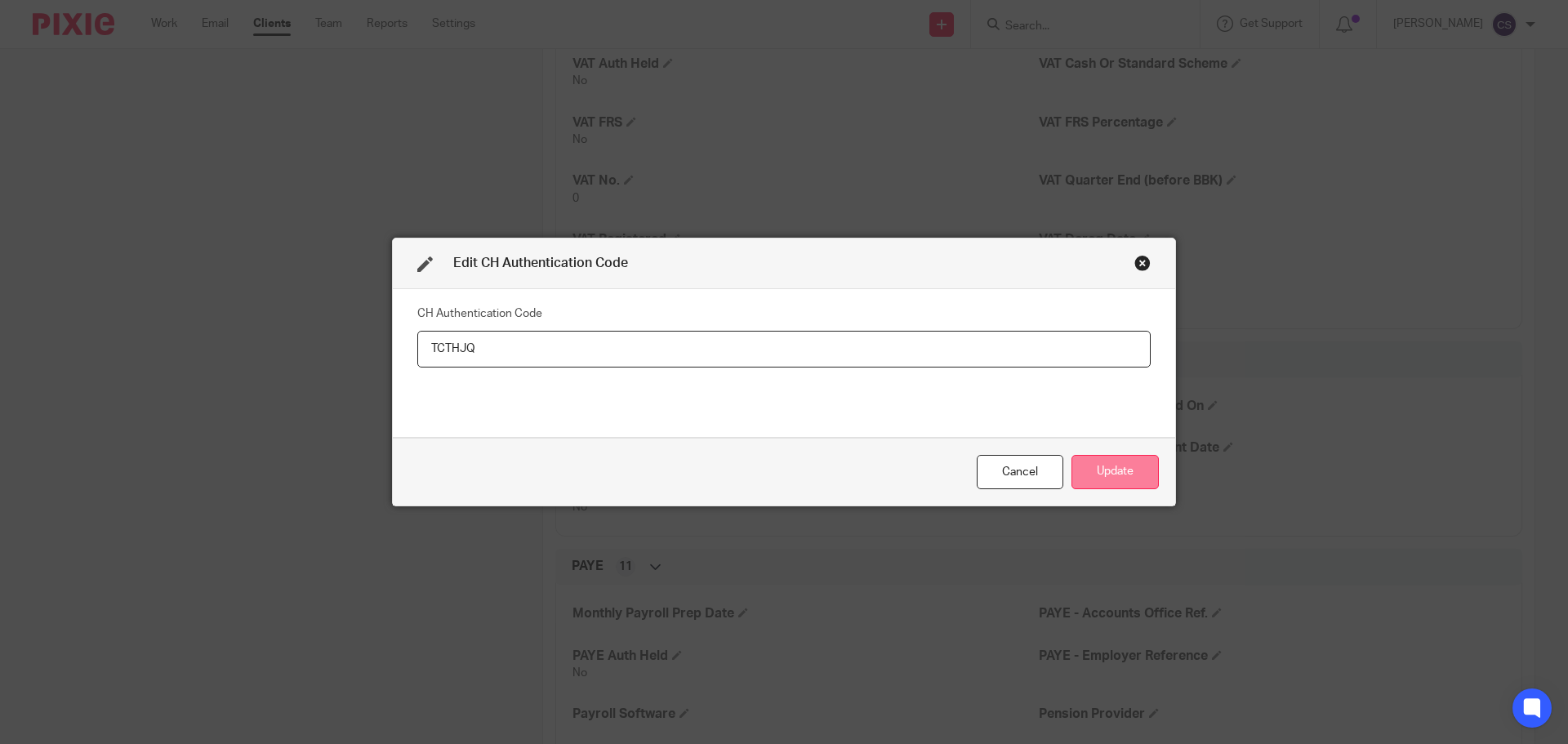
type input "TCTHJQ"
click at [1122, 476] on button "Update" at bounding box center [1114, 473] width 87 height 35
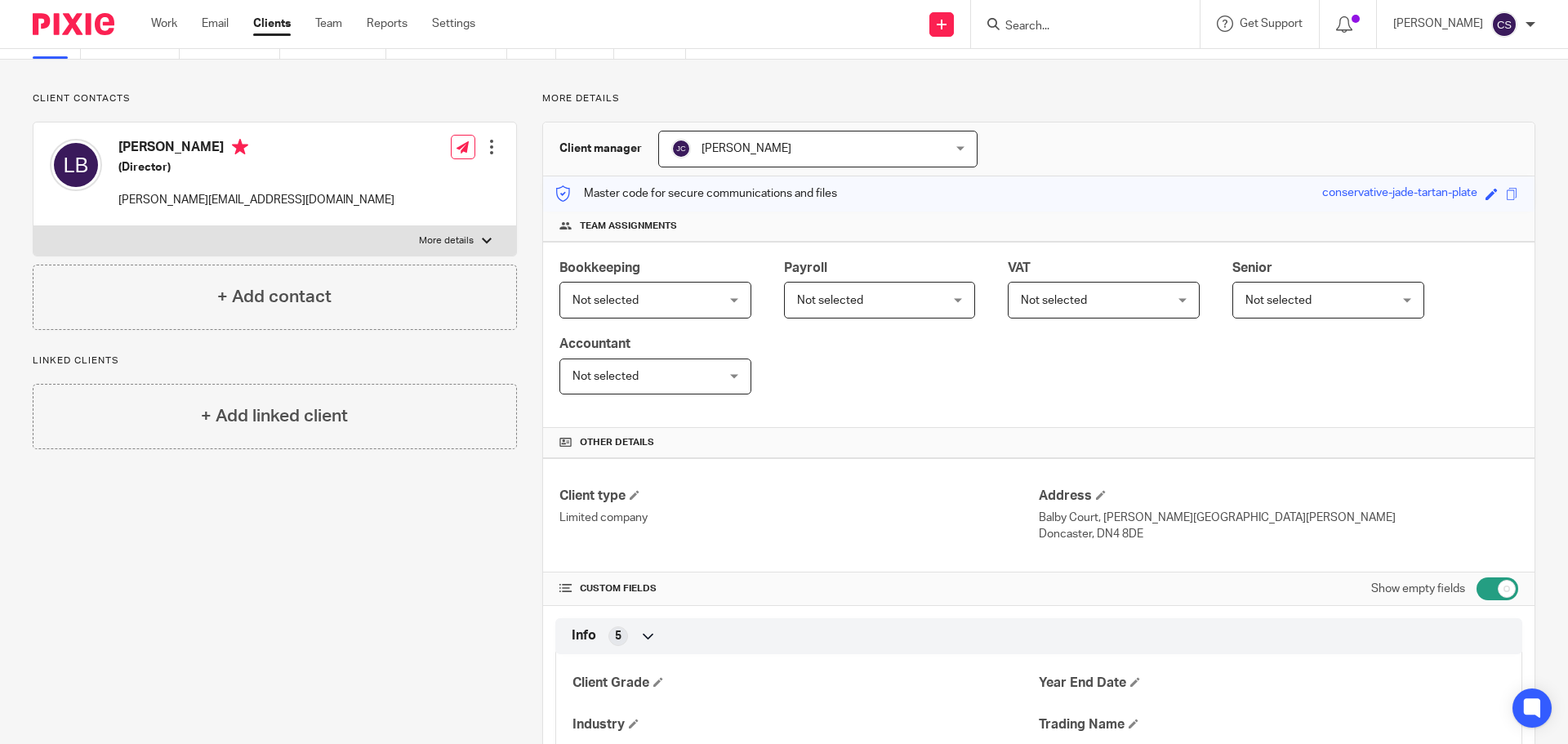
scroll to position [327, 0]
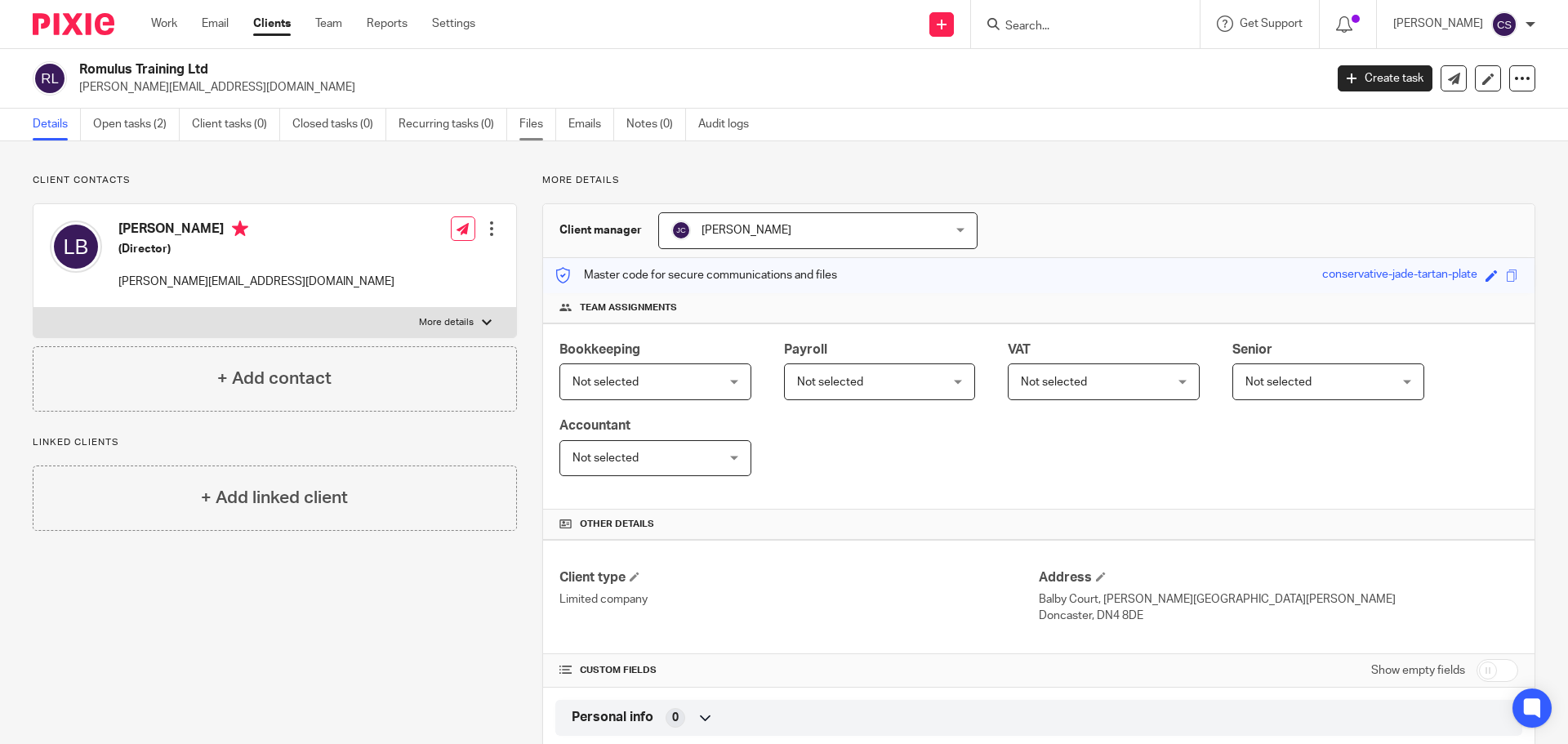
click at [542, 121] on link "Files" at bounding box center [537, 124] width 37 height 31
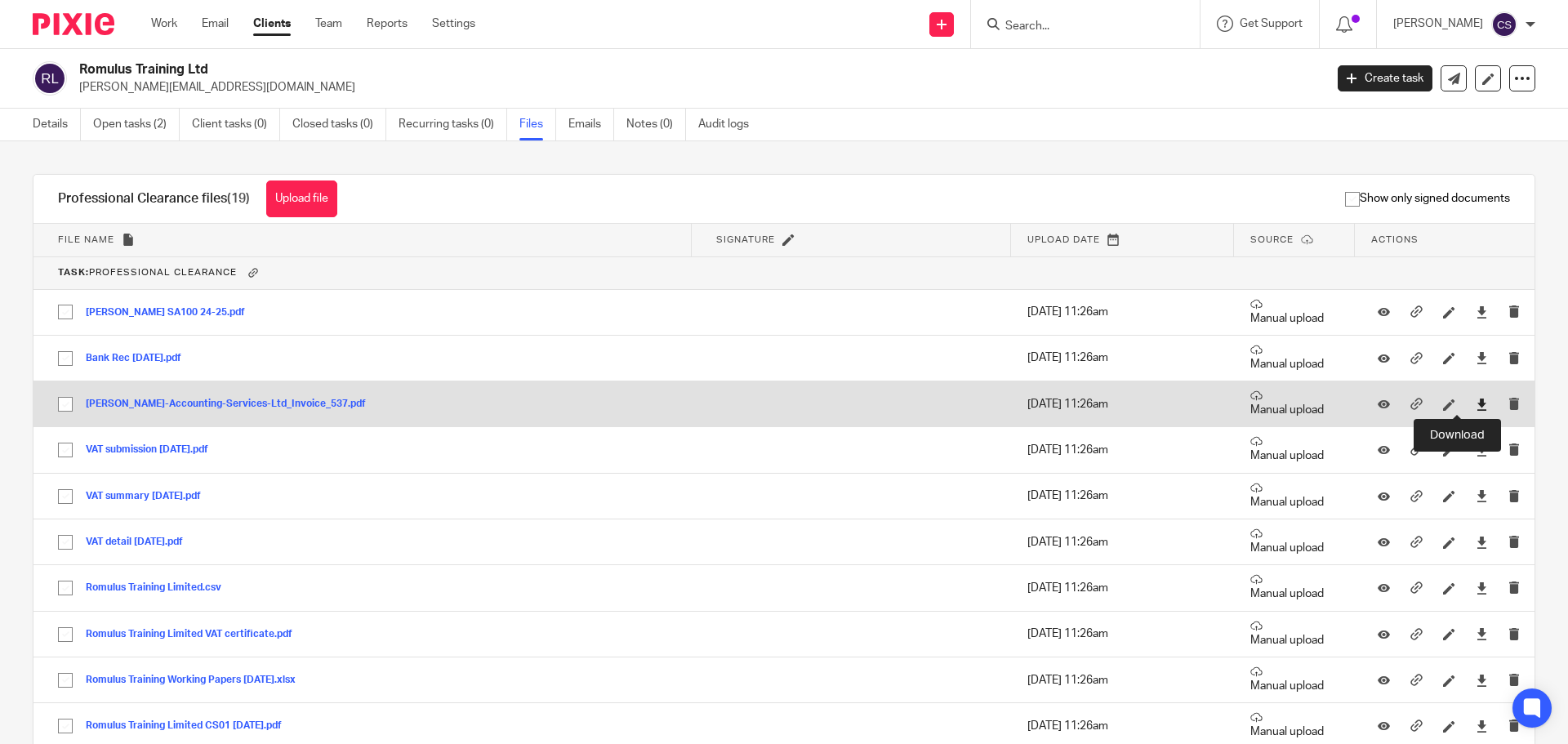
click at [1476, 404] on icon at bounding box center [1482, 405] width 13 height 13
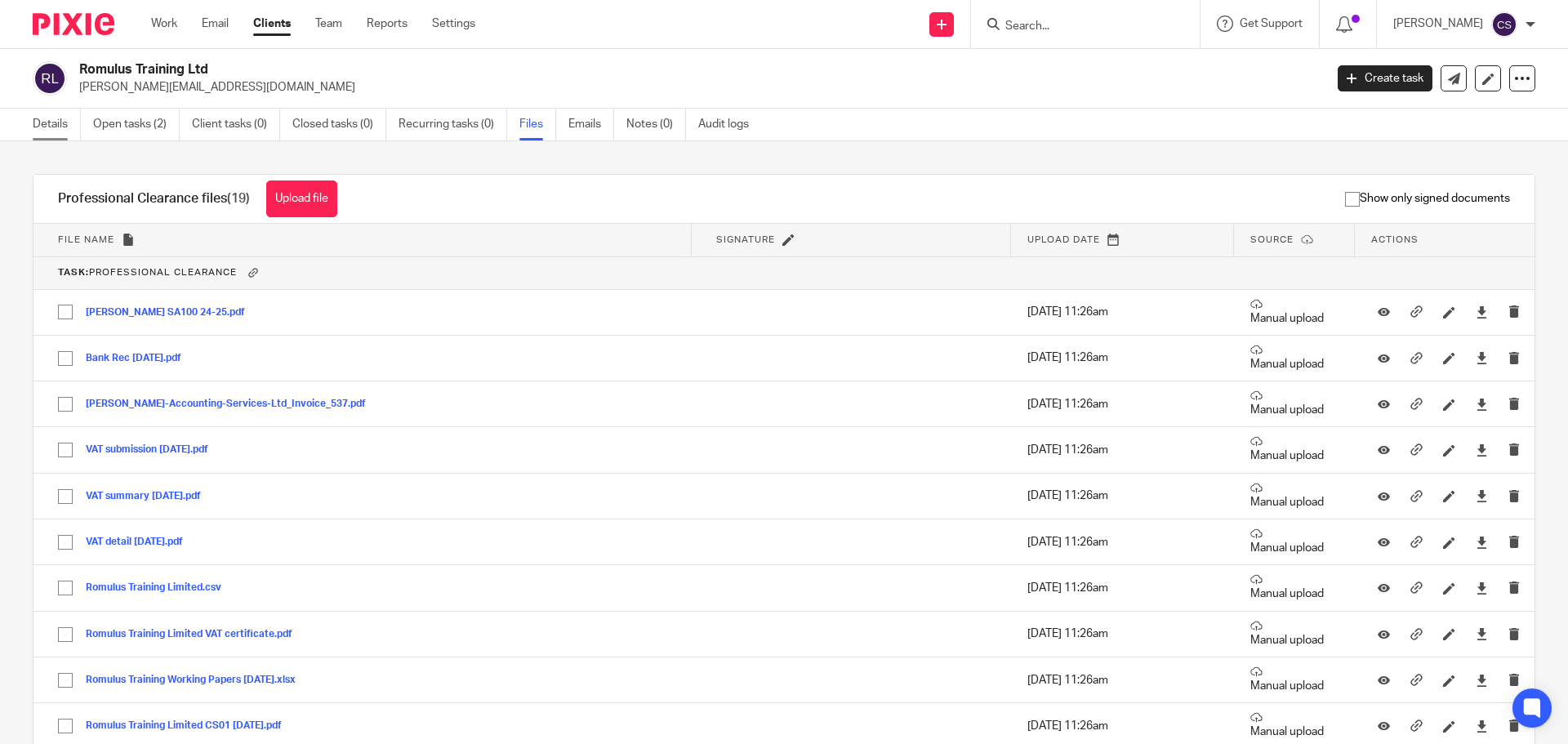
click at [54, 123] on link "Details" at bounding box center [57, 124] width 48 height 31
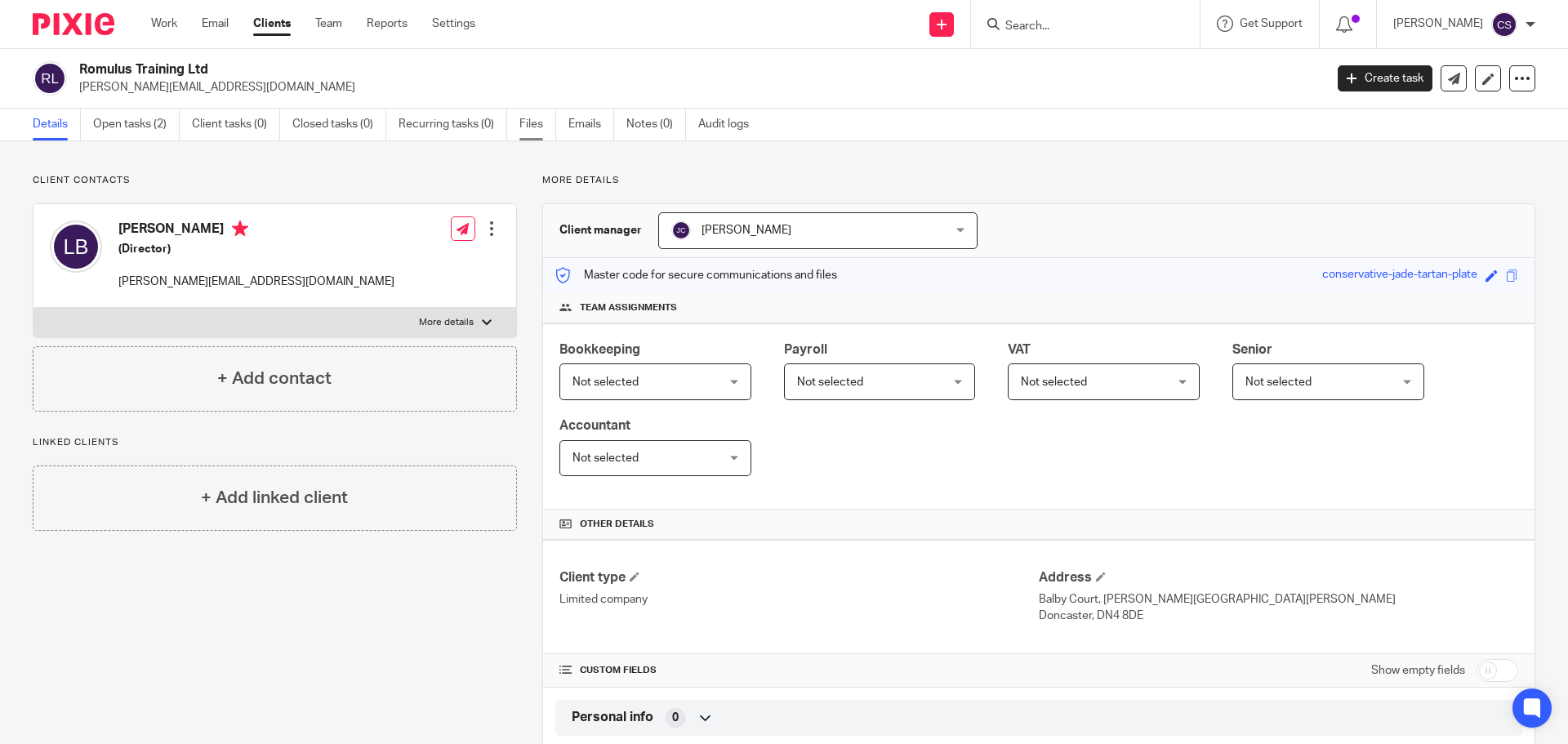
click at [526, 124] on link "Files" at bounding box center [537, 124] width 37 height 31
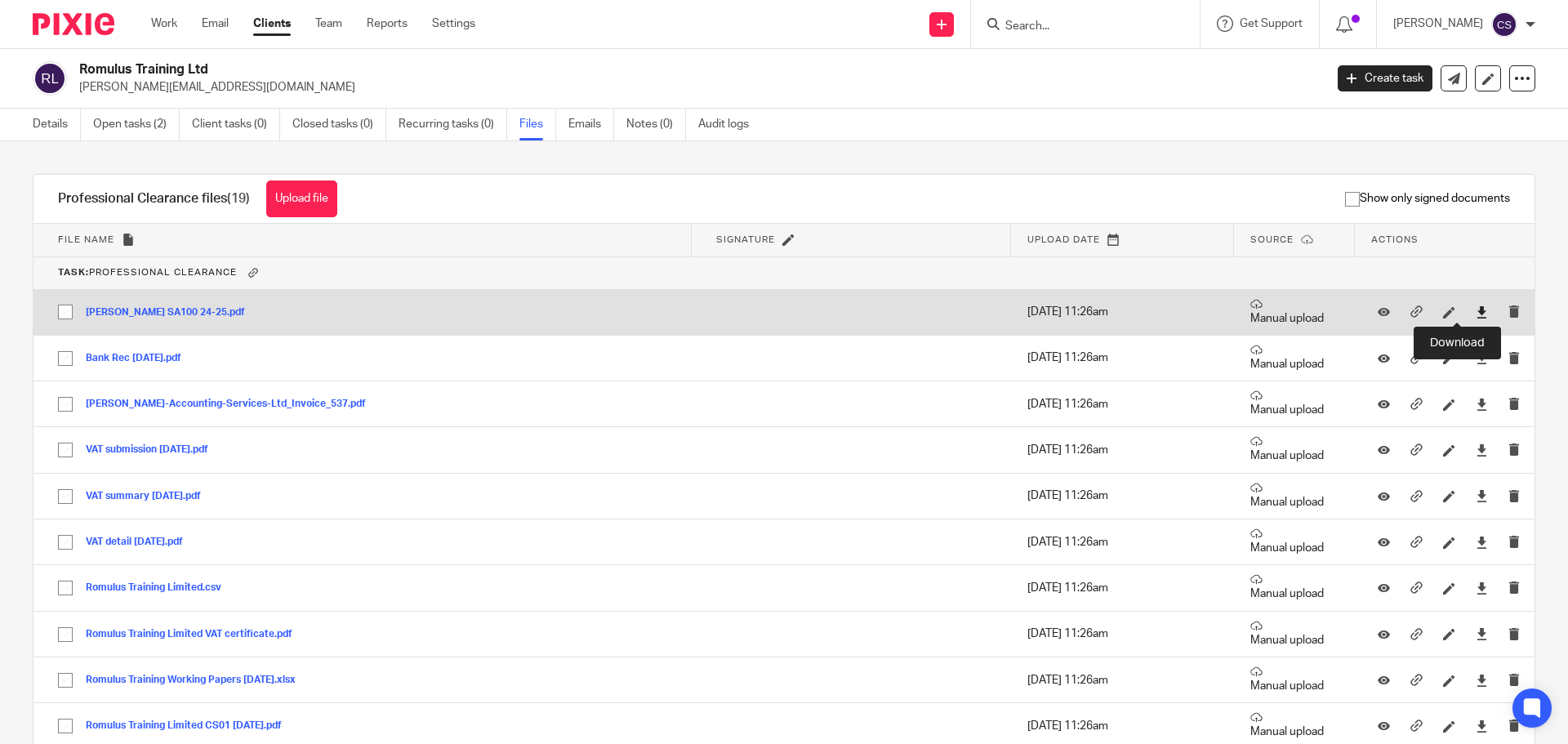
click at [1476, 310] on icon at bounding box center [1482, 313] width 13 height 13
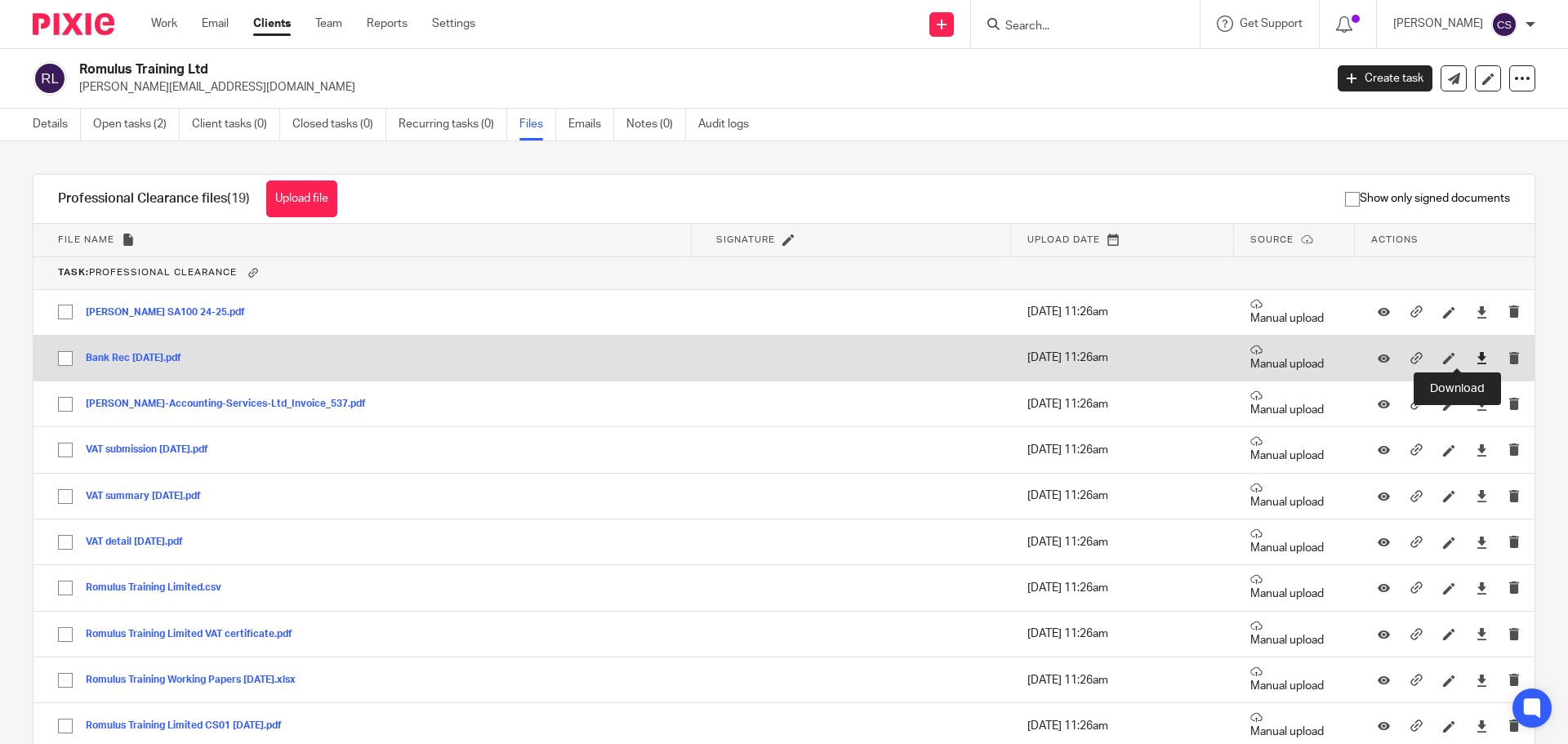
click at [1476, 353] on icon at bounding box center [1482, 359] width 13 height 13
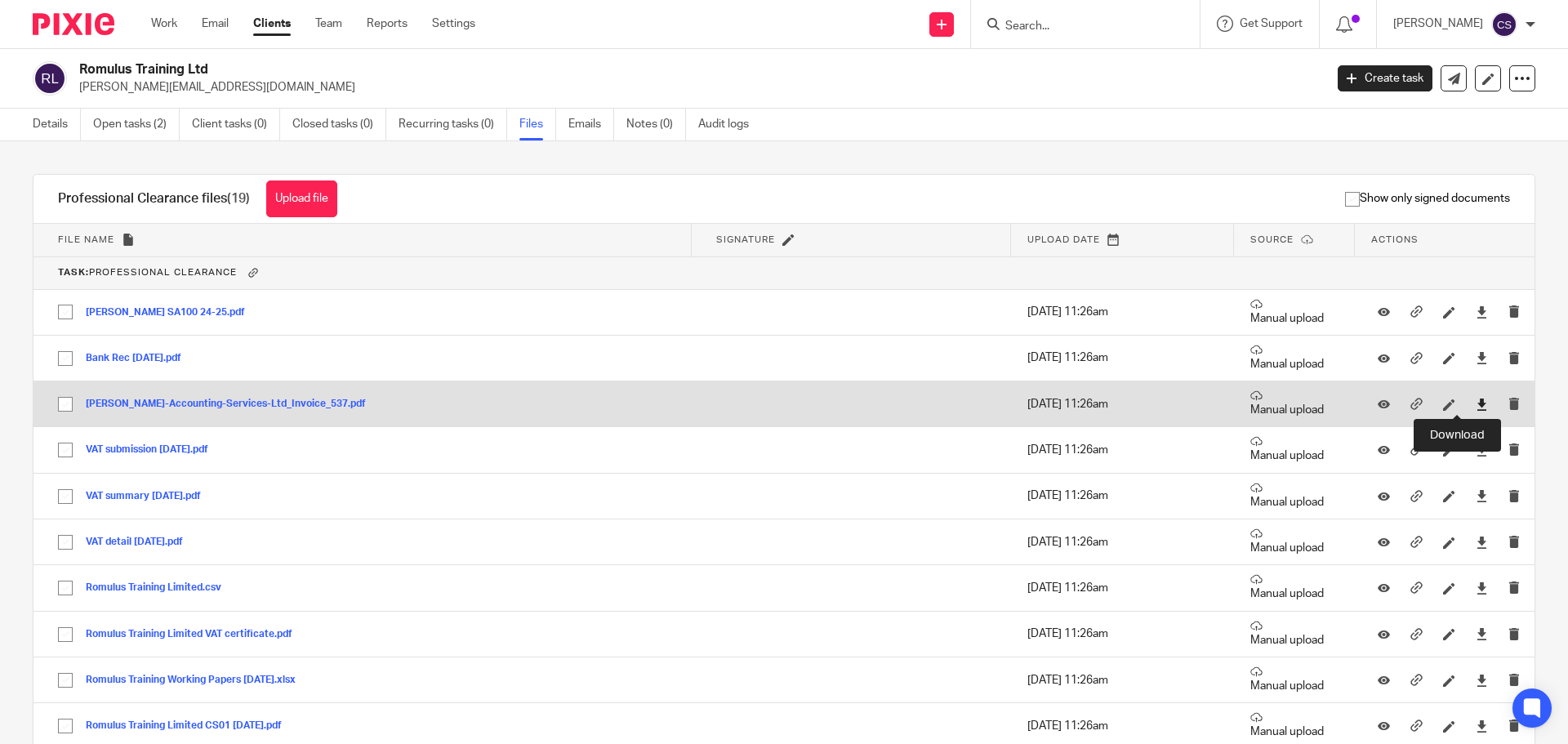
click at [1476, 403] on icon at bounding box center [1482, 405] width 13 height 13
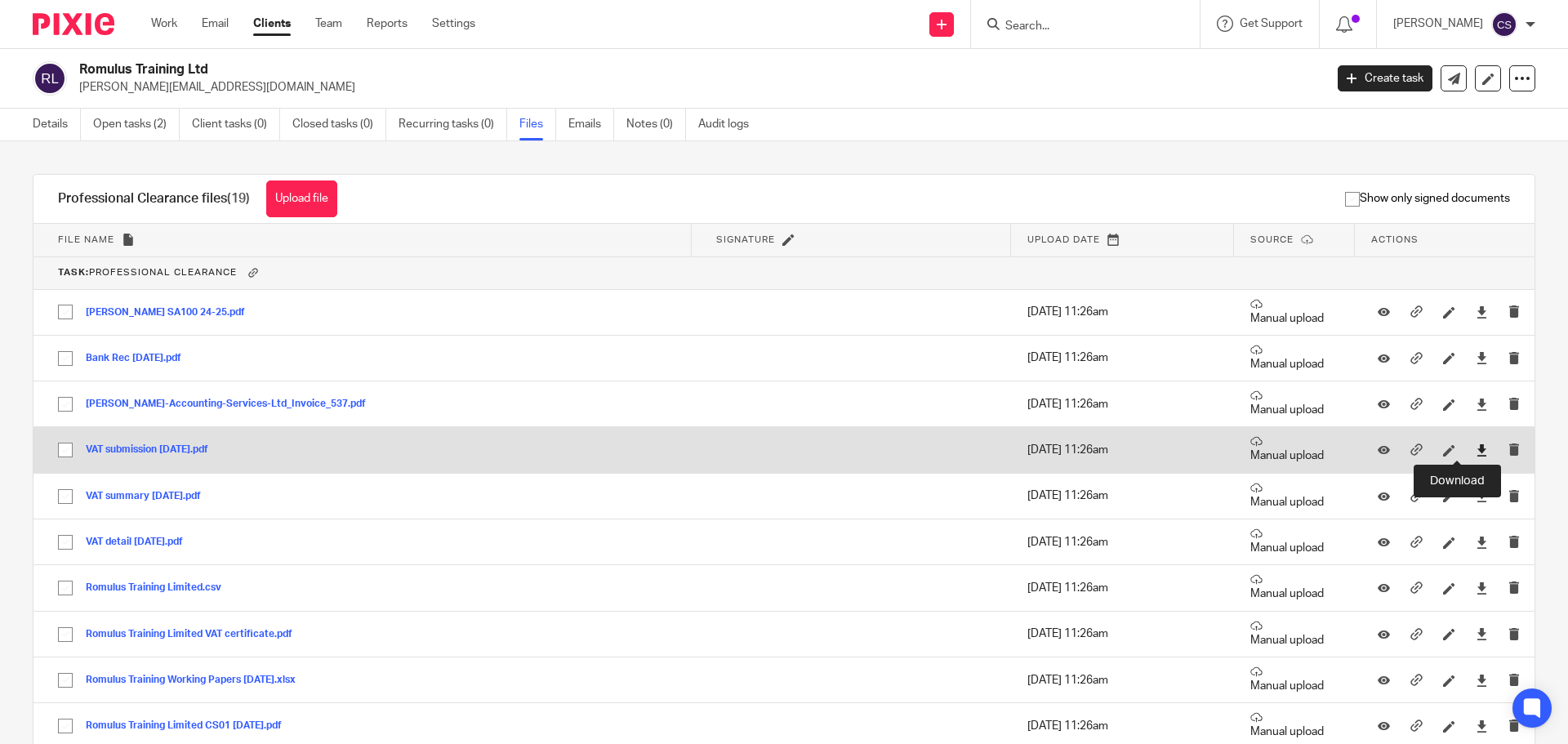
click at [1476, 451] on icon at bounding box center [1482, 451] width 13 height 13
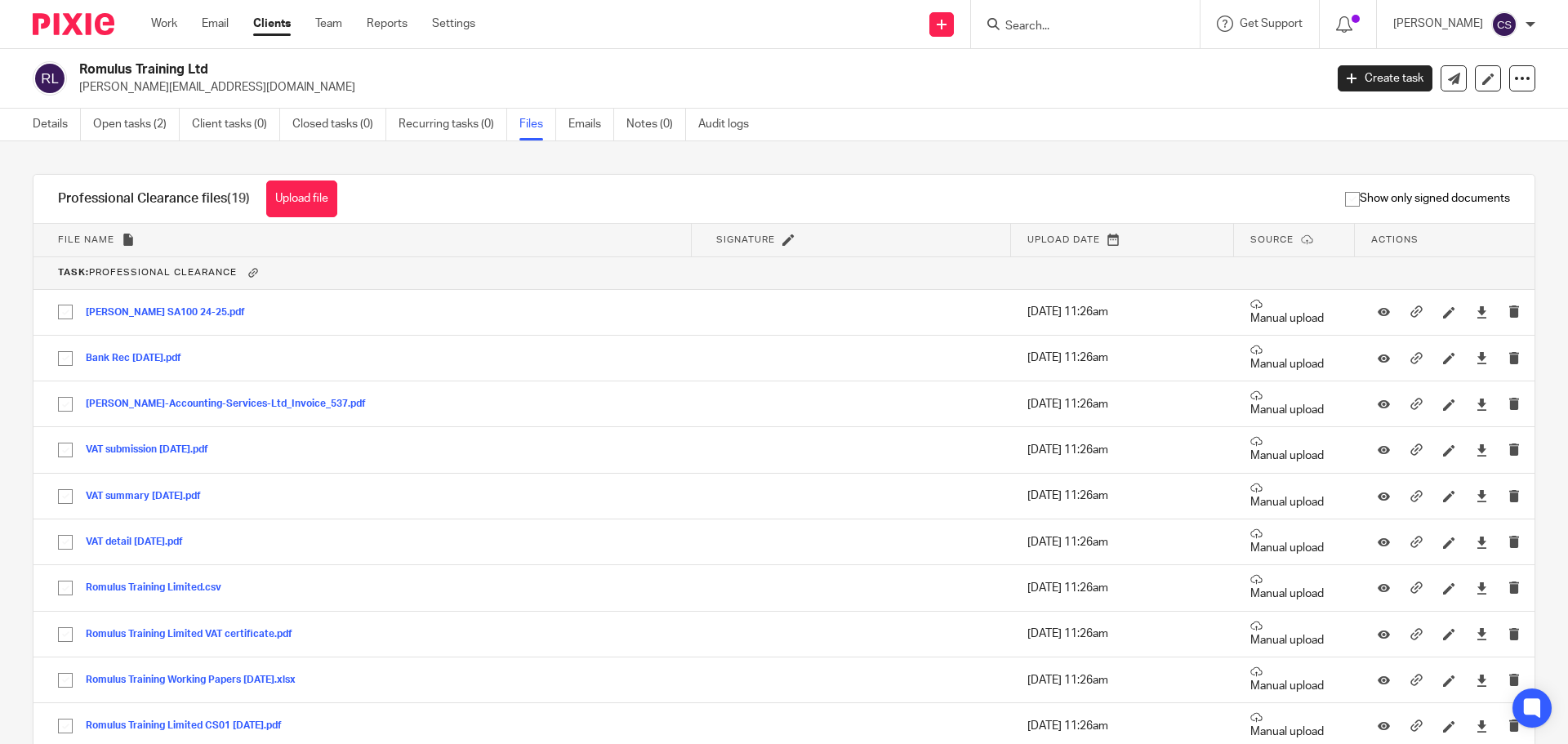
click at [1527, 368] on div "Upload file Drag & Drop your files, or click here Files uploading... Profession…" at bounding box center [784, 442] width 1568 height 603
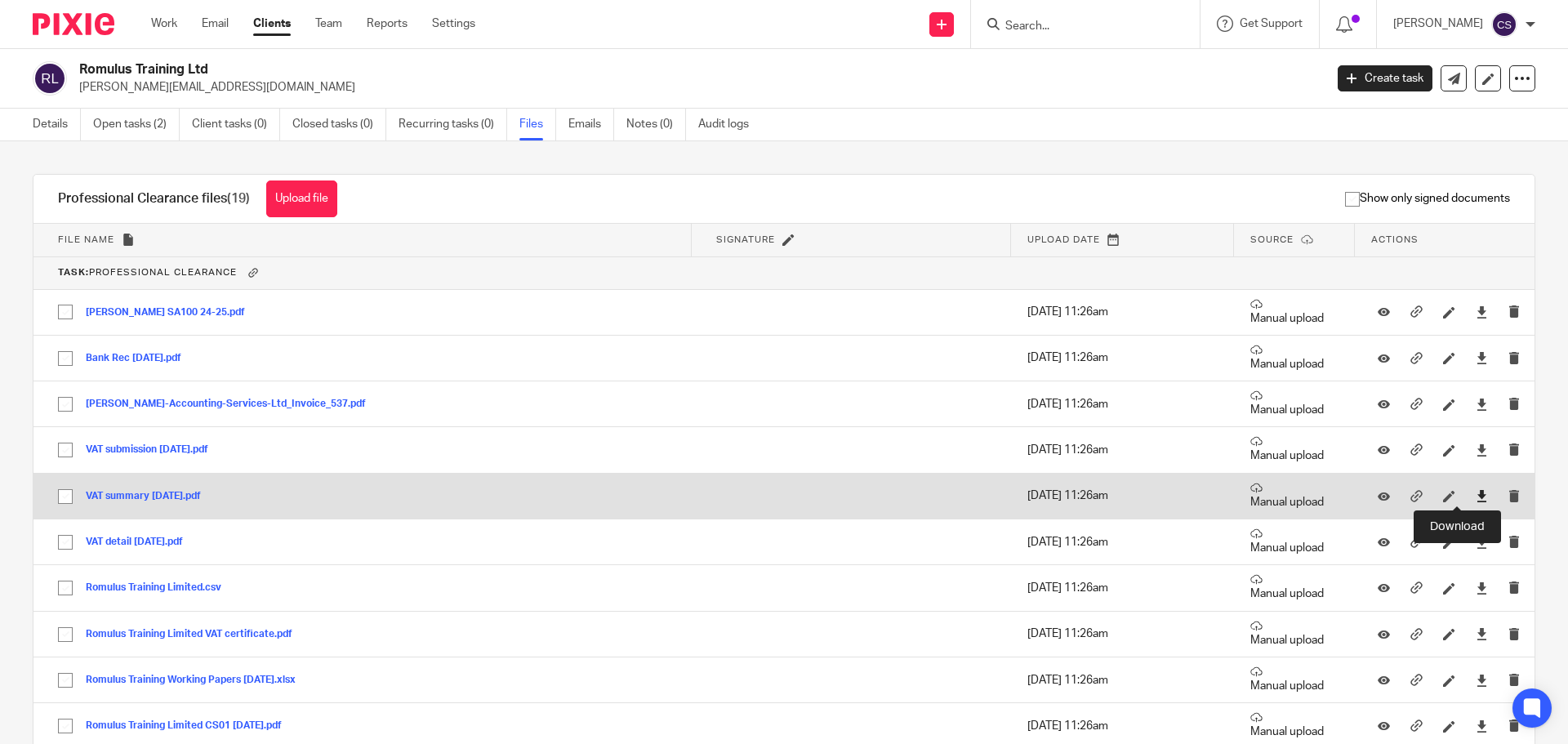
click at [1476, 496] on icon at bounding box center [1482, 497] width 13 height 13
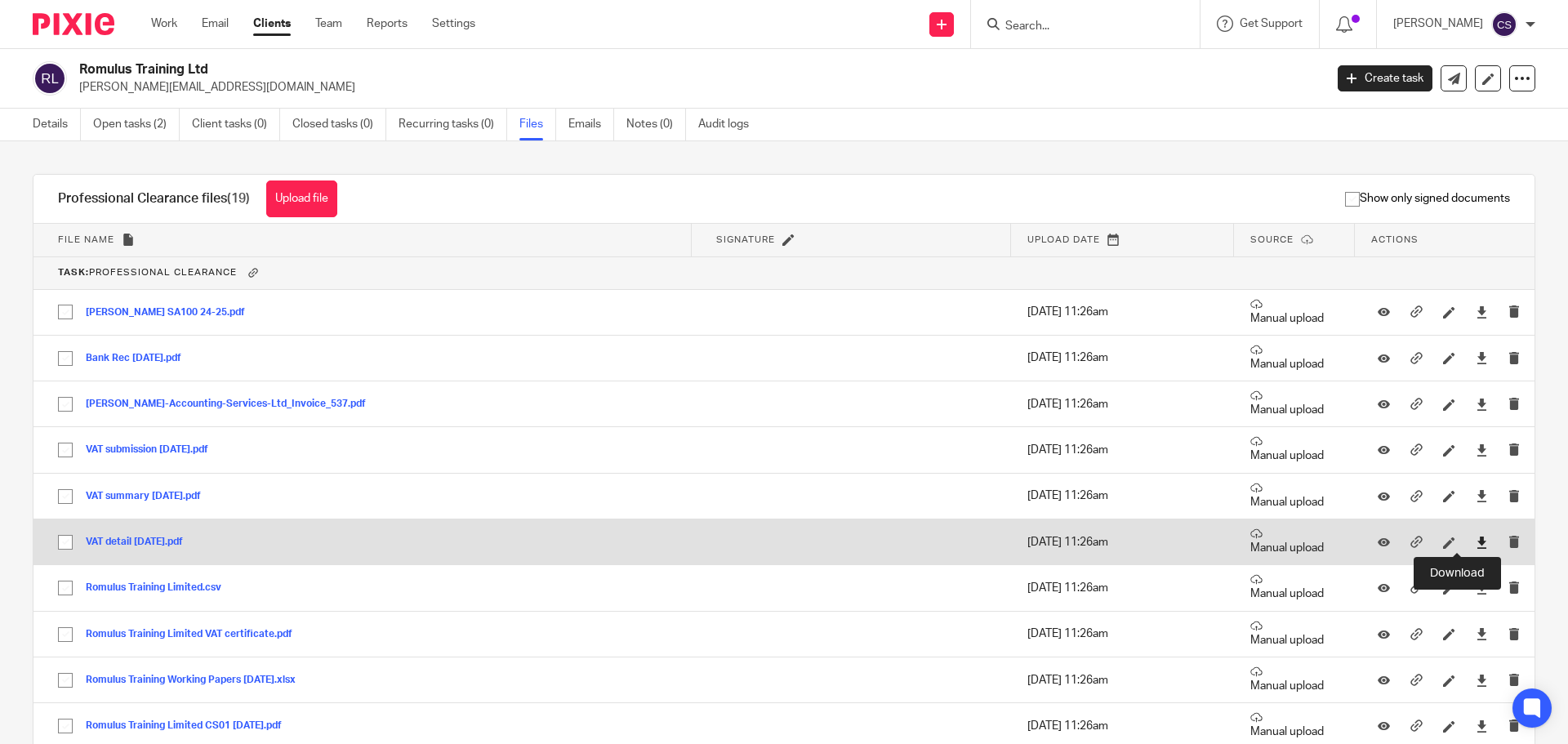
click at [1476, 538] on icon at bounding box center [1482, 543] width 13 height 13
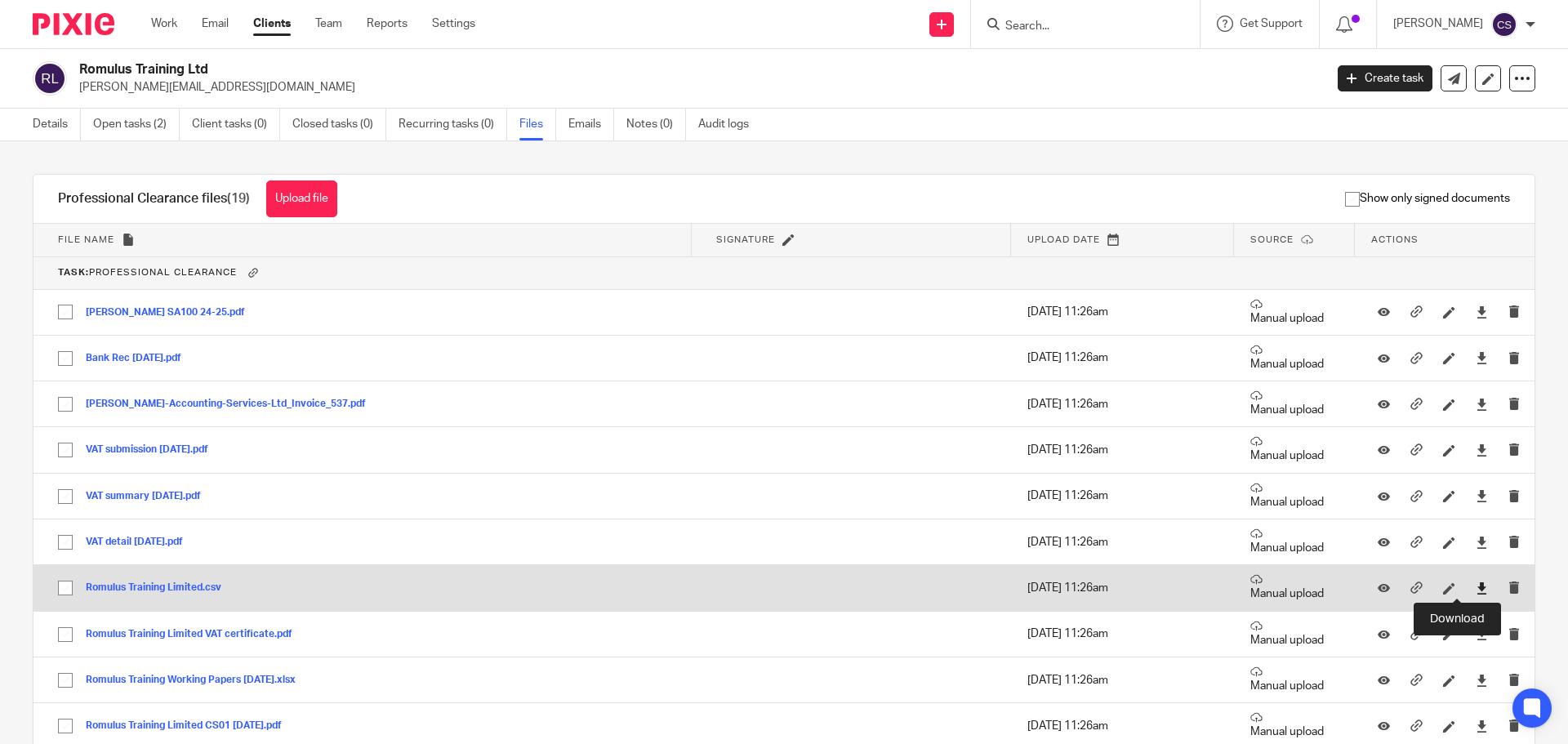
click at [1476, 590] on icon at bounding box center [1482, 589] width 13 height 13
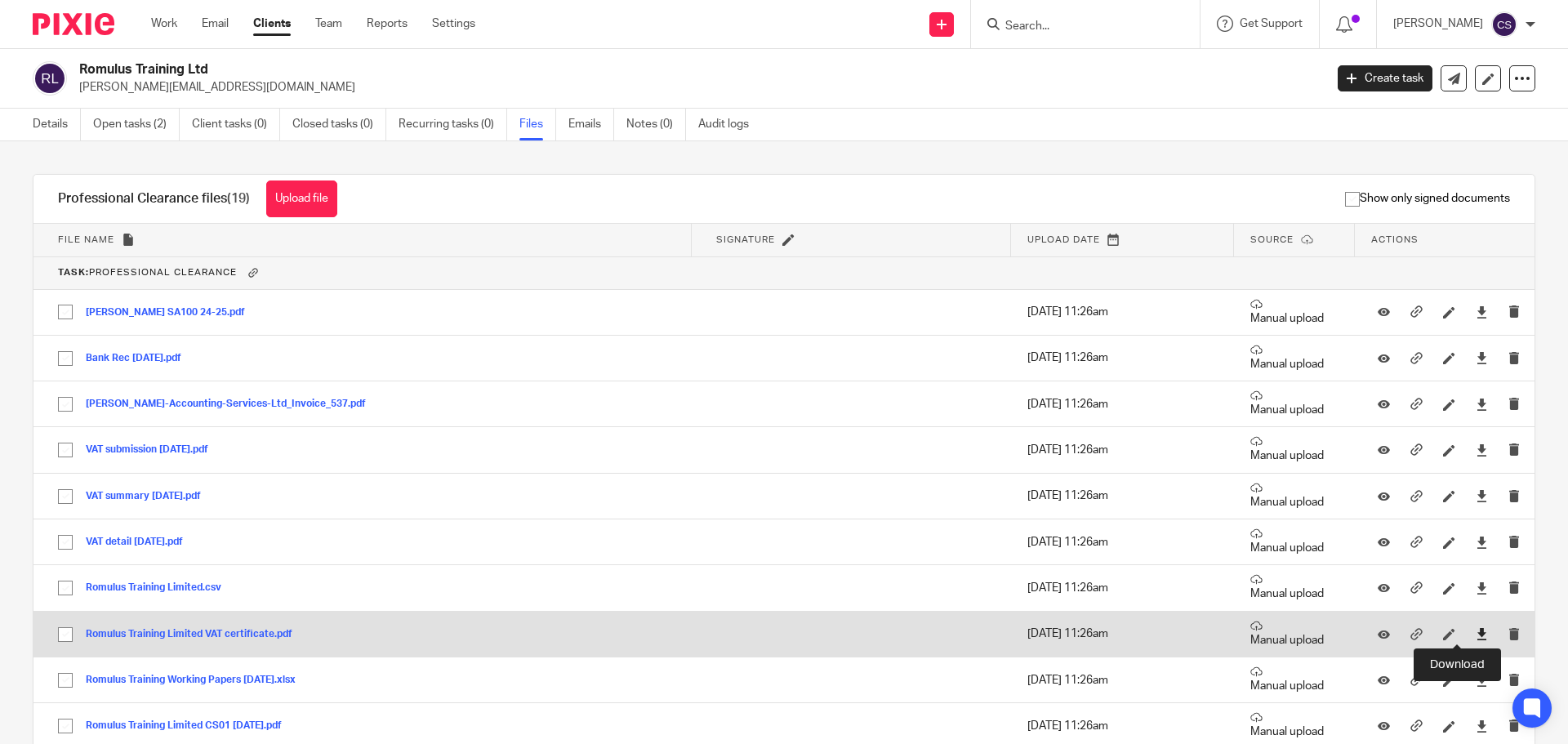
click at [1476, 633] on icon at bounding box center [1482, 634] width 13 height 13
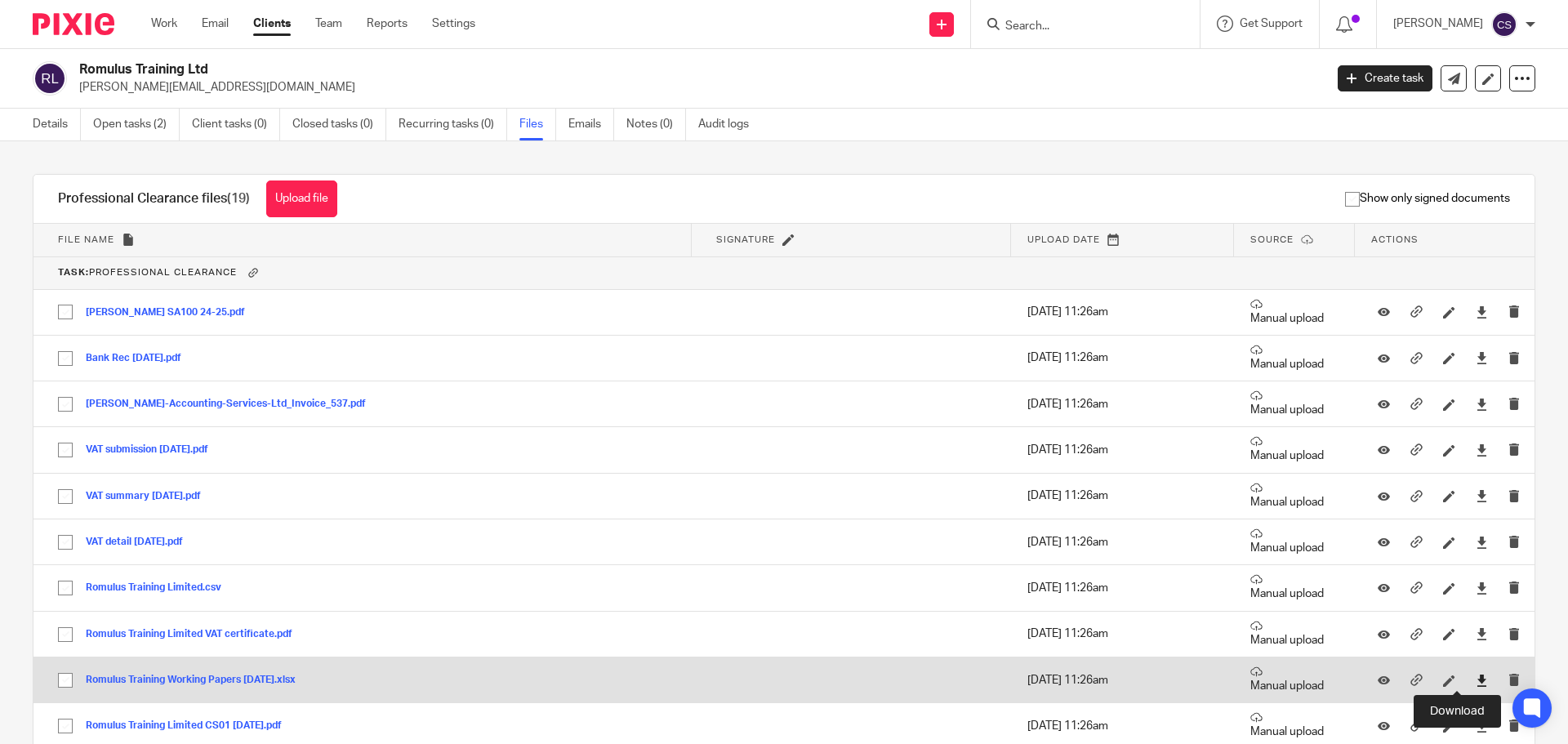
click at [1476, 678] on icon at bounding box center [1482, 681] width 13 height 13
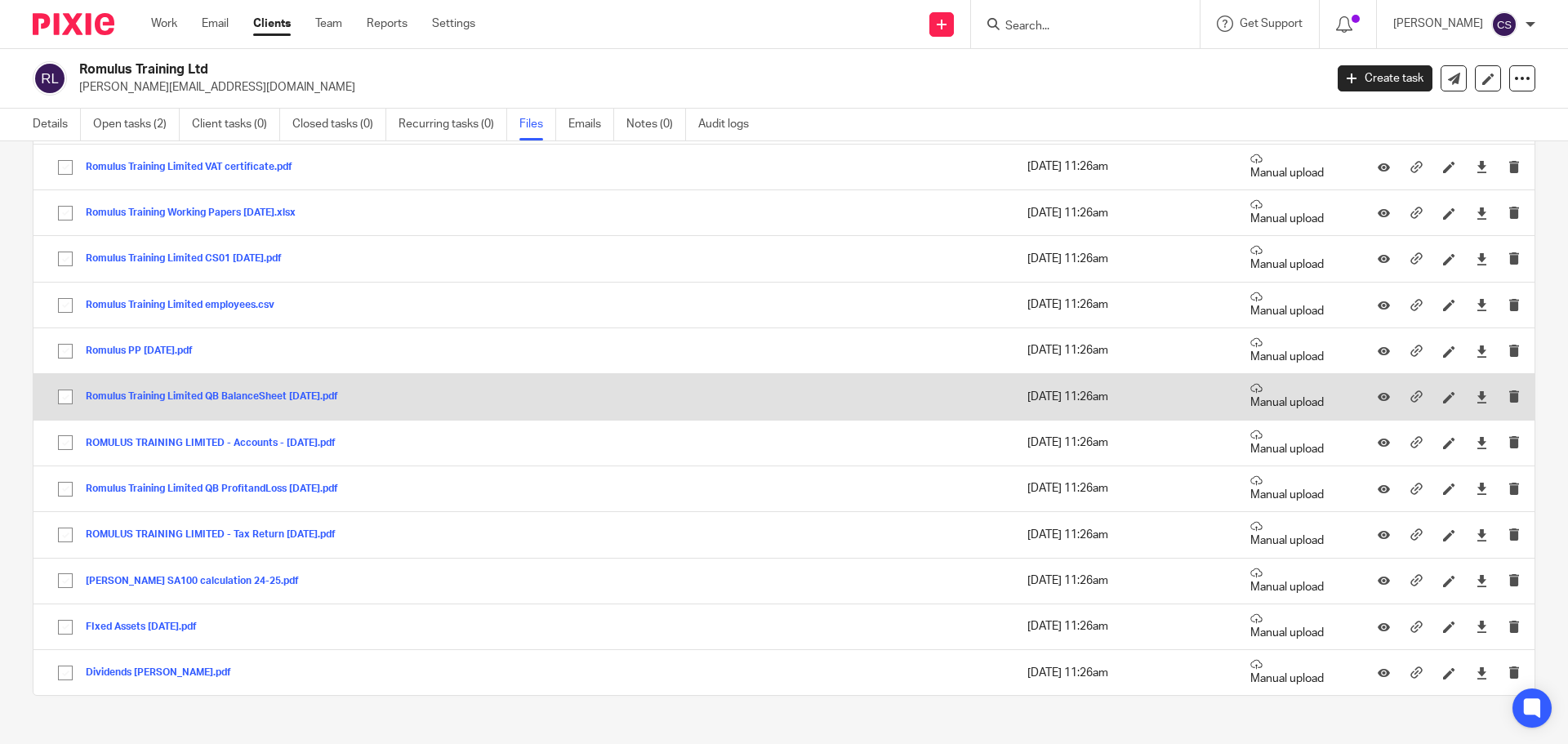
scroll to position [491, 0]
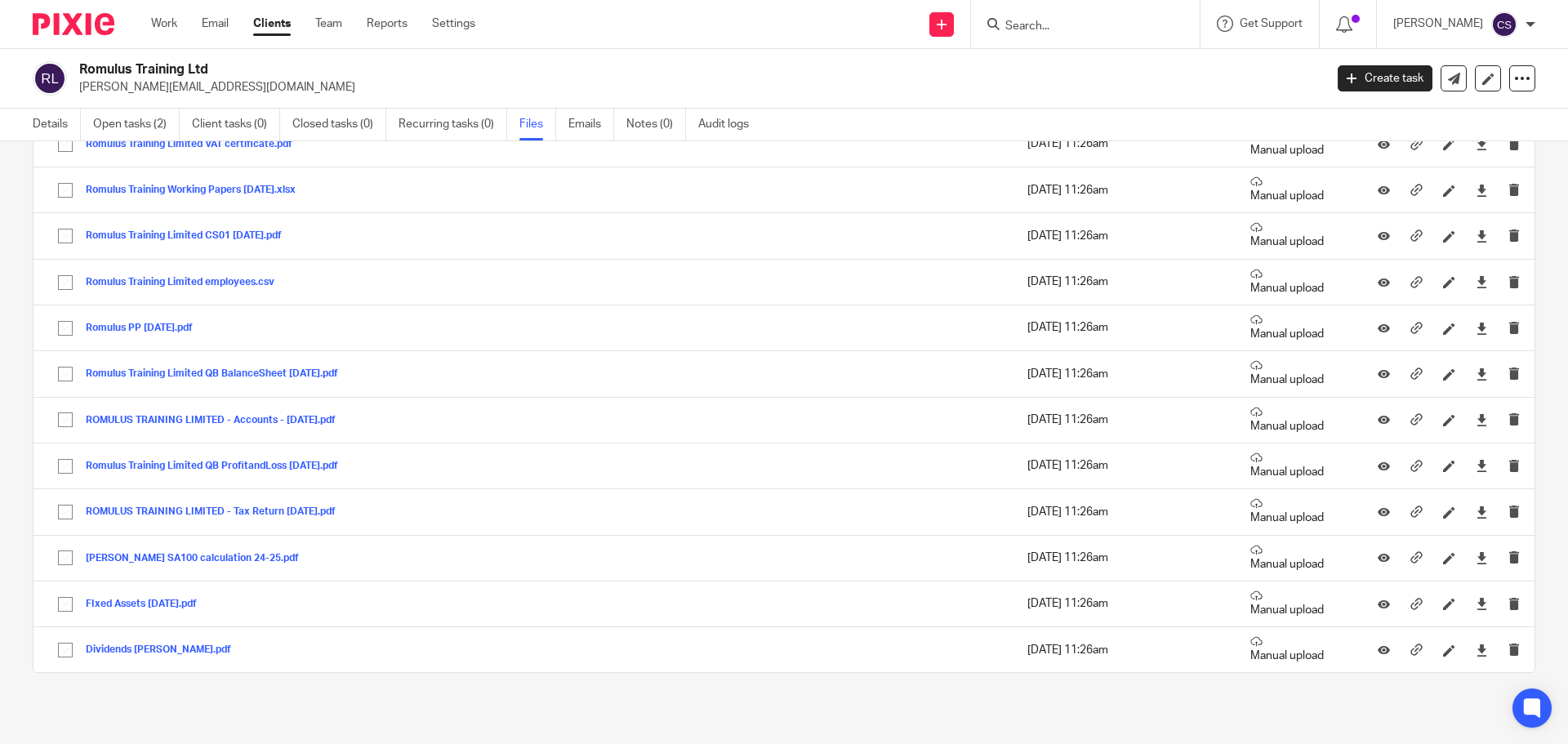
click at [1542, 269] on div "Upload file Drag & Drop your files, or click here Files uploading... Profession…" at bounding box center [784, 442] width 1568 height 603
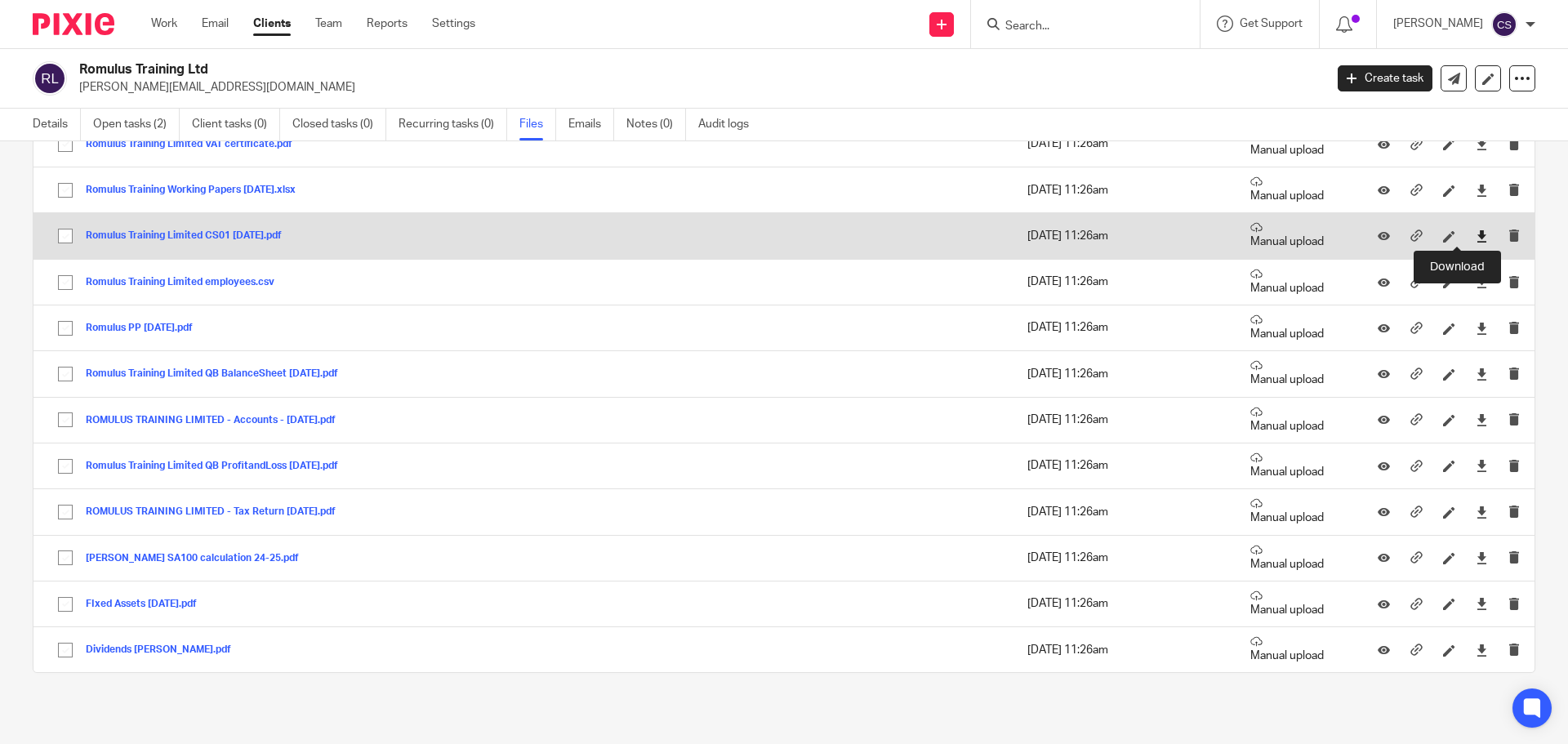
click at [1476, 235] on icon at bounding box center [1482, 236] width 13 height 13
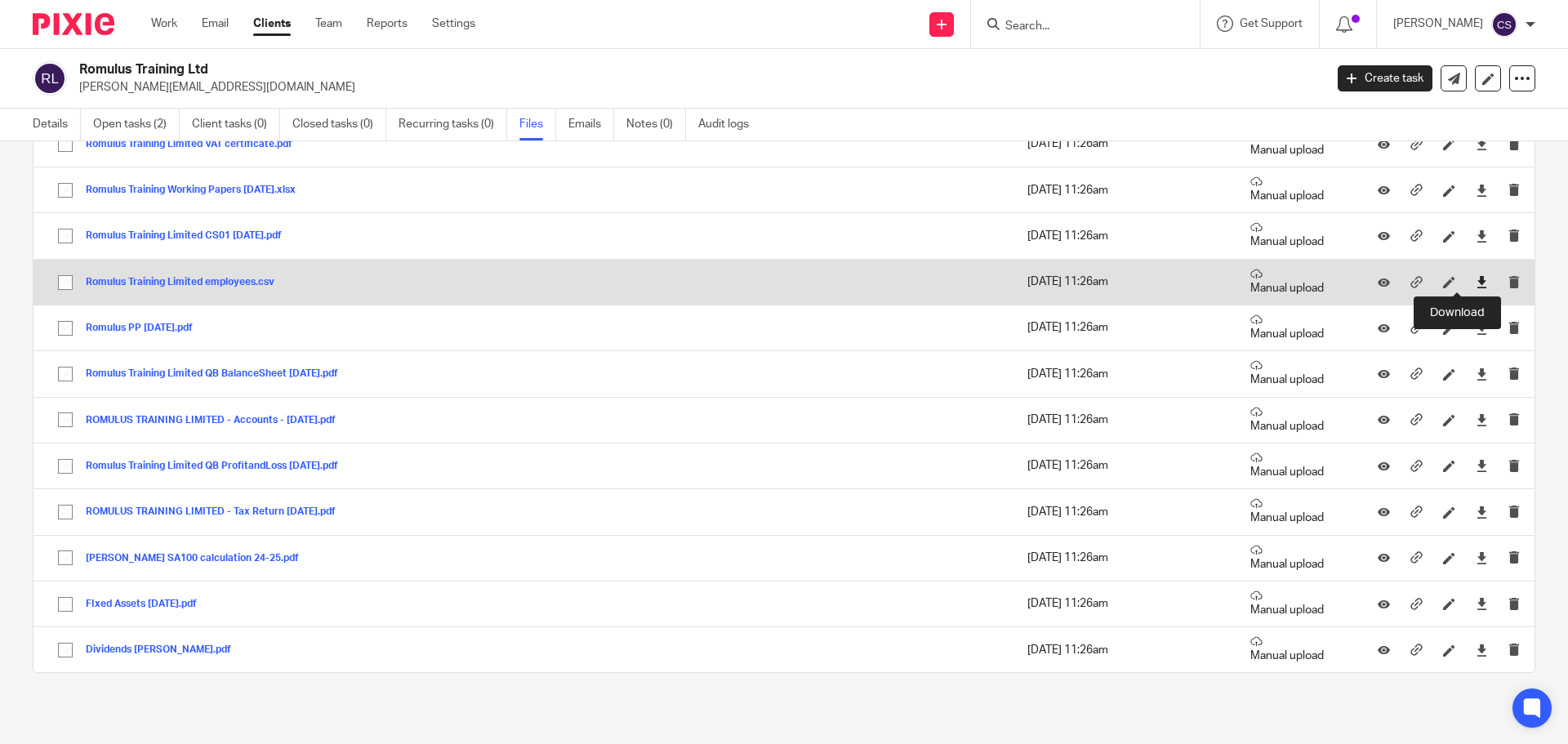
click at [1476, 278] on icon at bounding box center [1482, 282] width 13 height 13
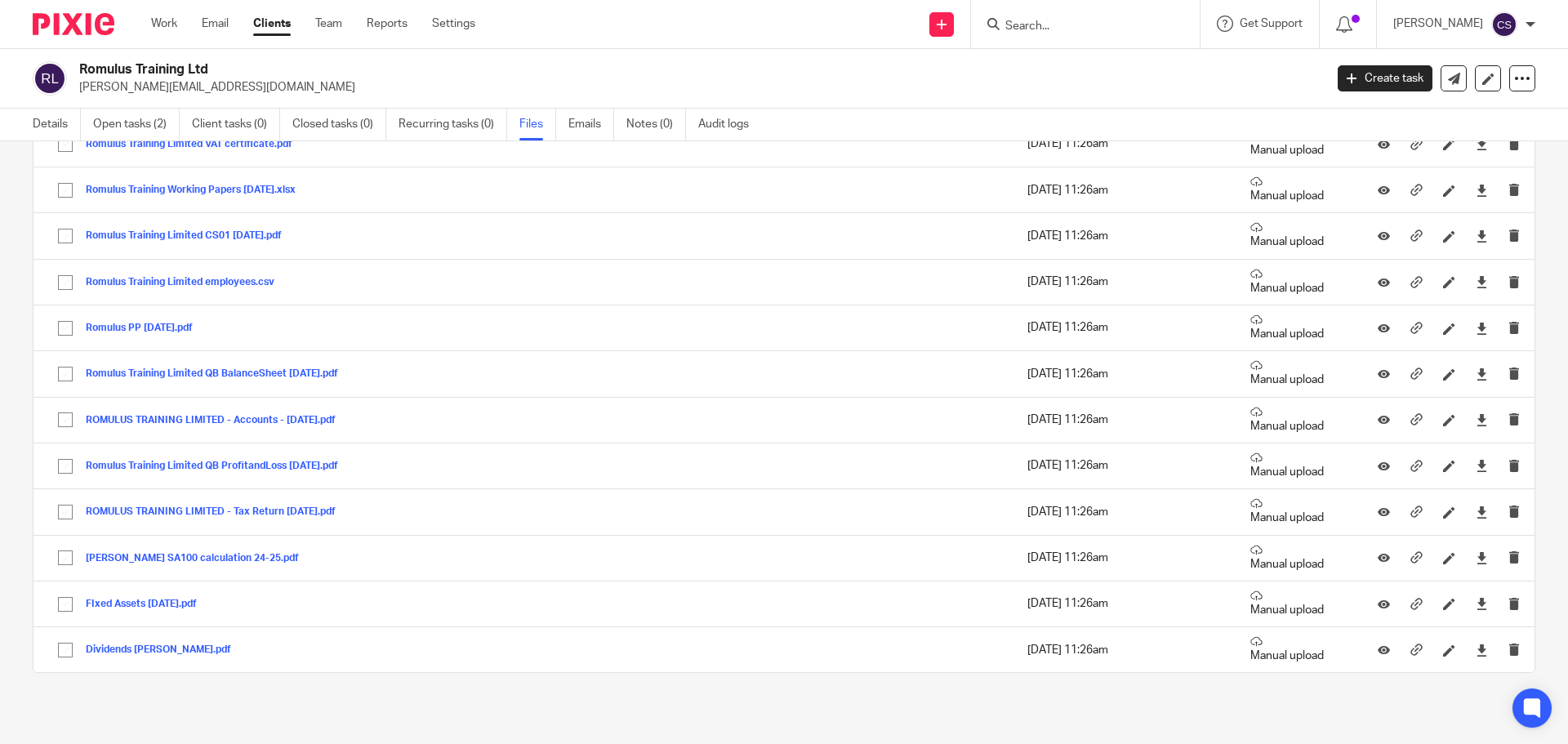
click at [1537, 299] on div "Upload file Drag & Drop your files, or click here Files uploading... Profession…" at bounding box center [784, 442] width 1568 height 603
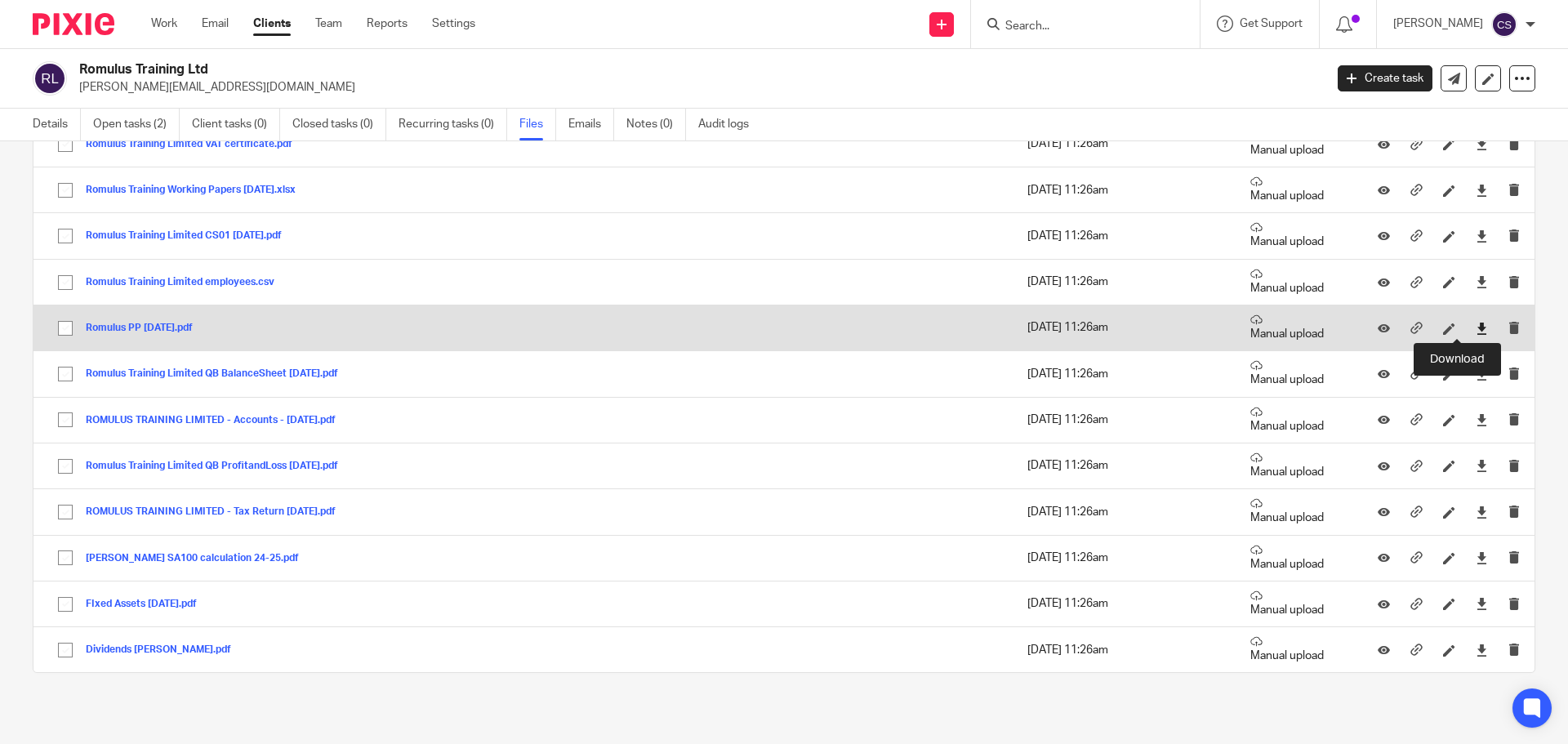
click at [1476, 323] on icon at bounding box center [1482, 329] width 13 height 13
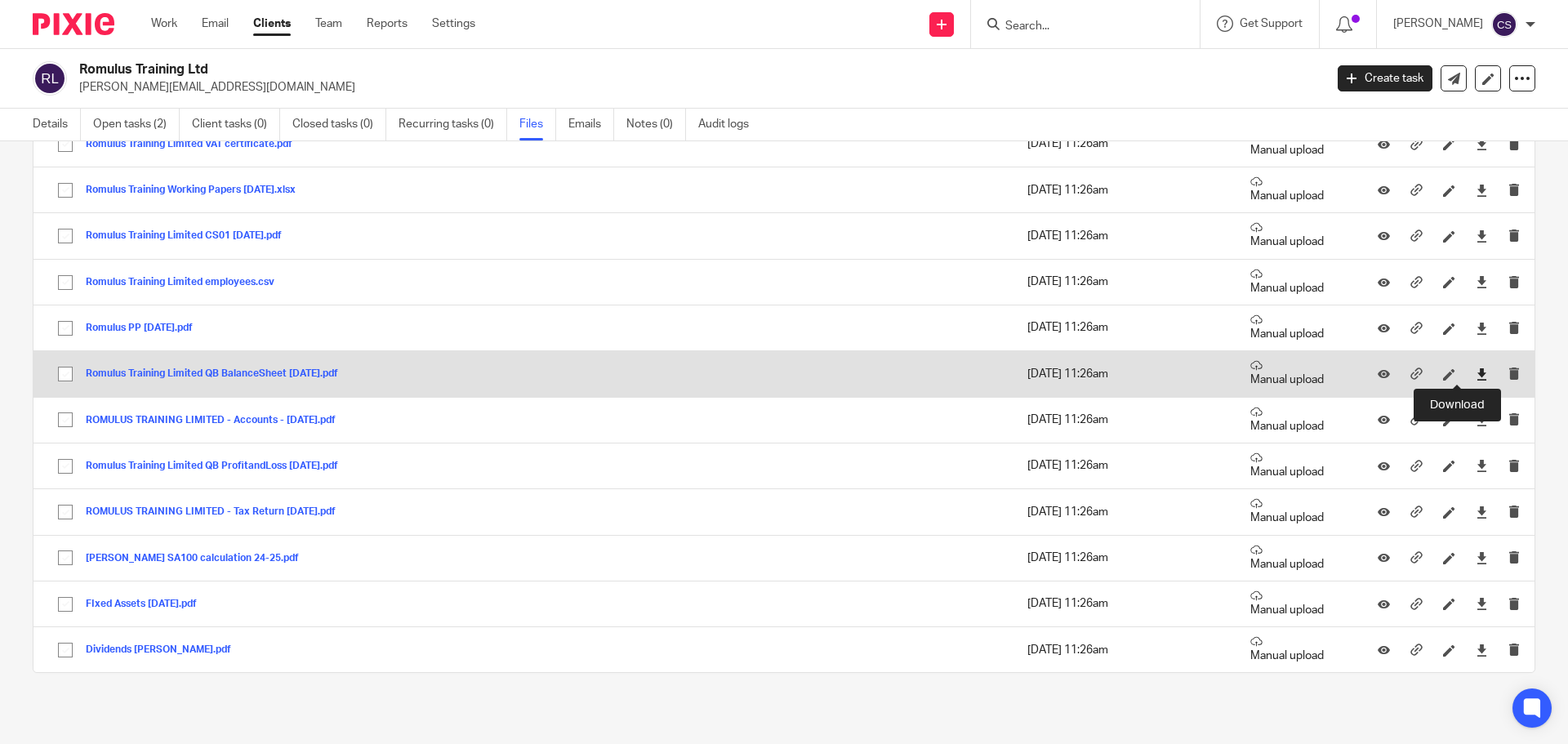
click at [1476, 371] on icon at bounding box center [1482, 375] width 13 height 13
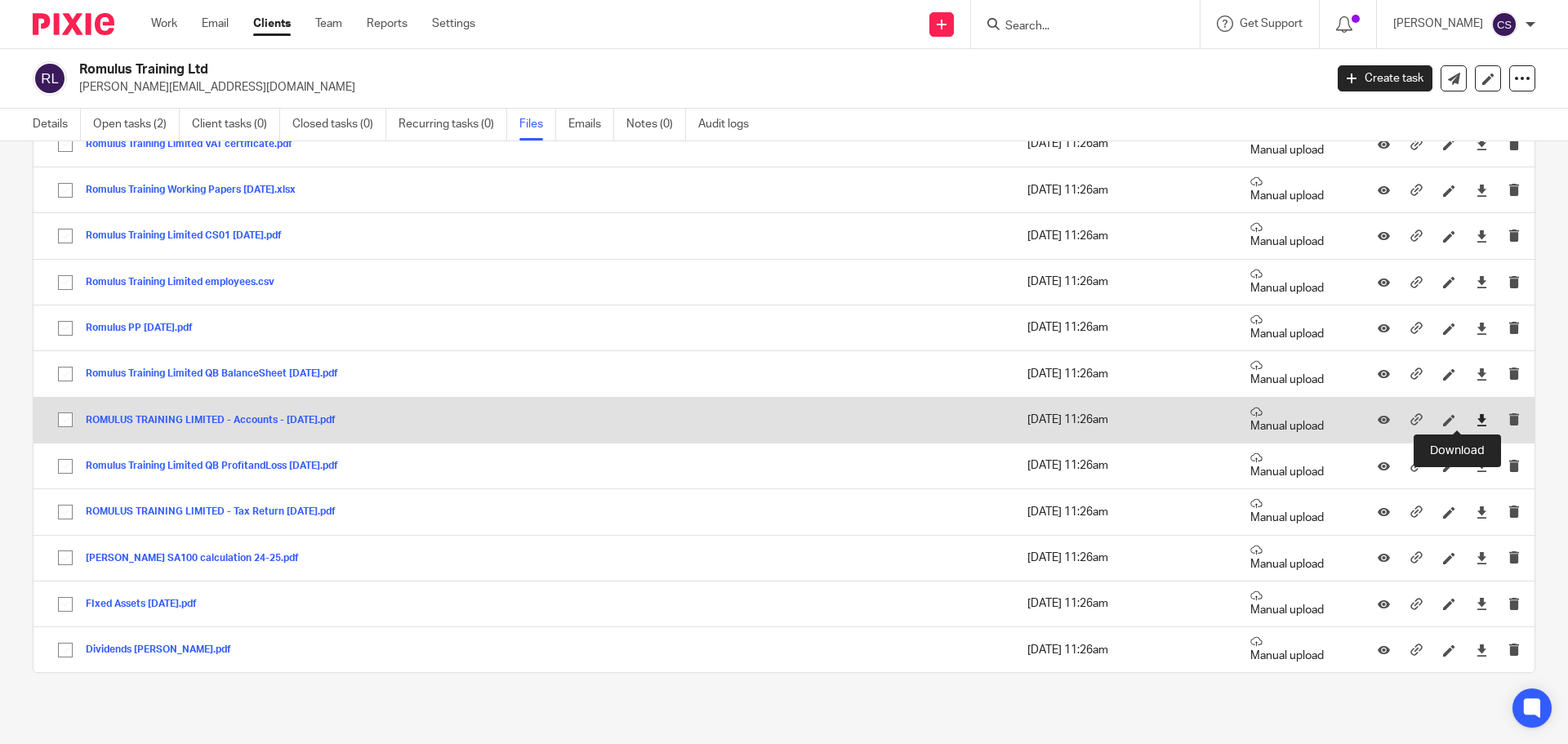
click at [1476, 417] on icon at bounding box center [1482, 421] width 13 height 13
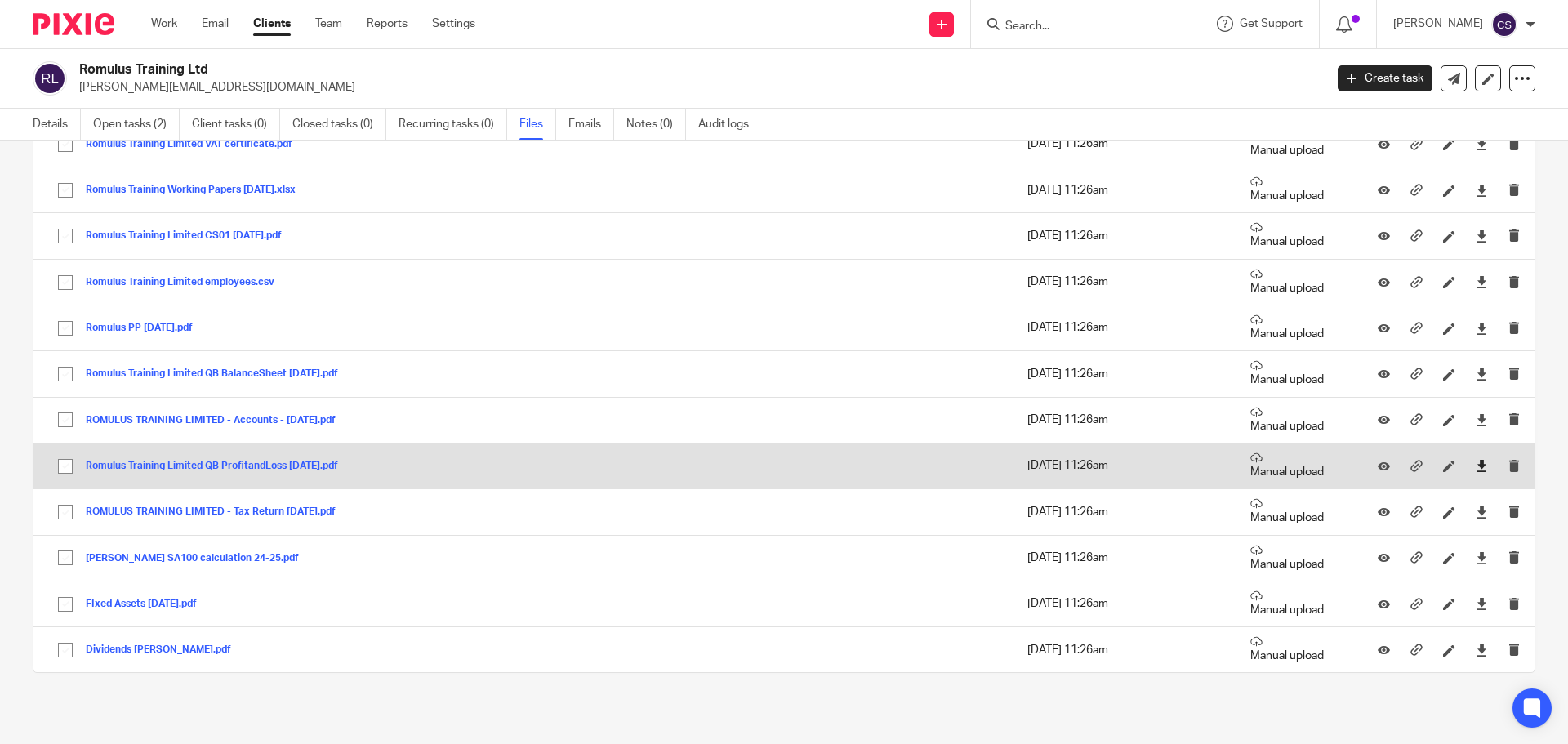
click at [1476, 459] on link at bounding box center [1482, 466] width 13 height 16
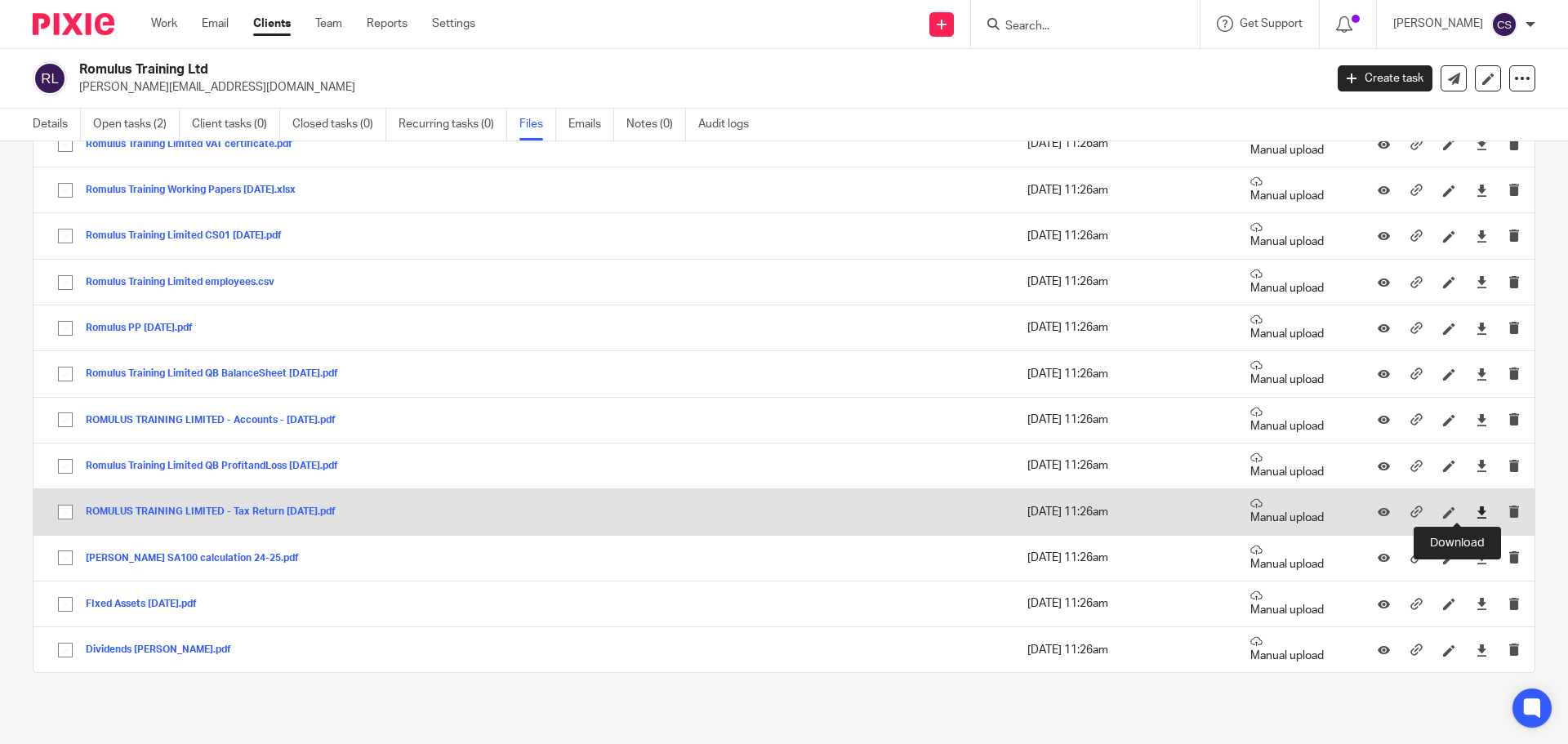
click at [1476, 509] on icon at bounding box center [1482, 513] width 13 height 13
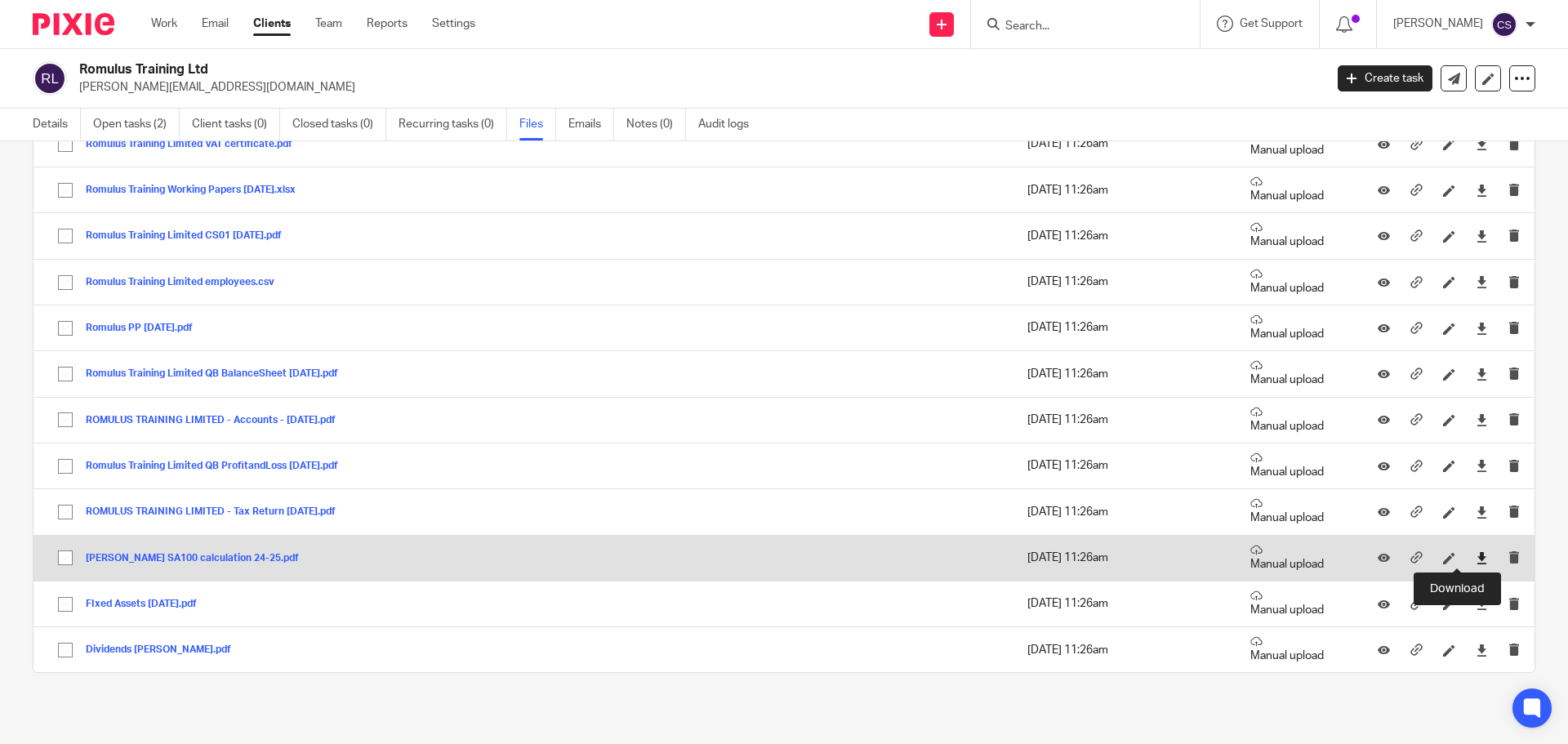
click at [1476, 553] on icon at bounding box center [1482, 559] width 13 height 13
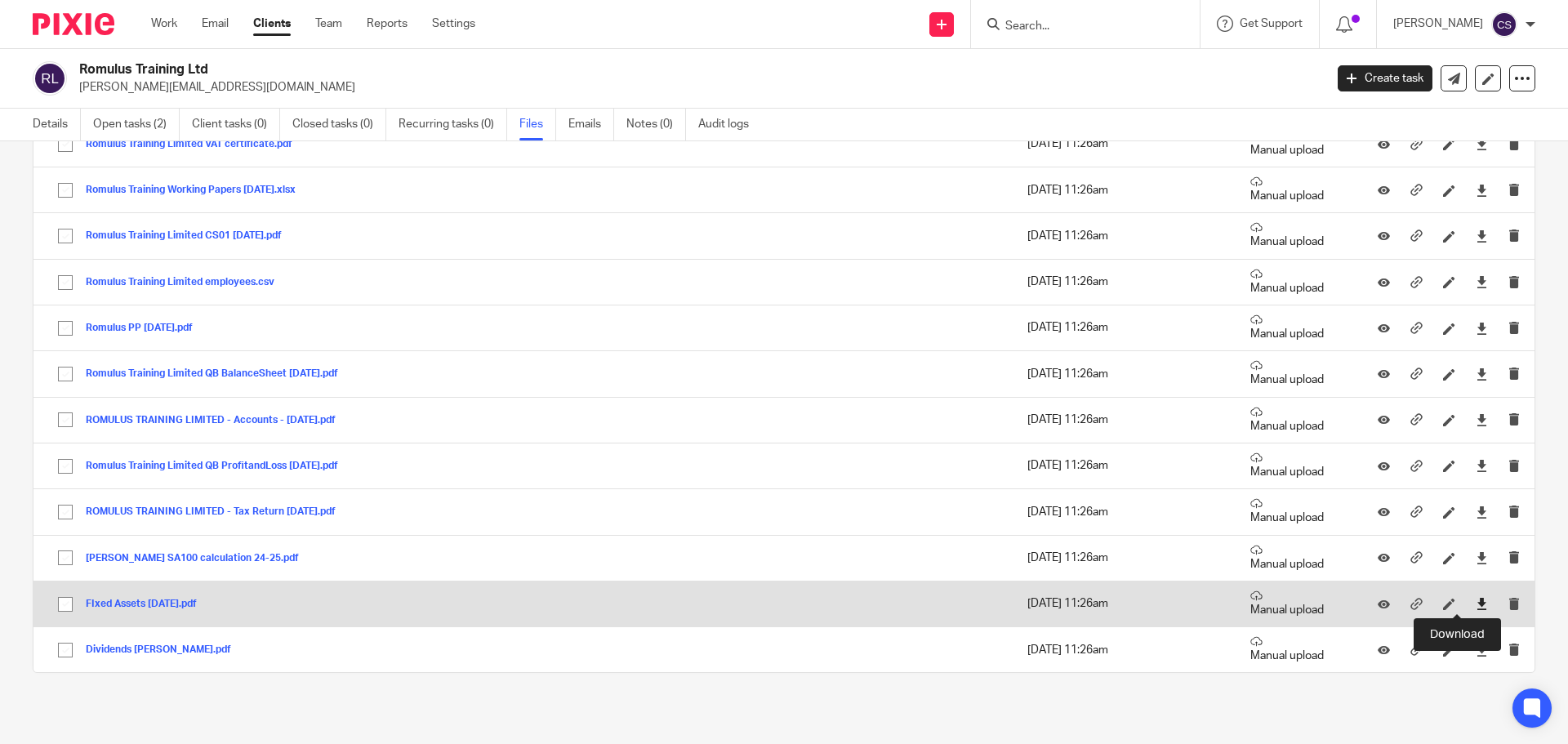
click at [1476, 605] on icon at bounding box center [1482, 605] width 13 height 13
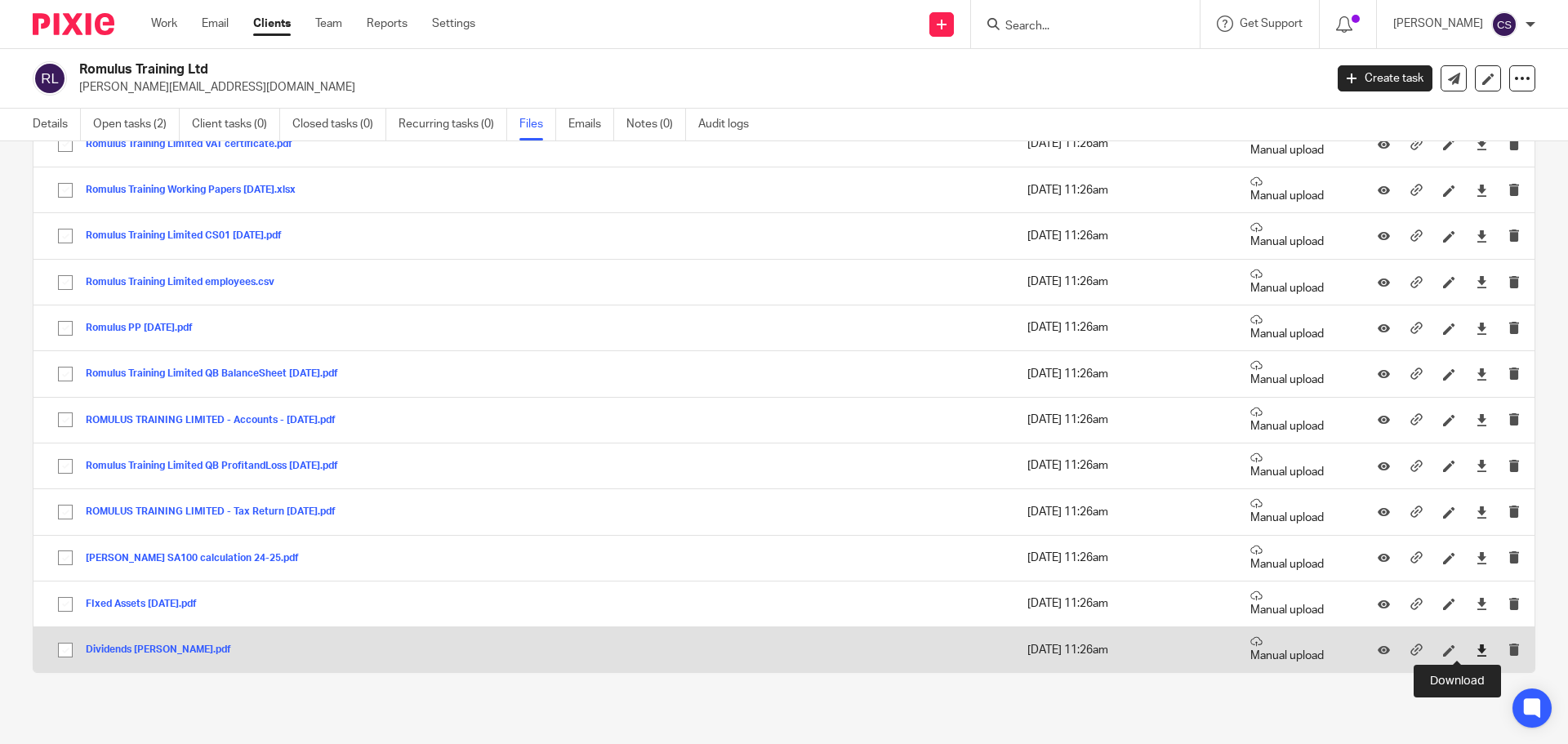
click at [1476, 653] on icon at bounding box center [1482, 651] width 13 height 13
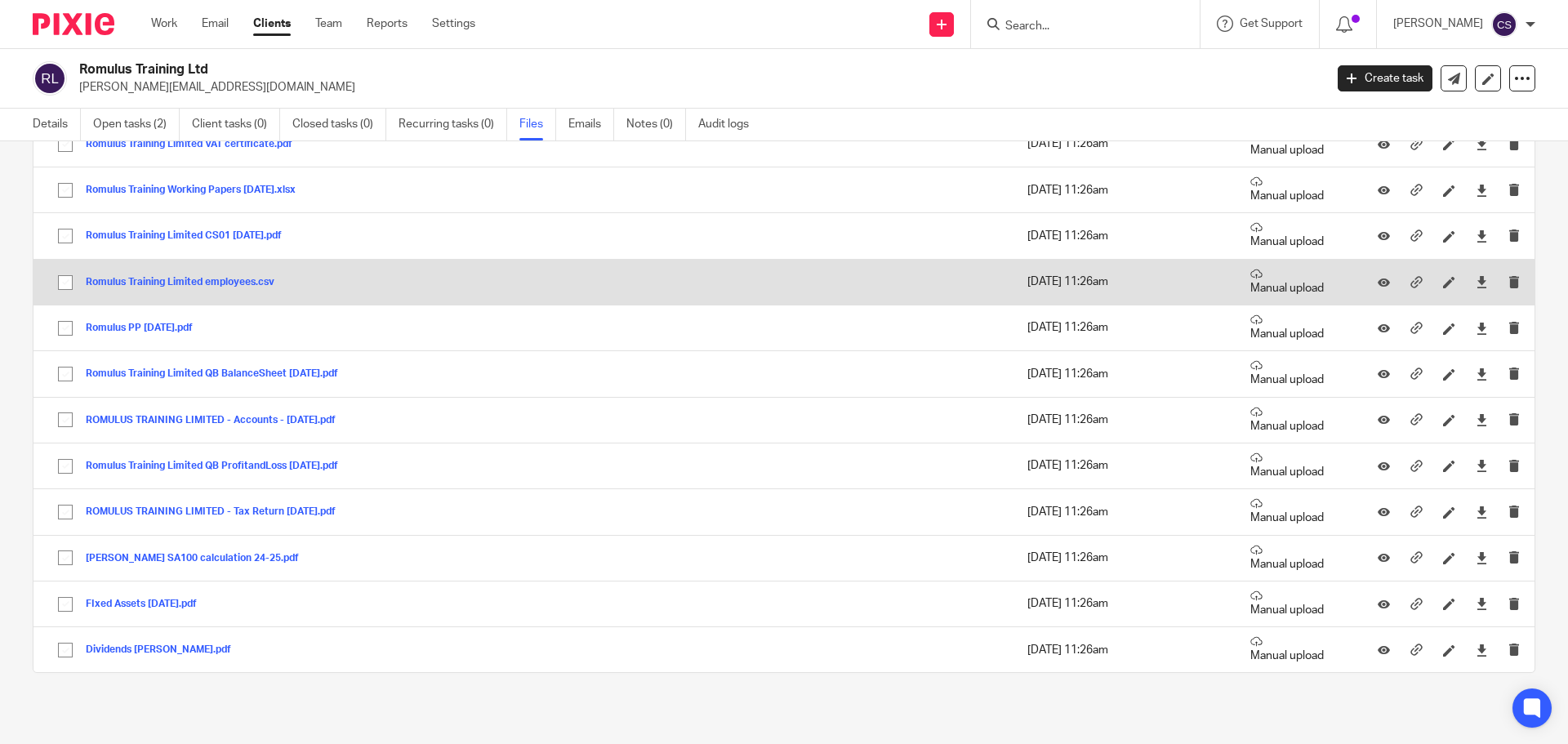
scroll to position [0, 0]
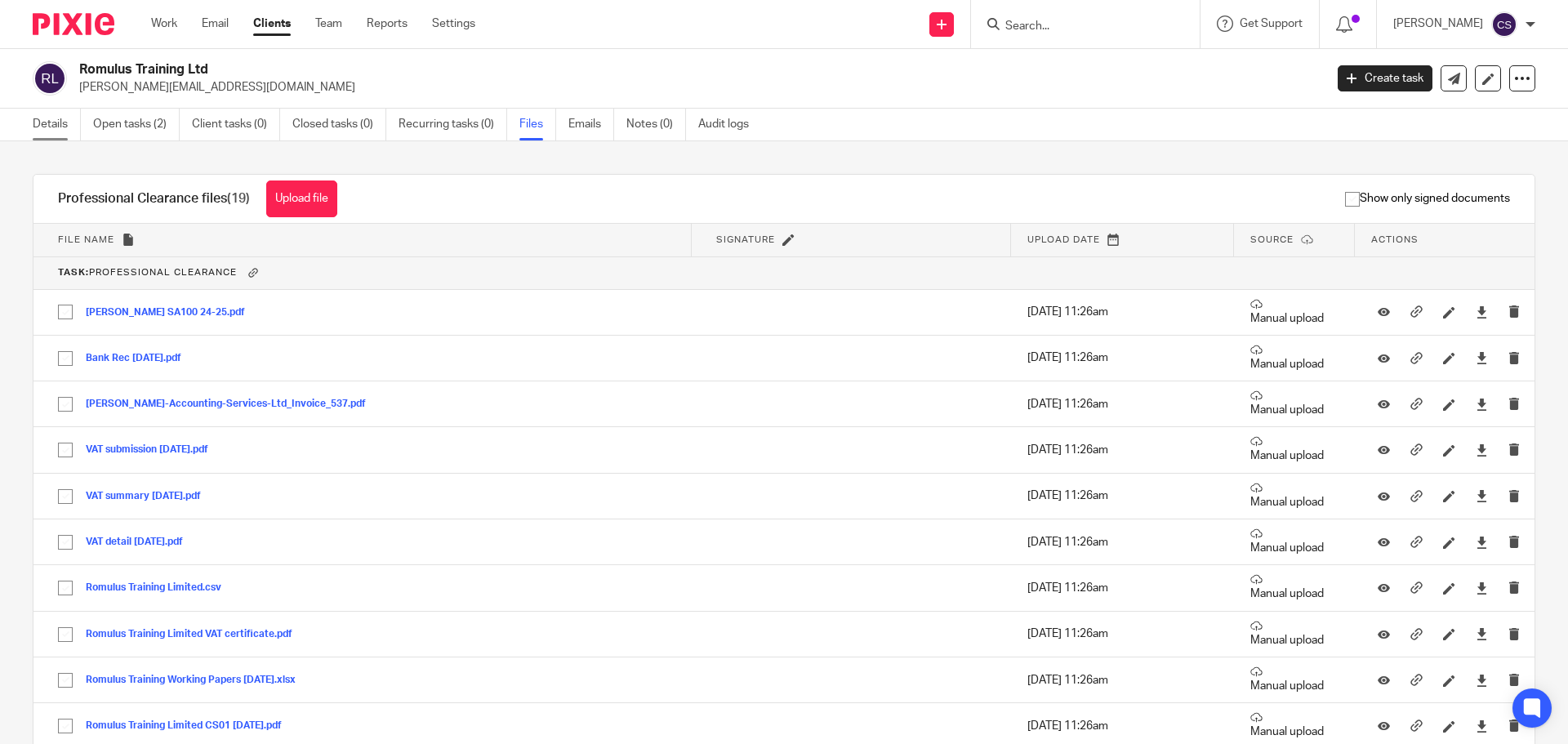
click at [35, 122] on link "Details" at bounding box center [57, 124] width 48 height 31
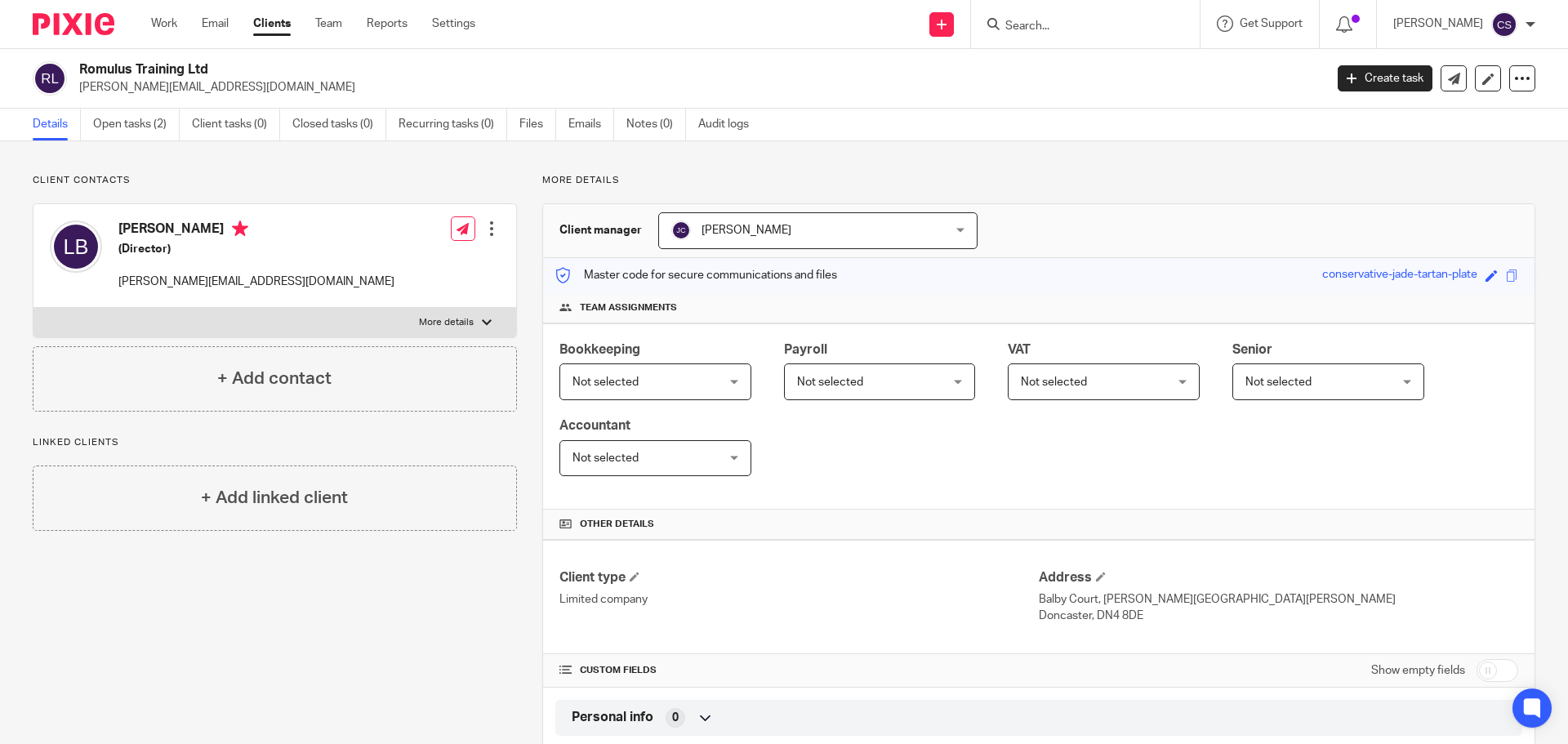
click at [1488, 675] on input "checkbox" at bounding box center [1497, 670] width 41 height 22
checkbox input "true"
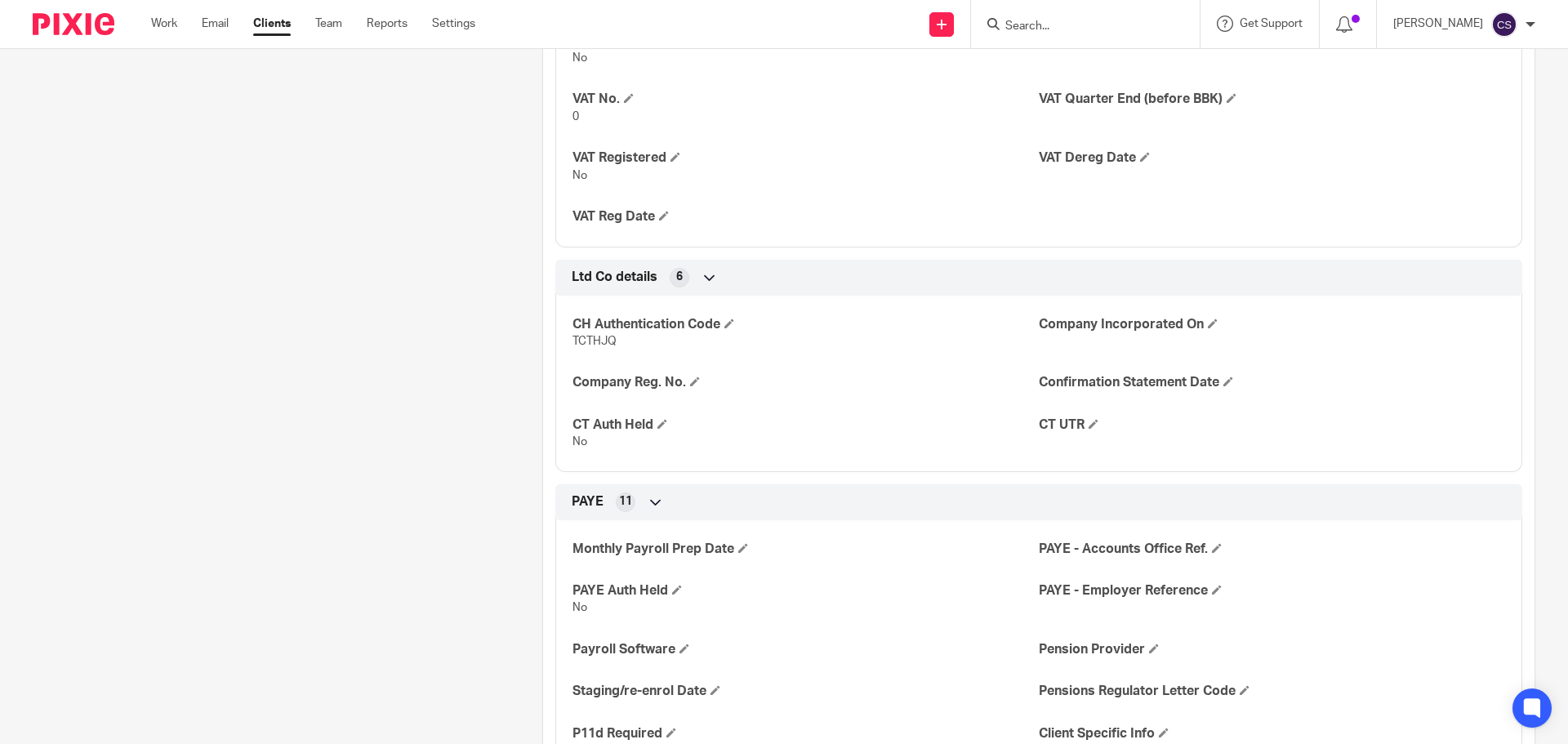
scroll to position [1553, 0]
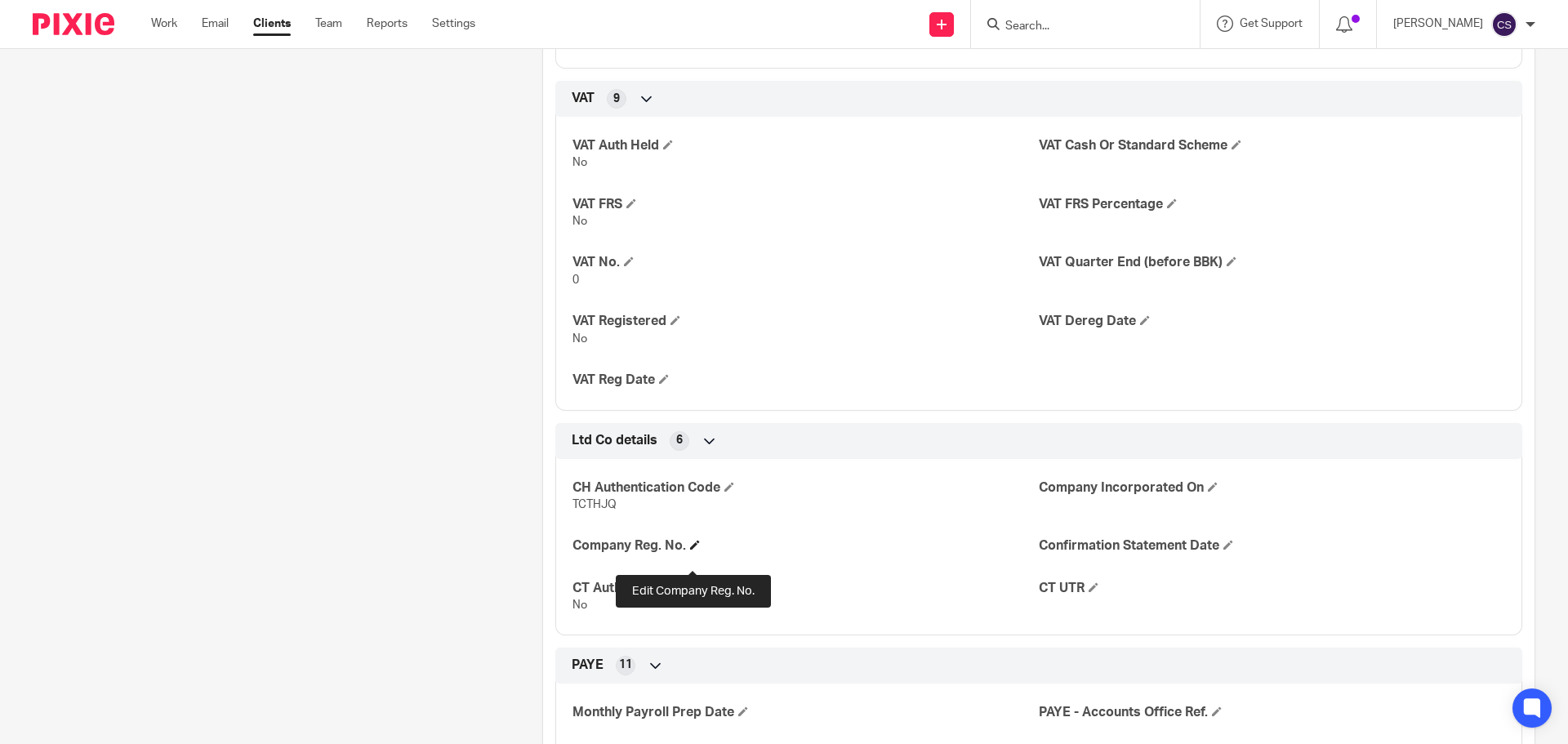
click at [690, 550] on span at bounding box center [694, 545] width 10 height 10
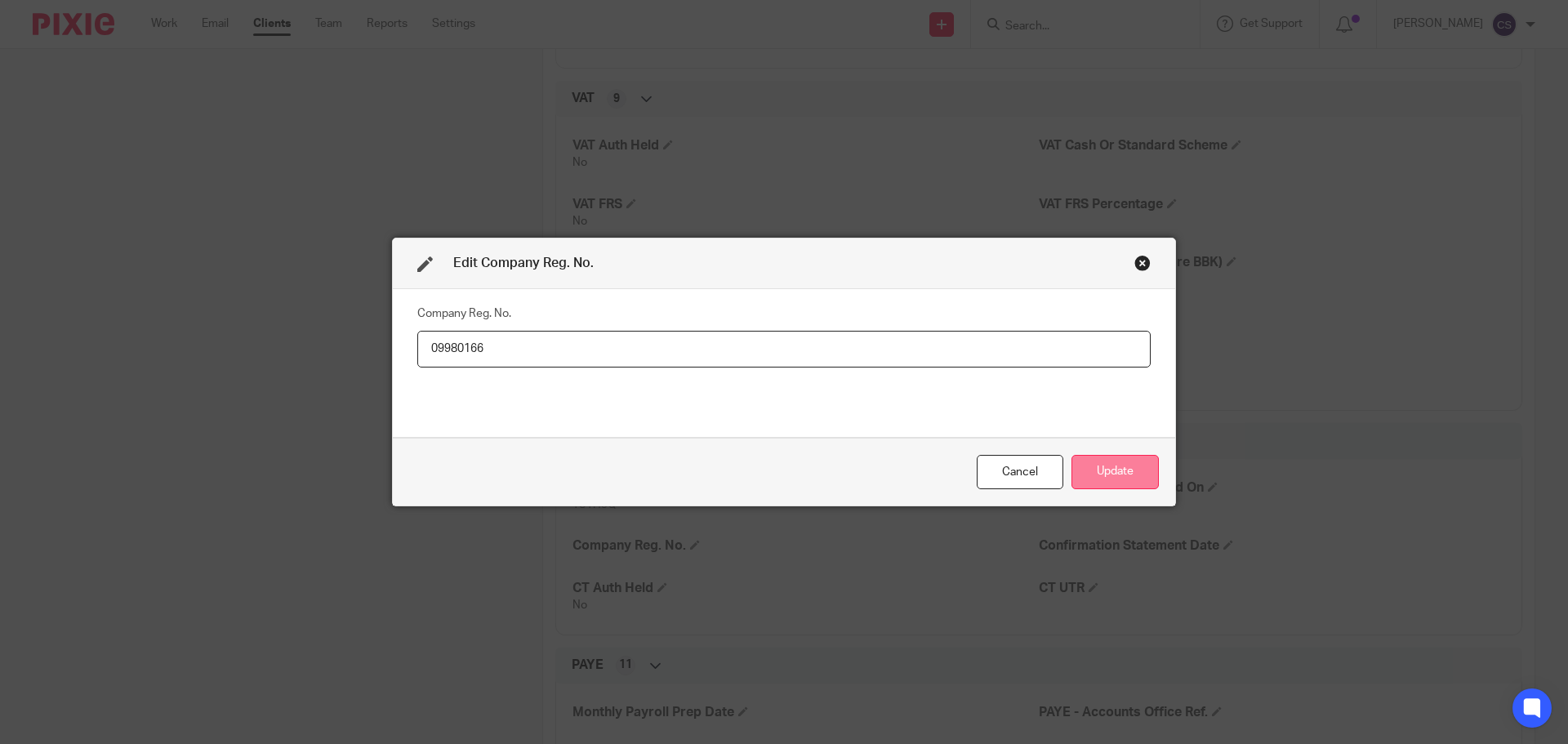
type input "09980166"
click at [1123, 475] on button "Update" at bounding box center [1114, 473] width 87 height 35
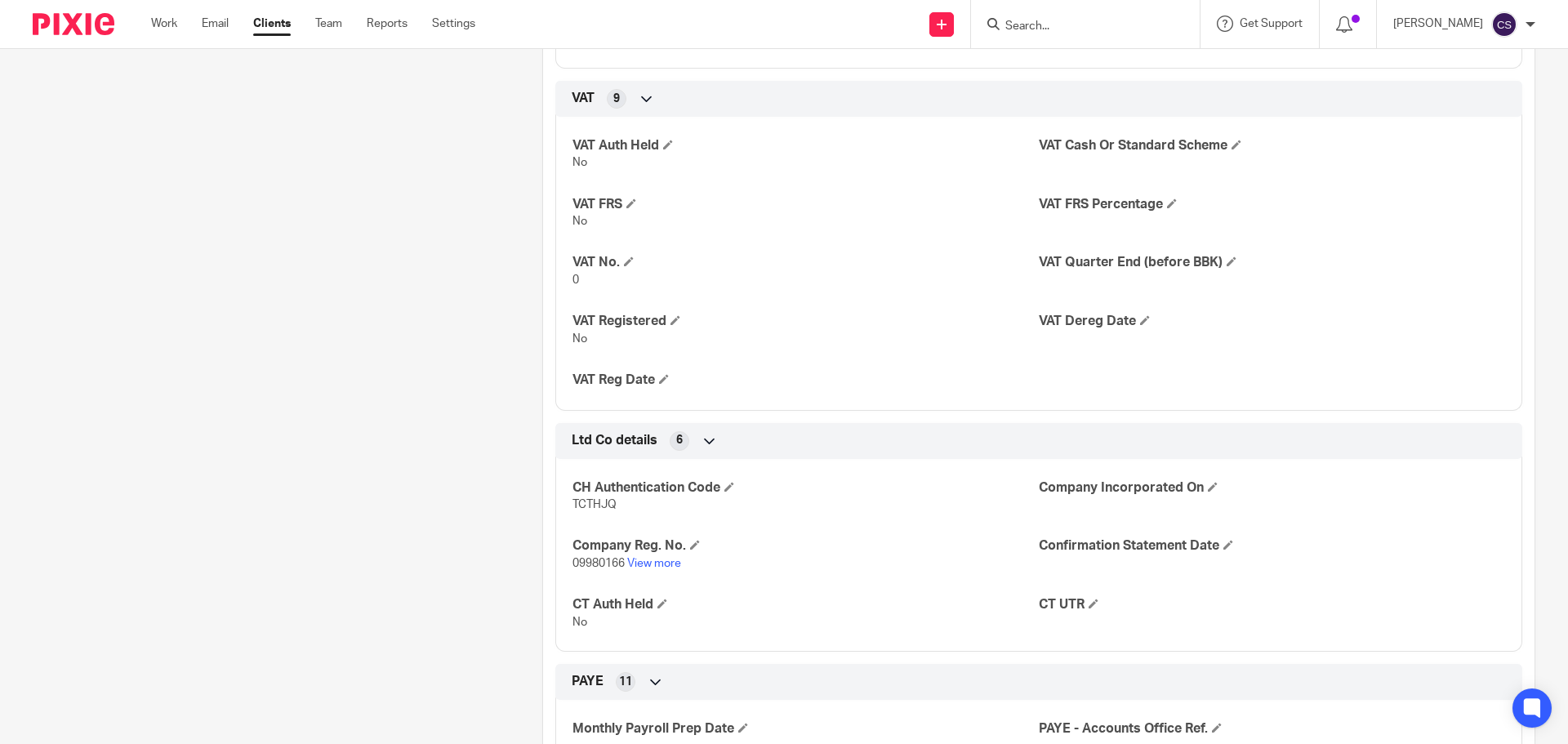
scroll to position [1716, 0]
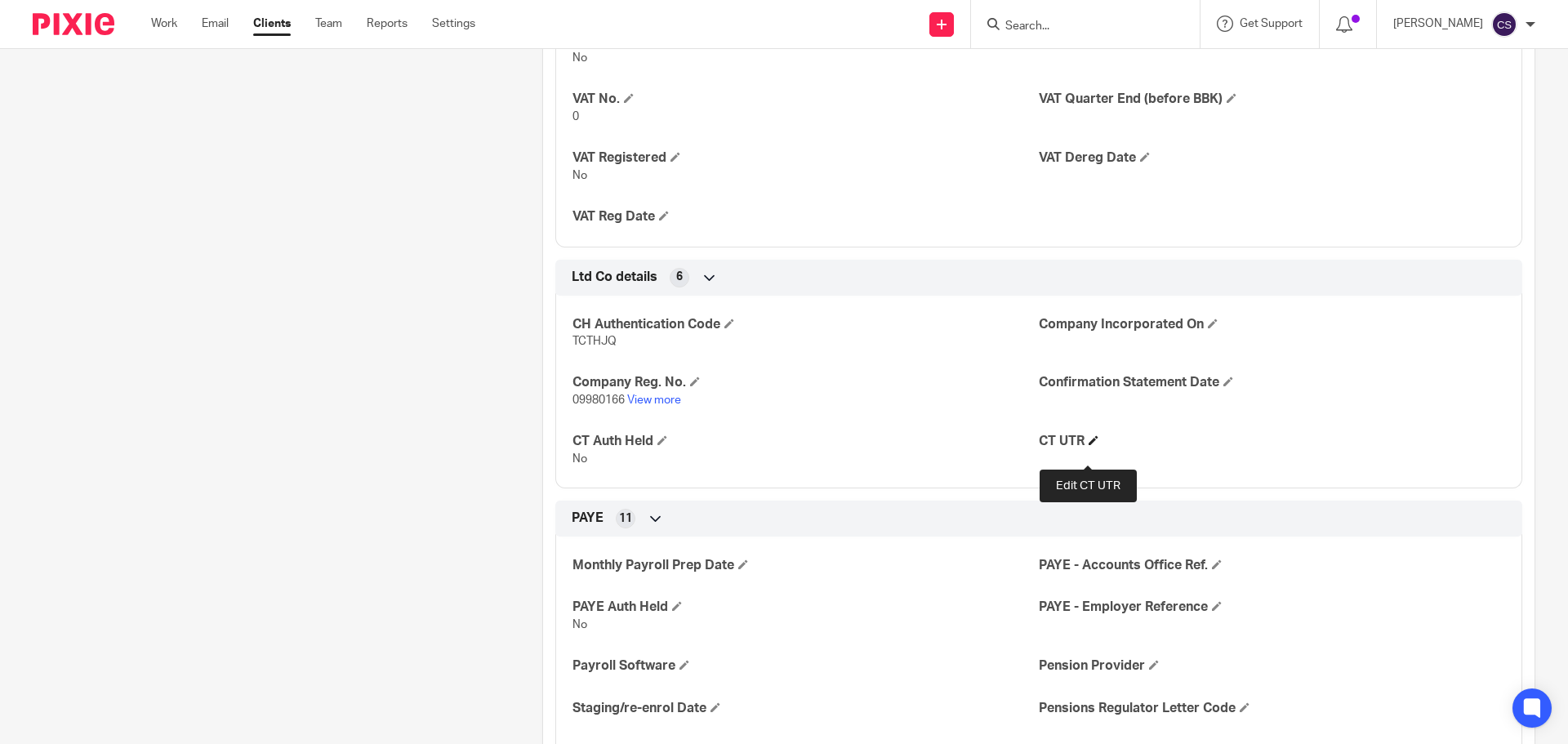
click at [1088, 446] on span at bounding box center [1093, 440] width 10 height 10
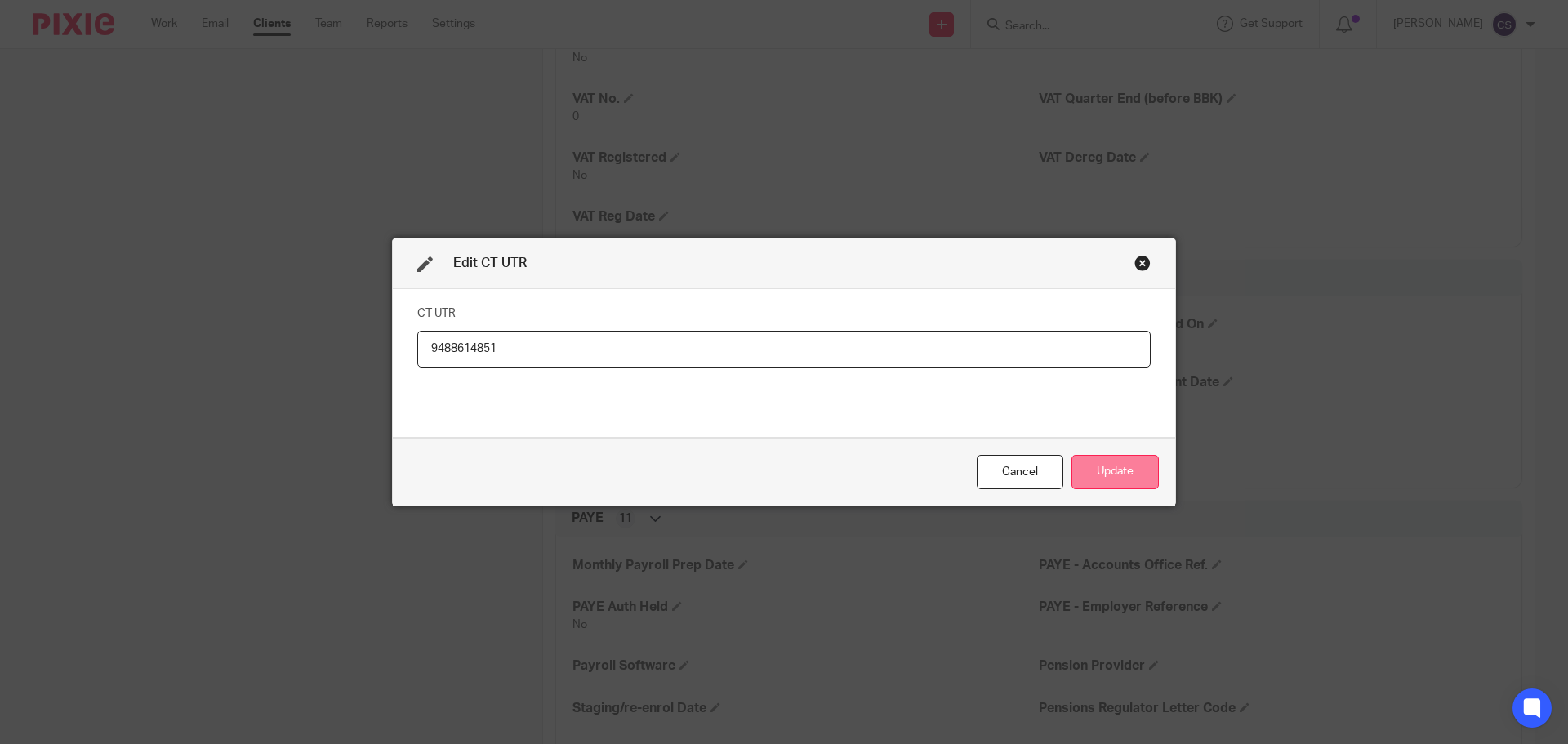
type input "9488614851"
click at [1107, 474] on button "Update" at bounding box center [1114, 473] width 87 height 35
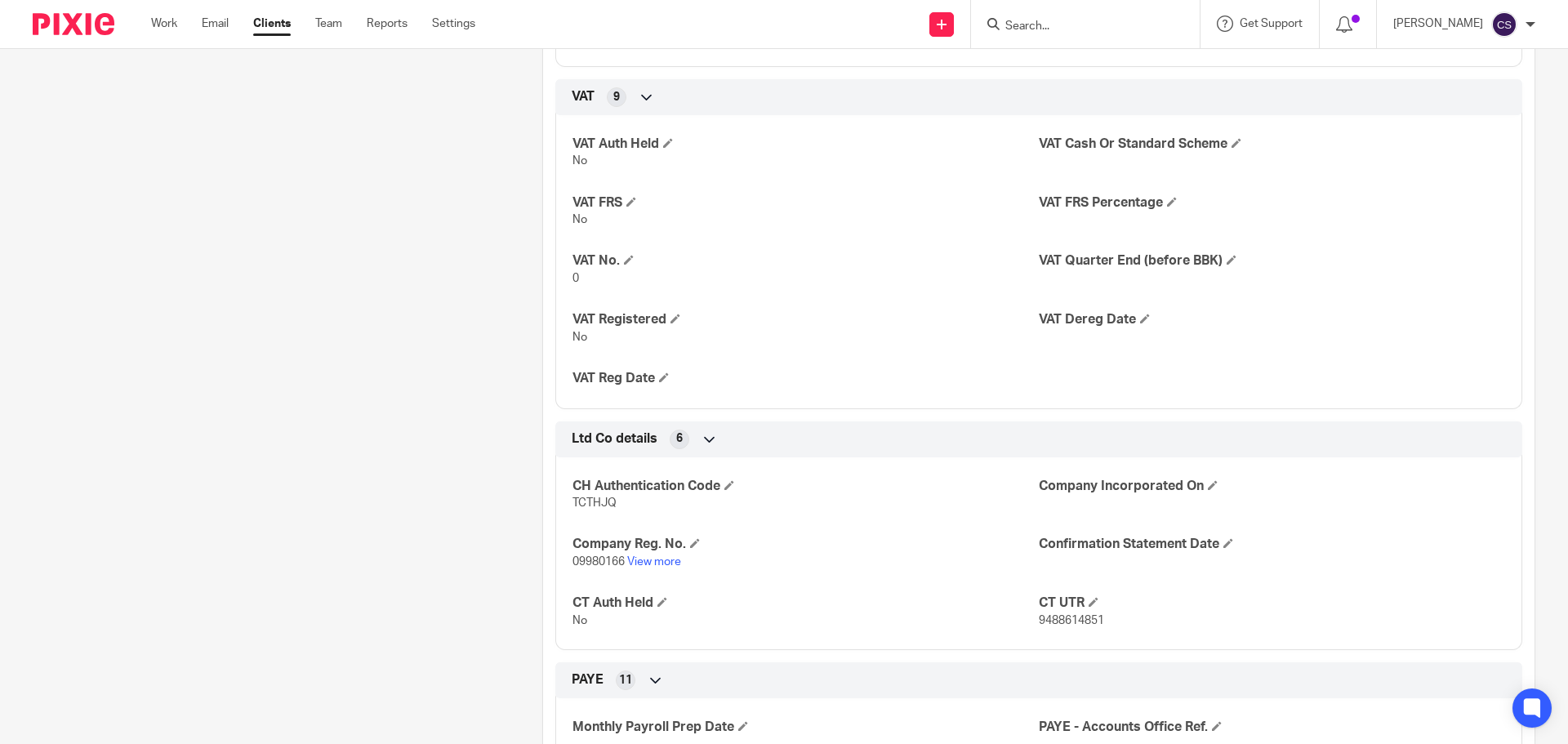
scroll to position [1553, 0]
click at [671, 325] on span at bounding box center [675, 320] width 10 height 10
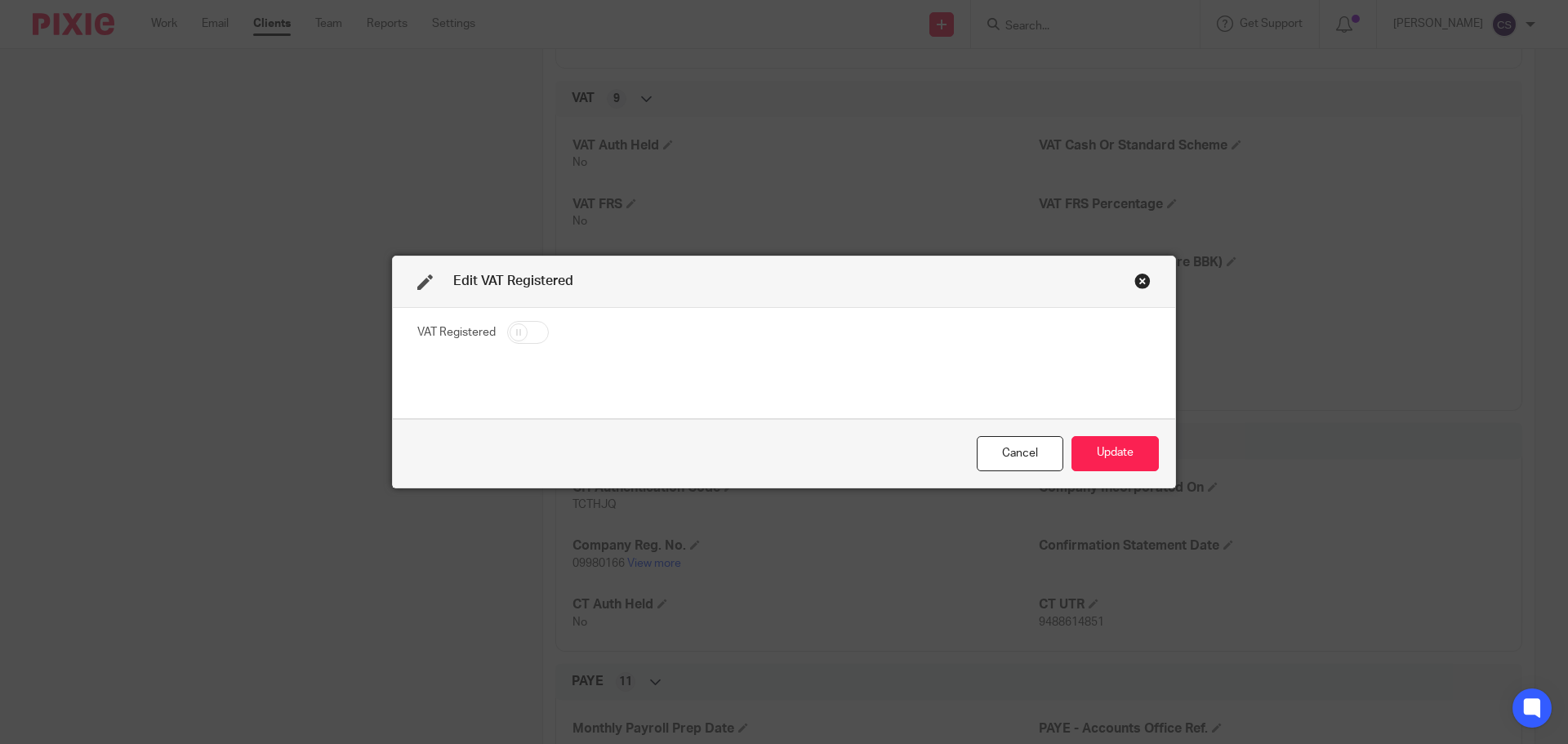
click at [532, 330] on input "checkbox" at bounding box center [528, 332] width 41 height 22
checkbox input "true"
click at [1112, 455] on button "Update" at bounding box center [1114, 454] width 87 height 35
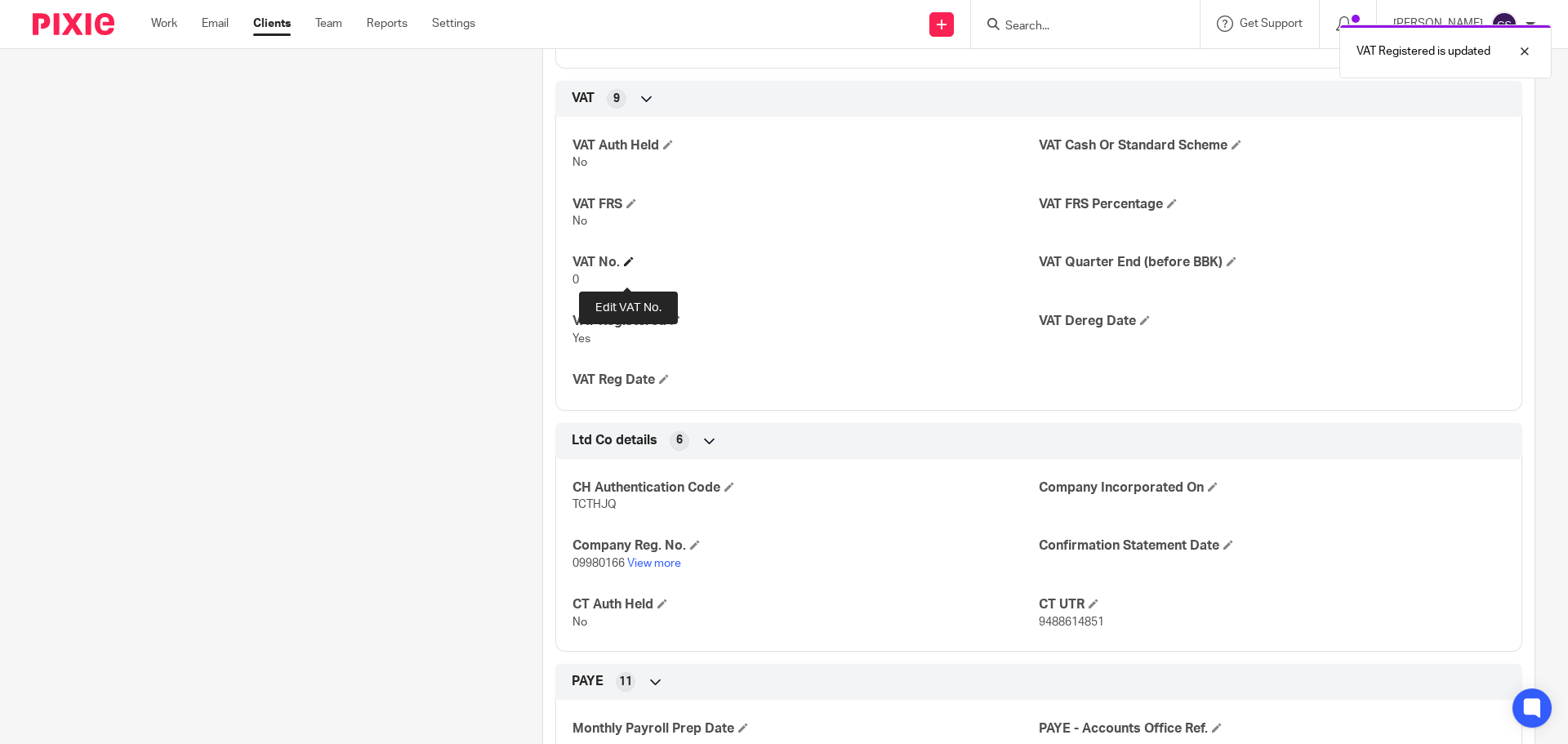
click at [624, 266] on span at bounding box center [629, 261] width 10 height 10
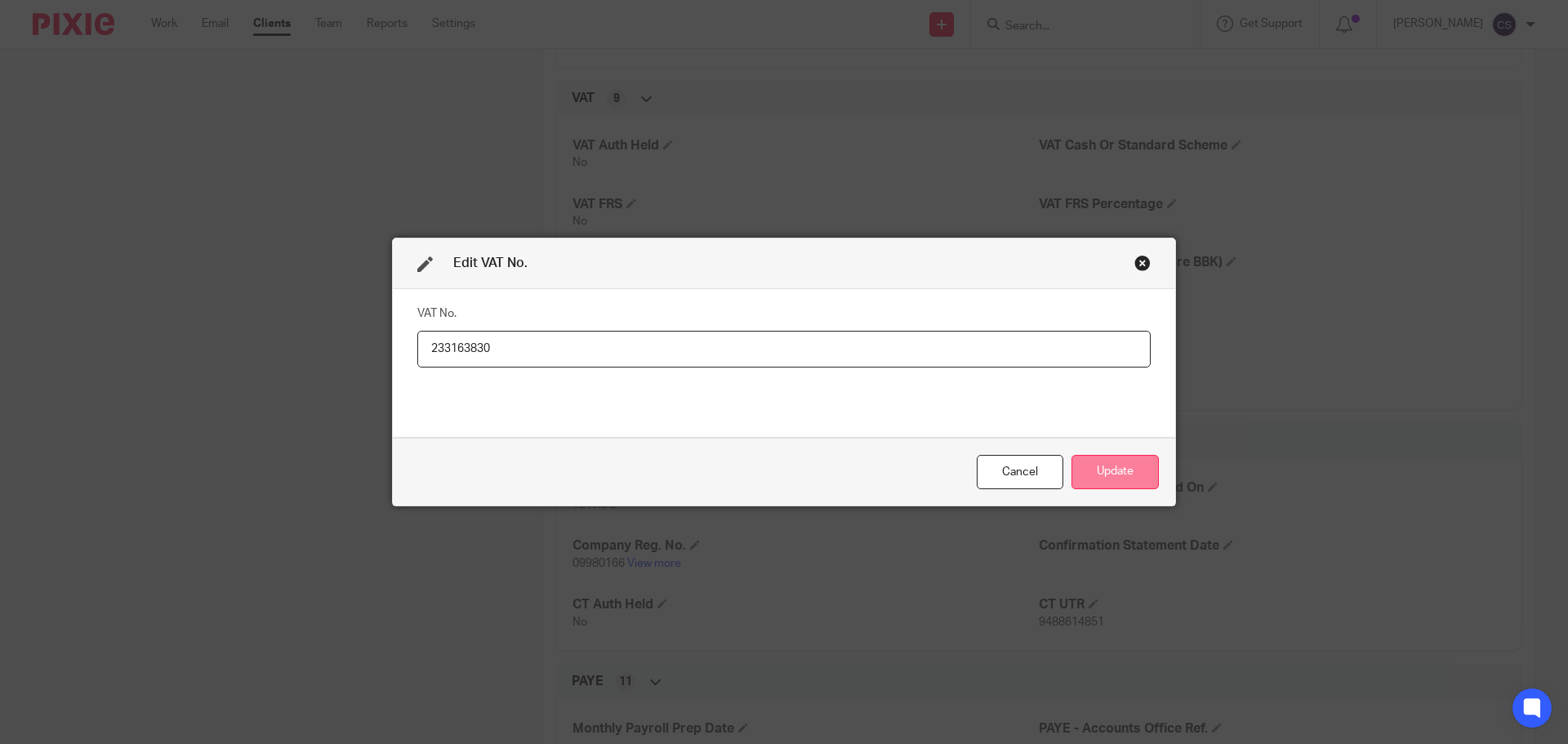
type input "233163830"
click at [1127, 467] on button "Update" at bounding box center [1114, 473] width 87 height 35
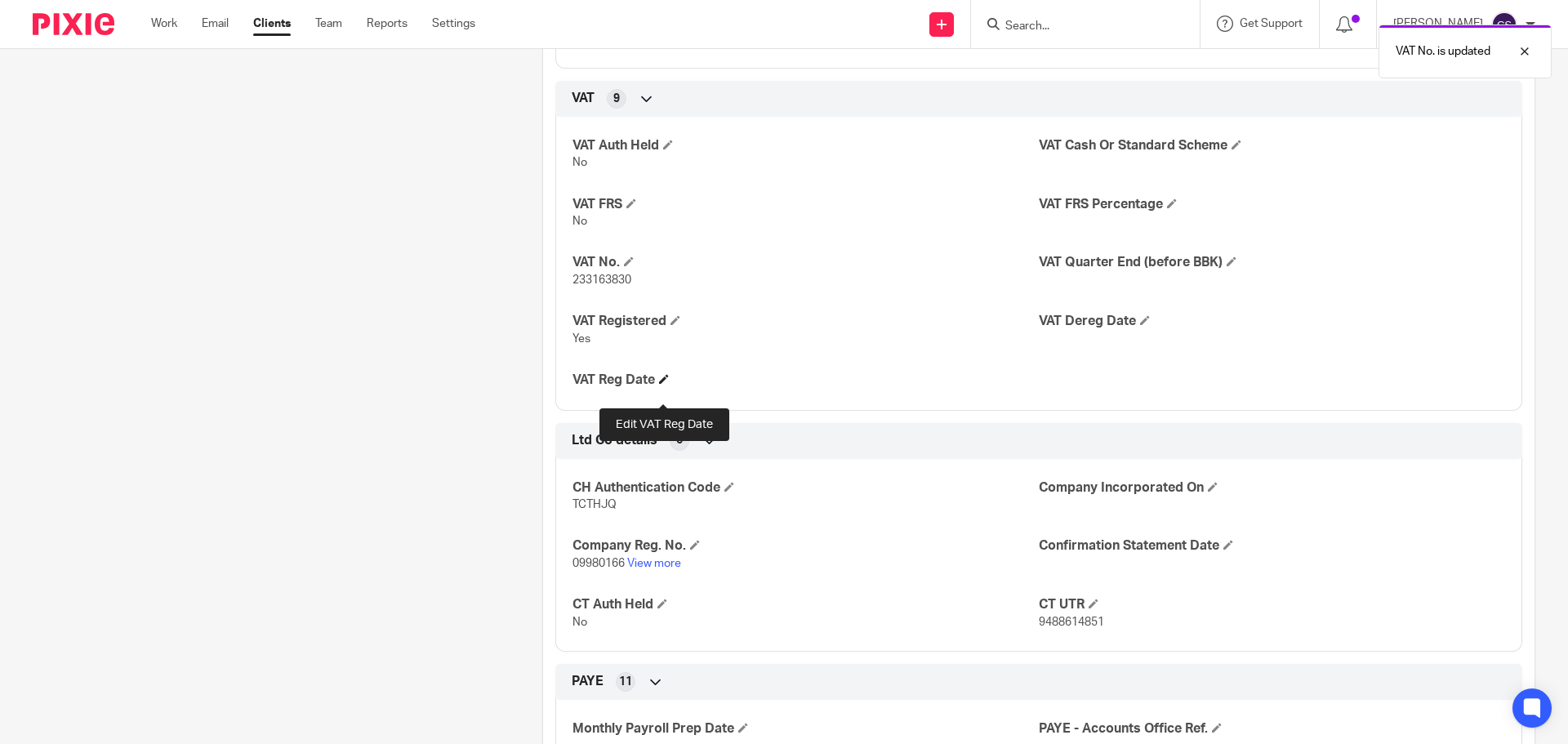
click at [661, 384] on span at bounding box center [664, 378] width 10 height 10
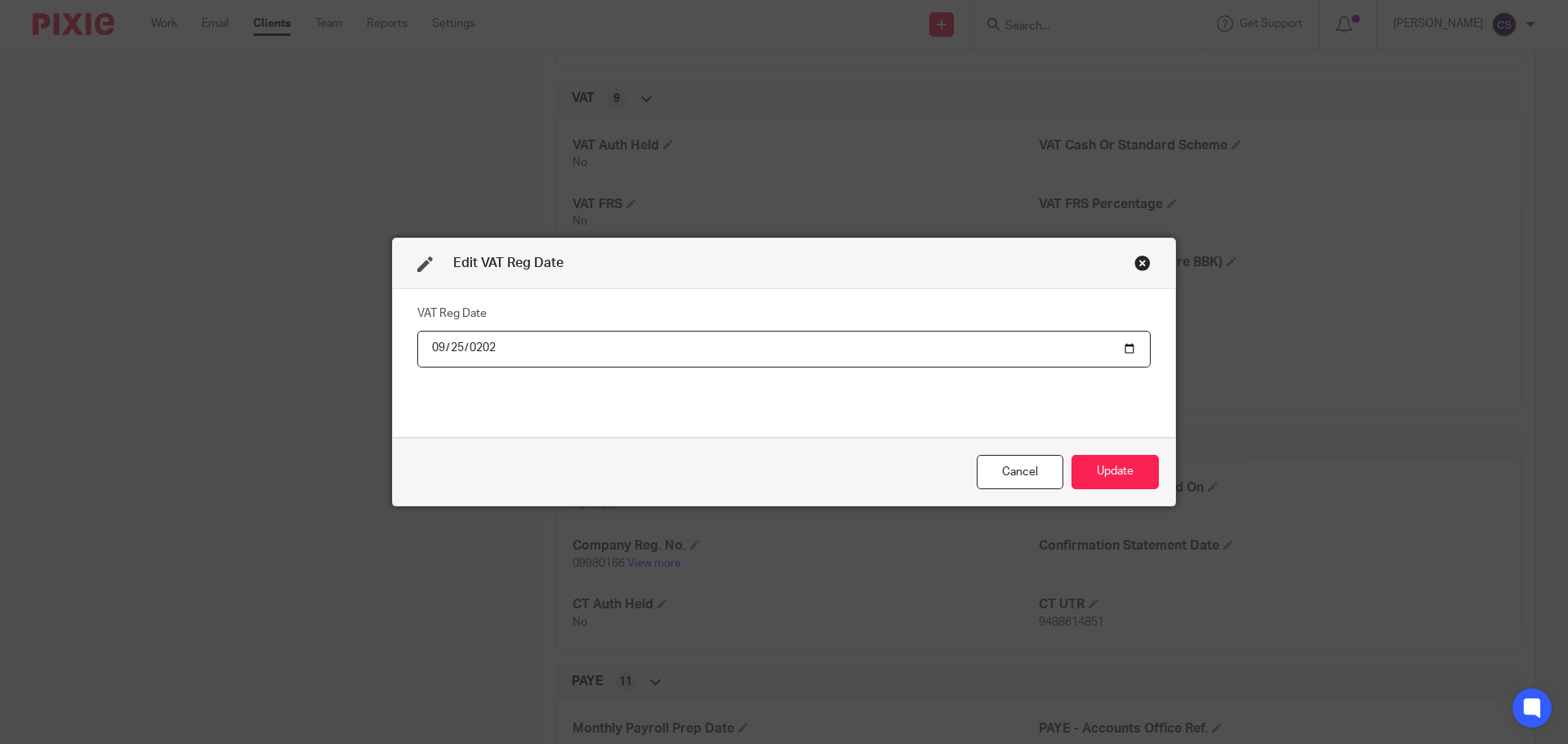
type input "[DATE]"
click at [1115, 474] on button "Update" at bounding box center [1114, 473] width 87 height 35
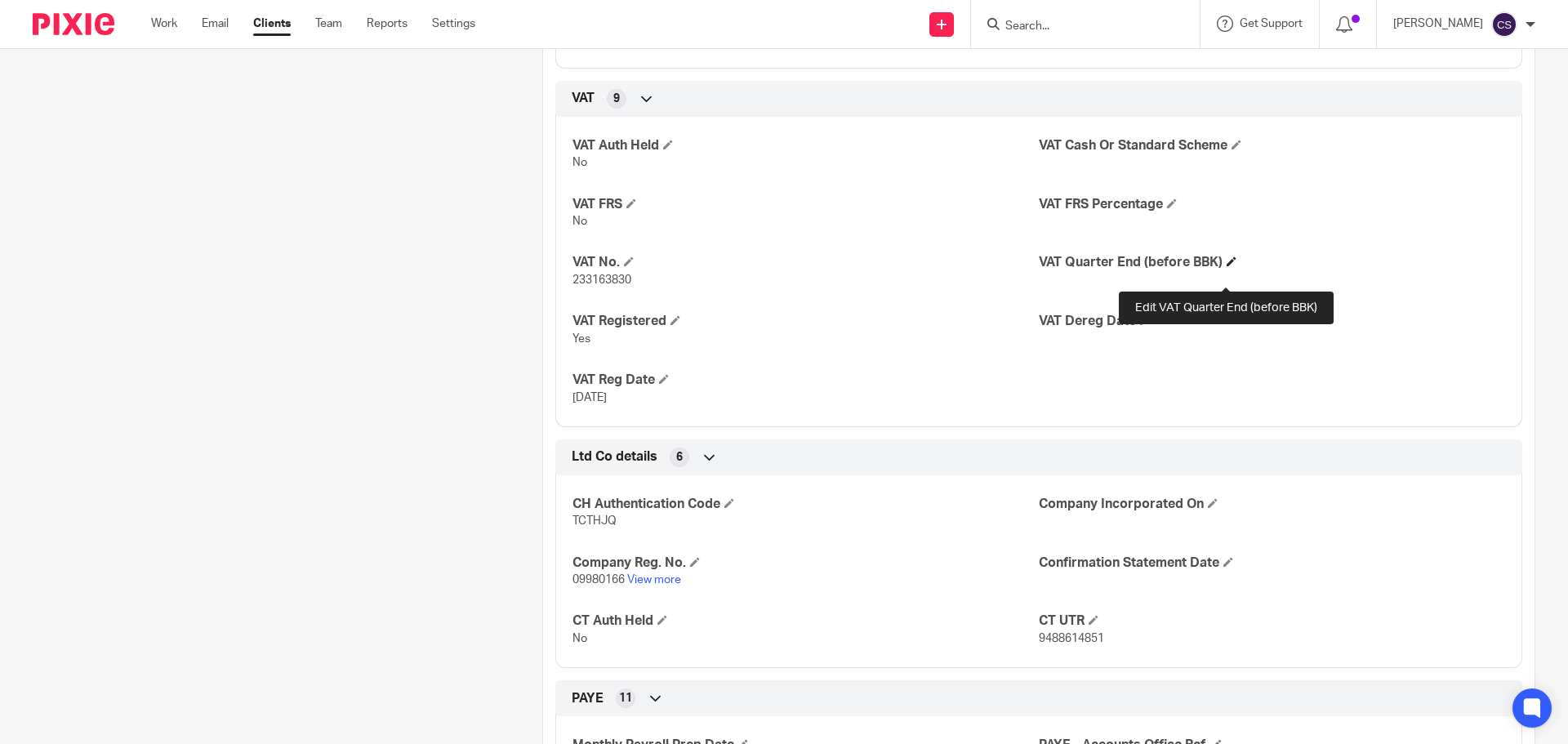
click at [1227, 266] on span at bounding box center [1231, 261] width 10 height 10
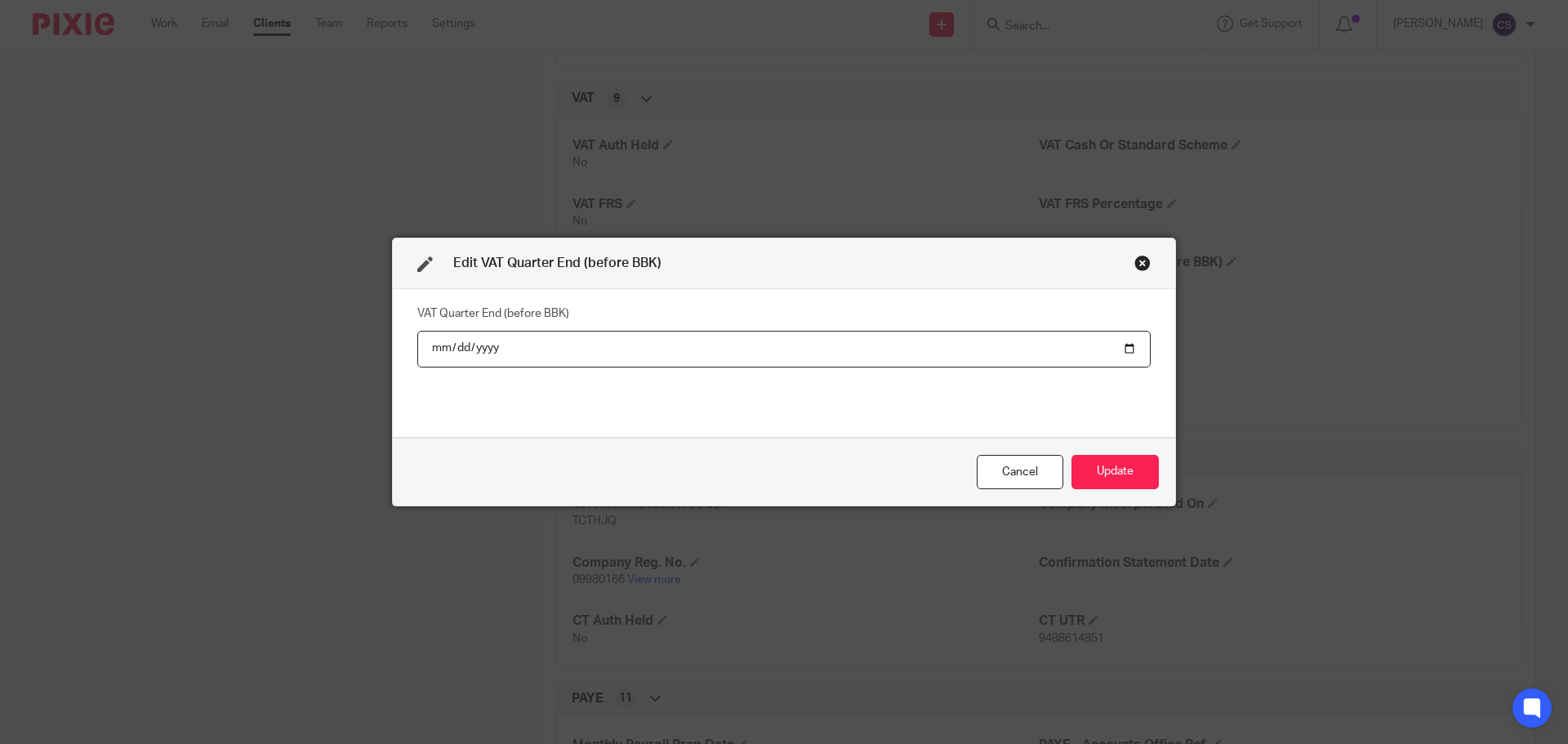
click at [1019, 475] on div "Cancel" at bounding box center [1020, 473] width 86 height 35
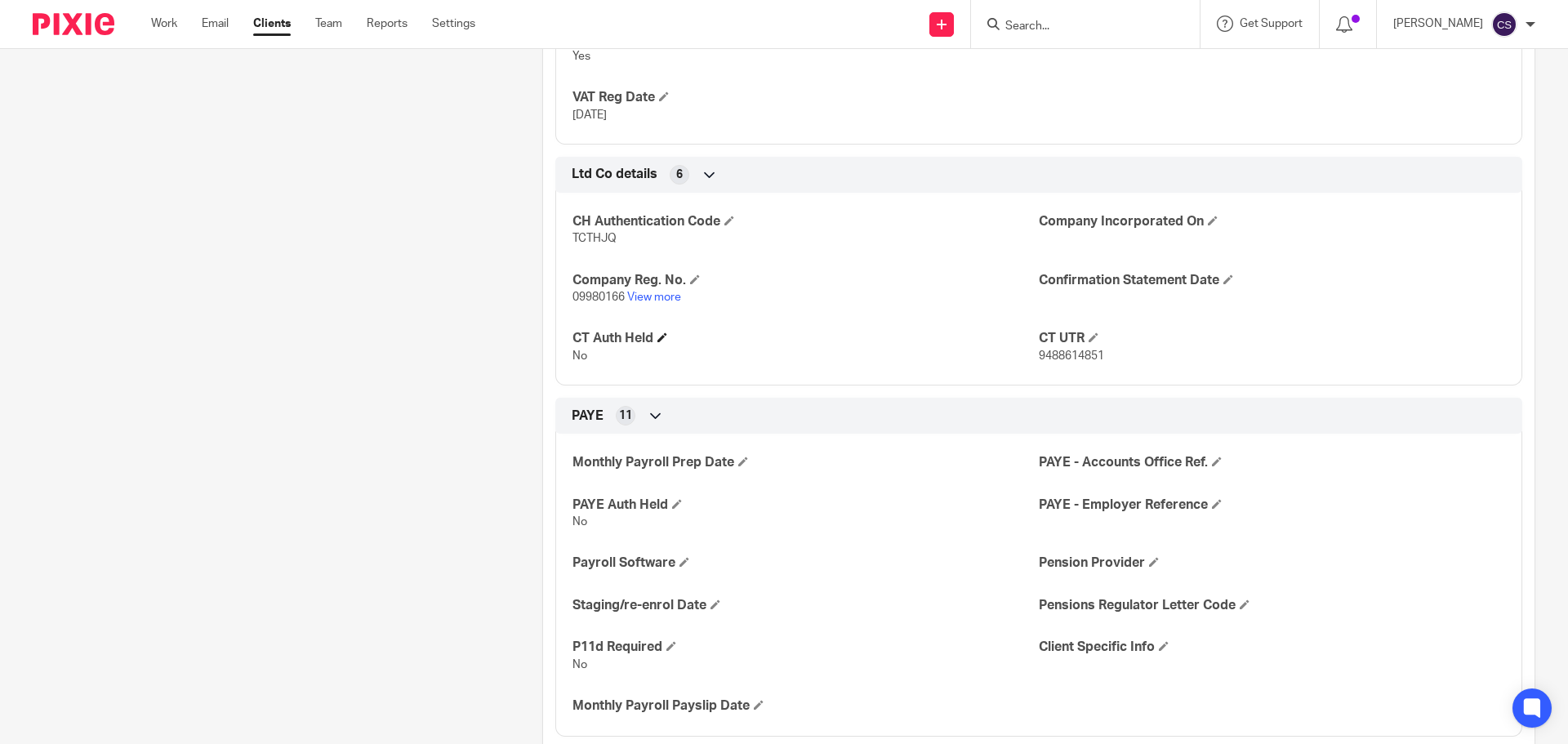
scroll to position [1961, 0]
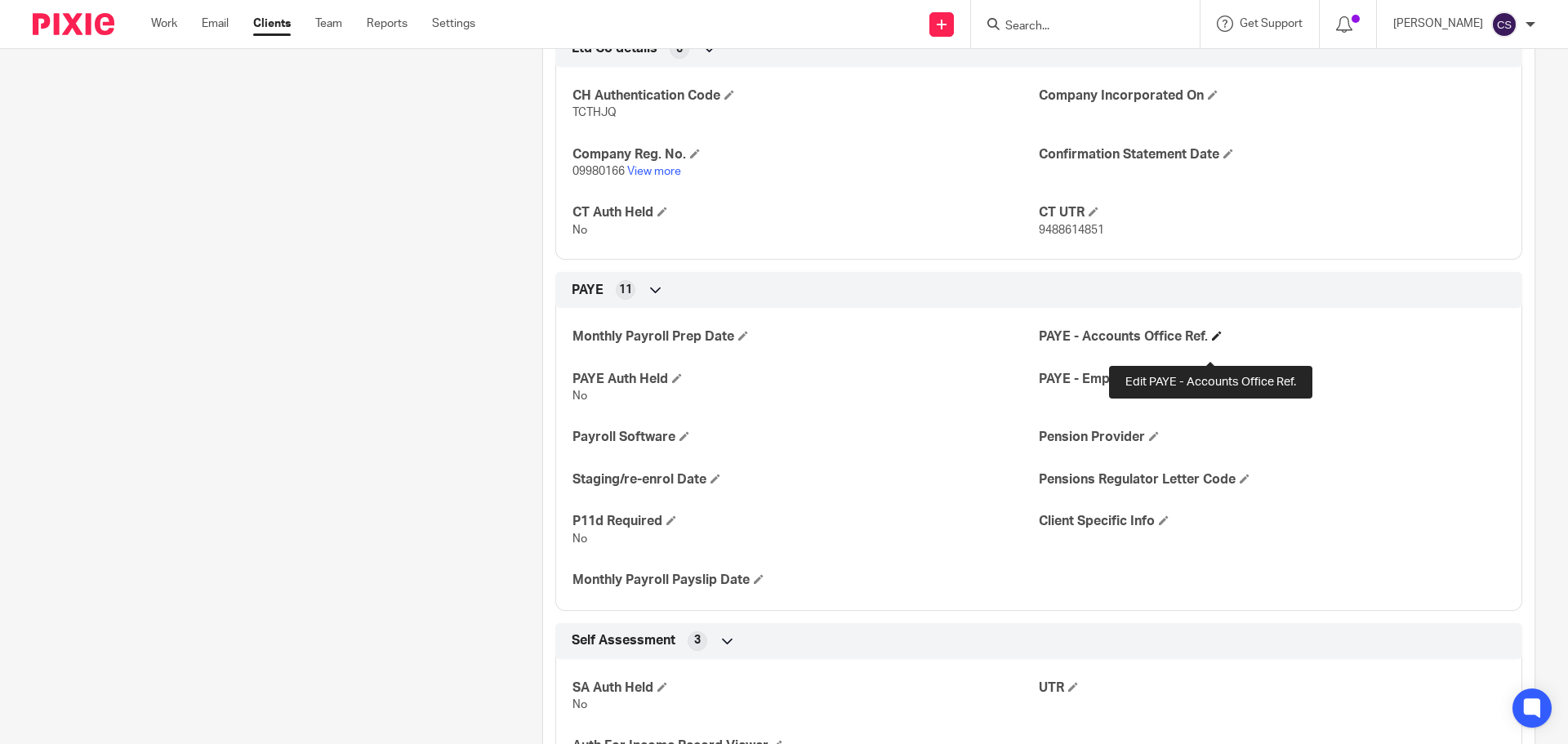
click at [1211, 341] on span at bounding box center [1216, 335] width 10 height 10
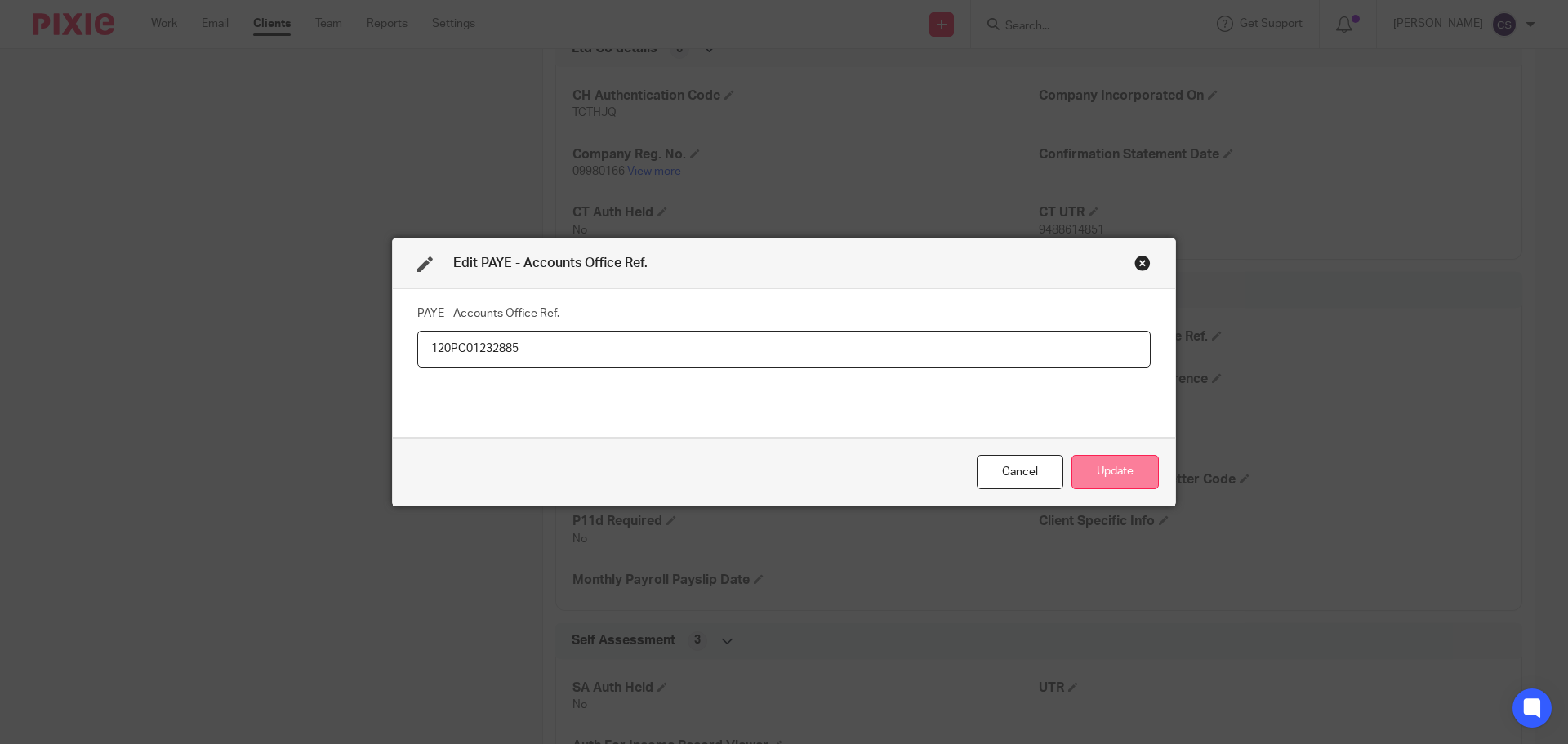
type input "120PC01232885"
click at [1109, 476] on button "Update" at bounding box center [1114, 473] width 87 height 35
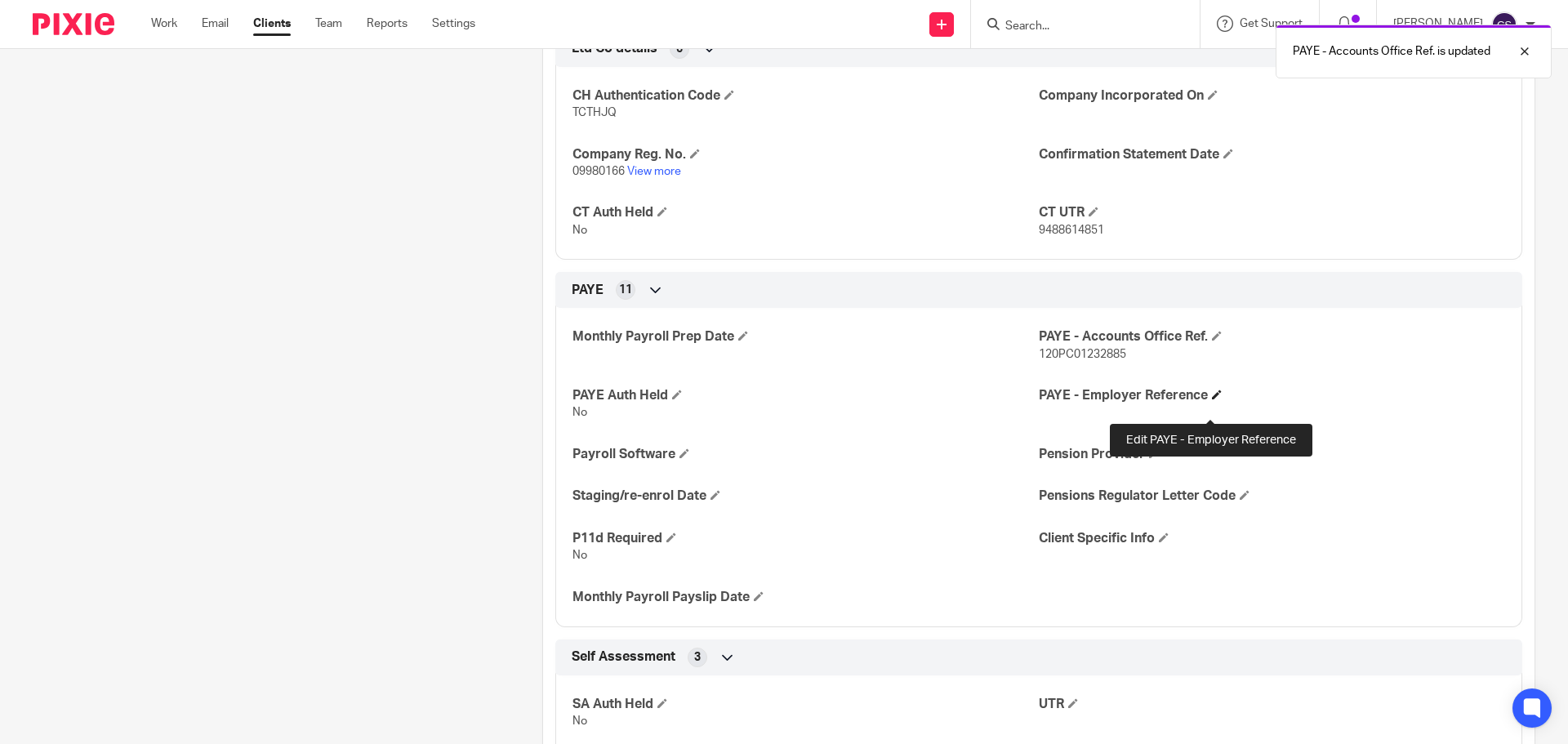
click at [1211, 400] on span at bounding box center [1216, 394] width 10 height 10
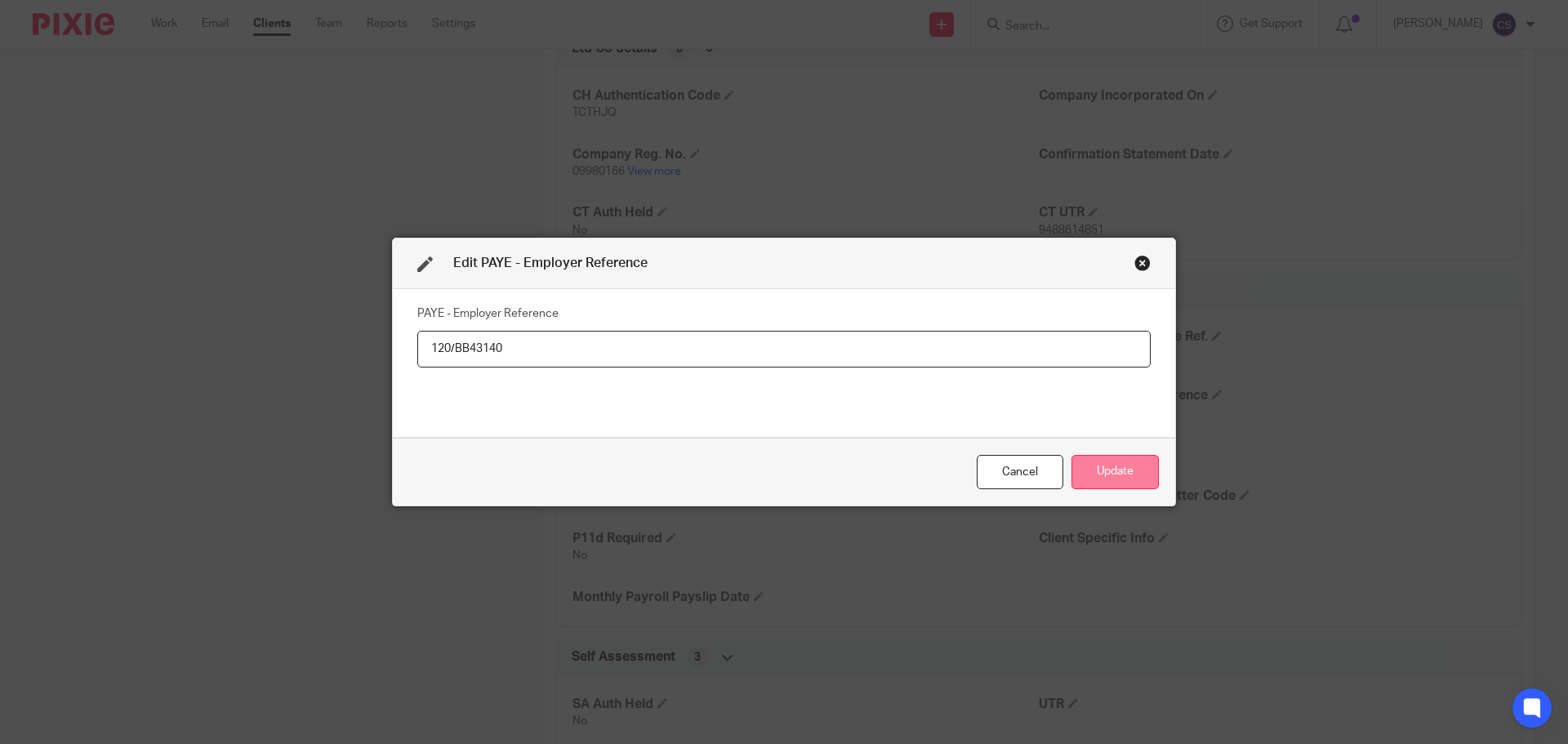
type input "120/BB43140"
click at [1122, 473] on button "Update" at bounding box center [1114, 473] width 87 height 35
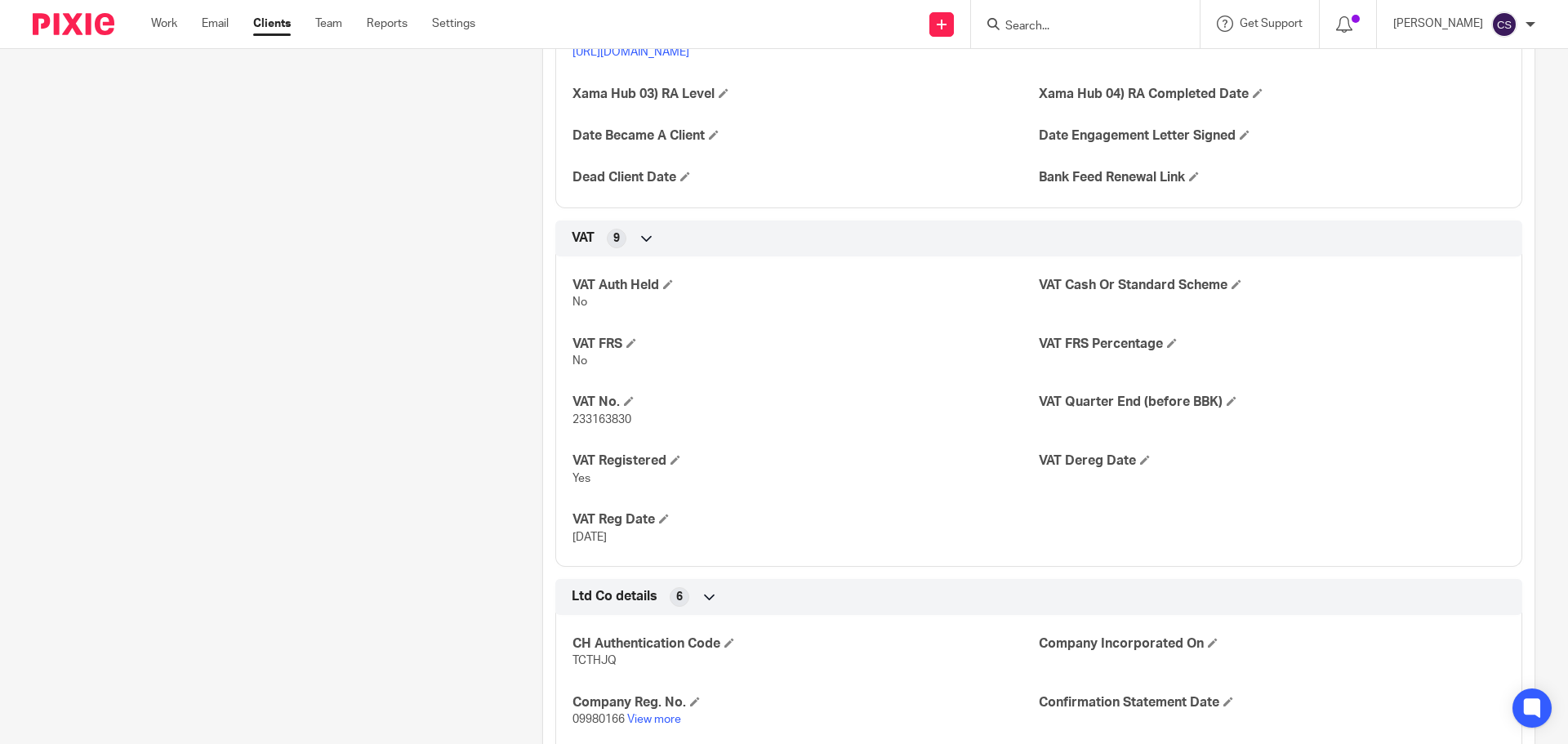
scroll to position [1553, 0]
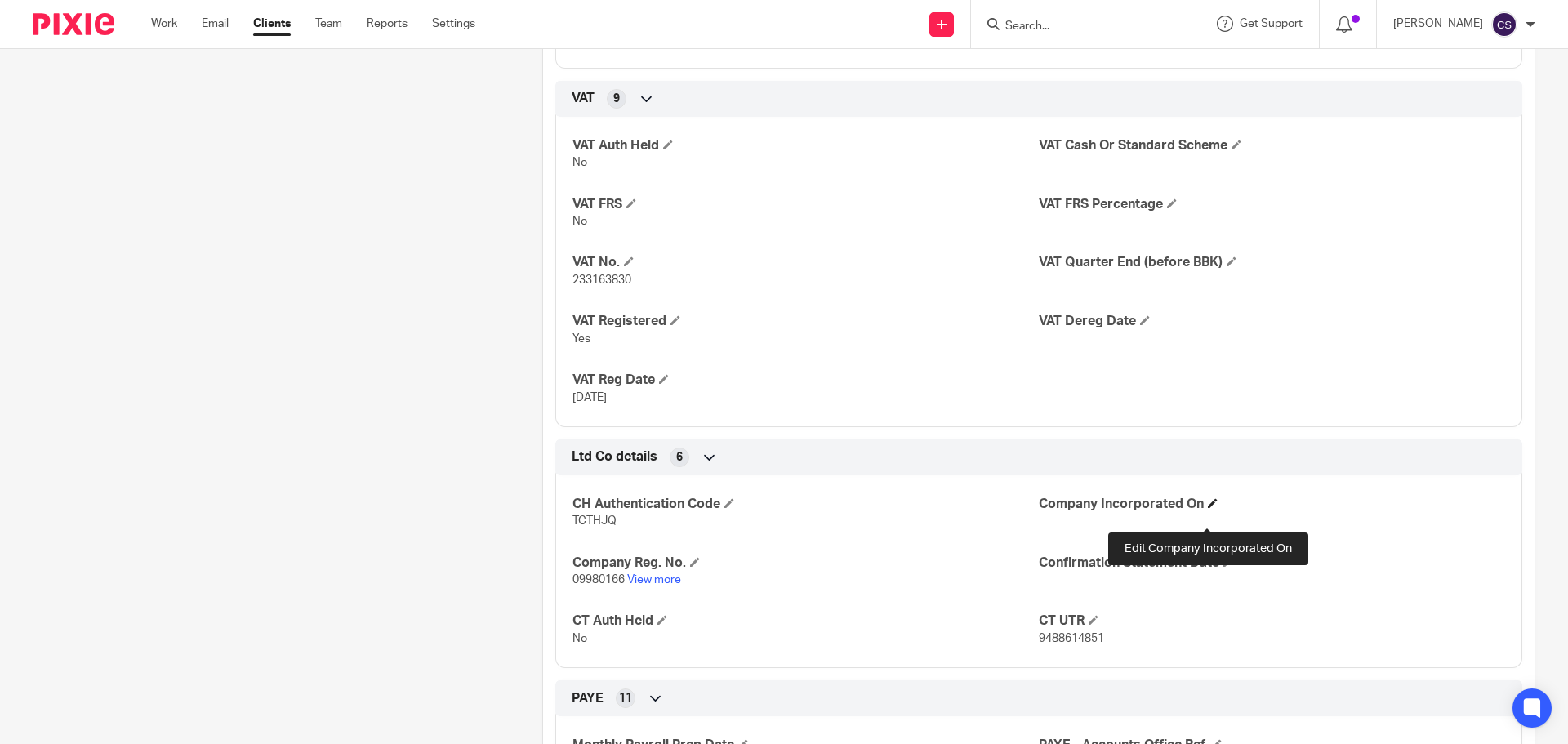
click at [1208, 509] on span at bounding box center [1212, 503] width 10 height 10
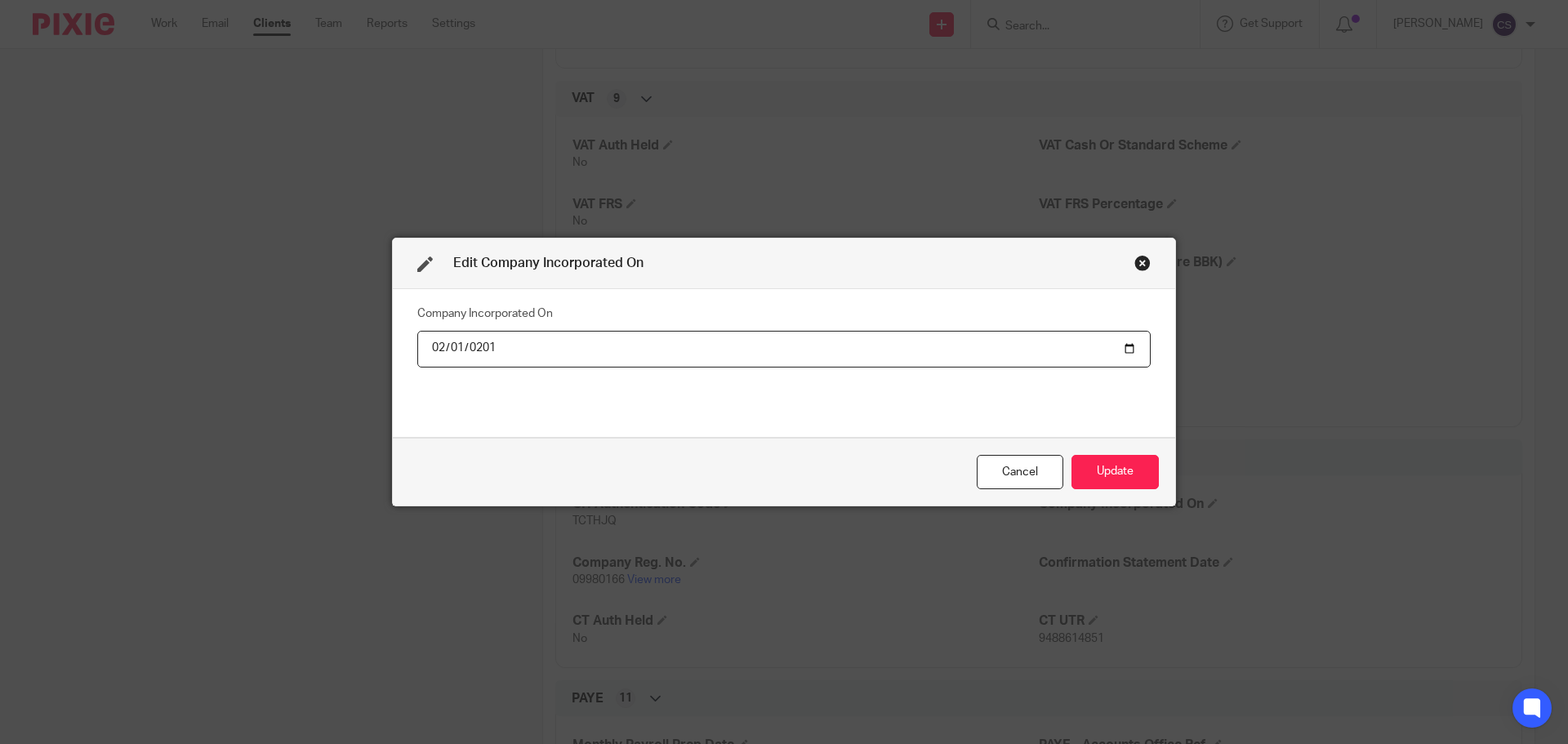
type input "[DATE]"
click at [1090, 472] on button "Update" at bounding box center [1114, 473] width 87 height 35
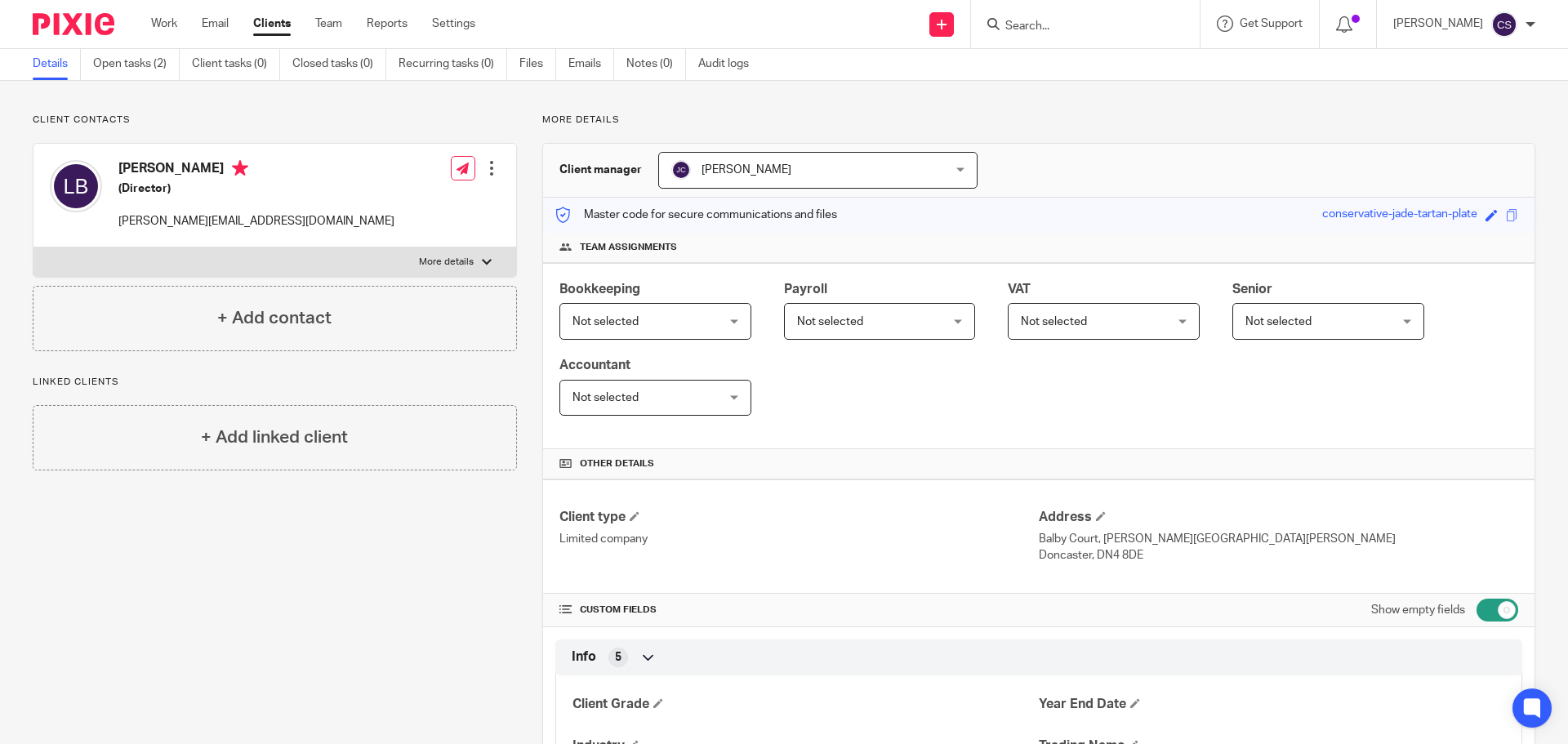
scroll to position [0, 0]
